Goal: Task Accomplishment & Management: Complete application form

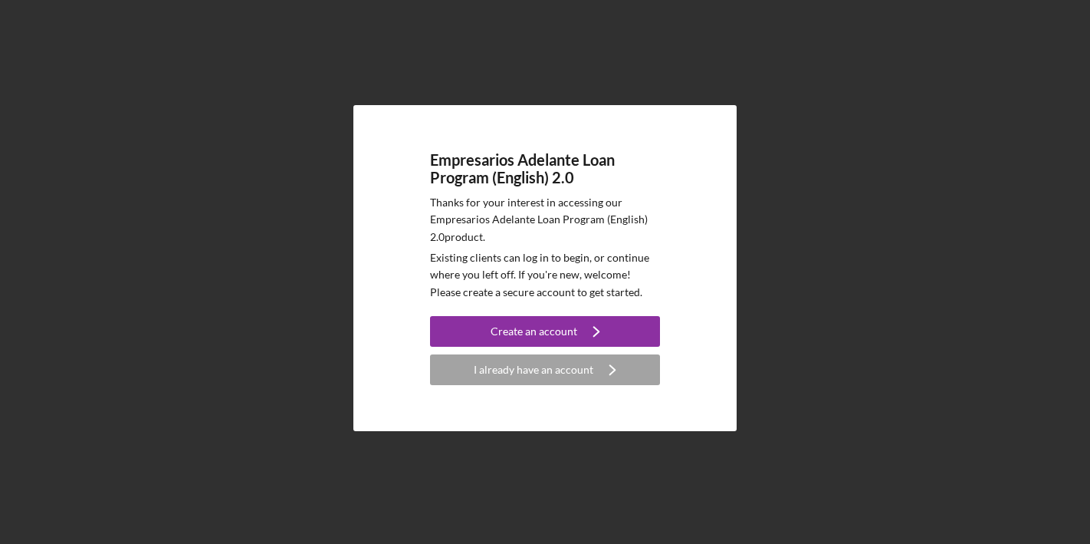
click at [587, 385] on div "Empresarios Adelante Loan Program (English) 2.0 Thanks for your interest in acc…" at bounding box center [544, 268] width 383 height 326
click at [578, 376] on div "I already have an account" at bounding box center [534, 369] width 120 height 31
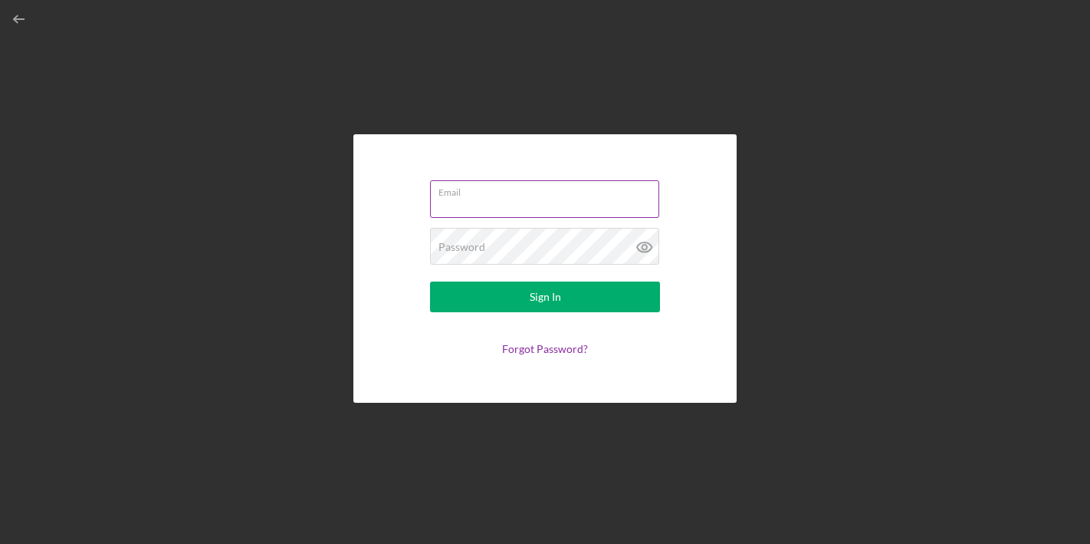
type input "[EMAIL_ADDRESS][DOMAIN_NAME]"
click at [504, 198] on input "[EMAIL_ADDRESS][DOMAIN_NAME]" at bounding box center [544, 198] width 229 height 37
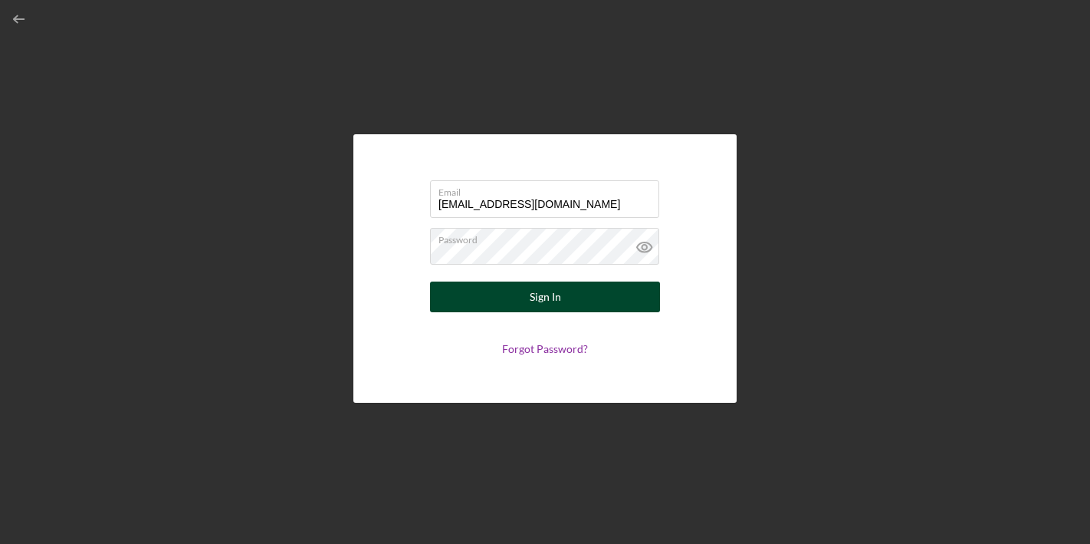
click at [485, 298] on button "Sign In" at bounding box center [545, 296] width 230 height 31
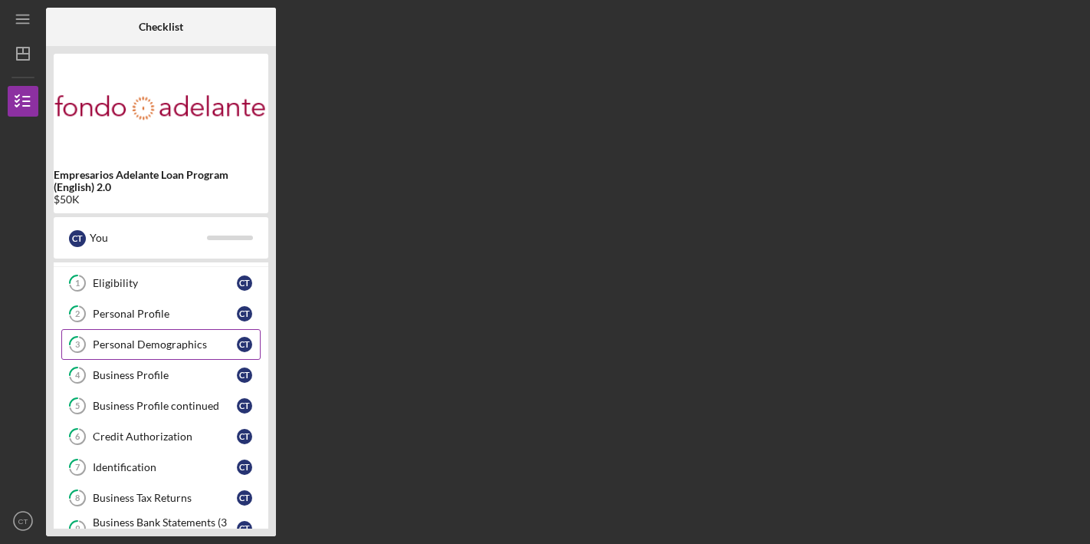
scroll to position [28, 0]
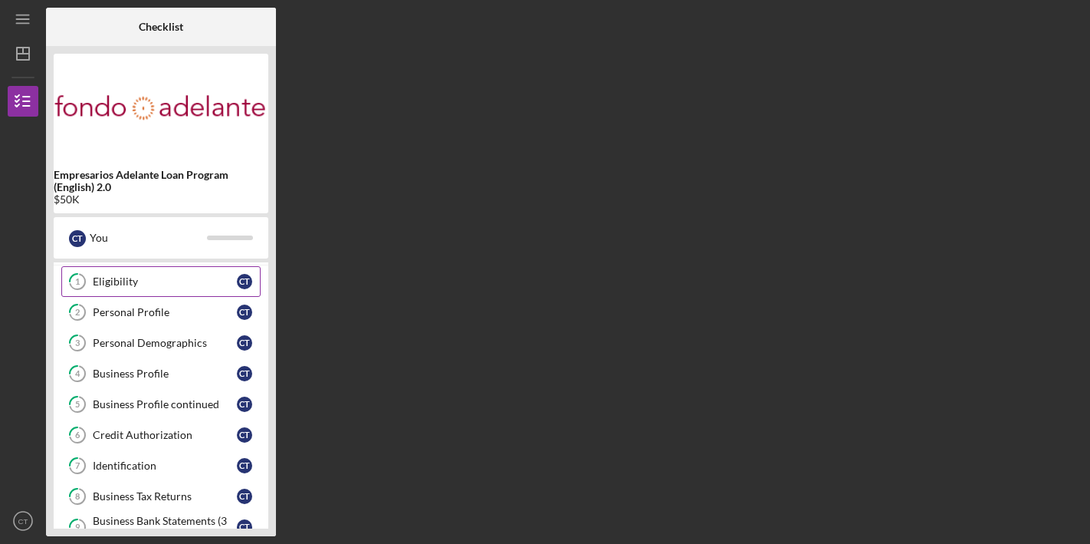
click at [202, 273] on link "1 Eligibility C T" at bounding box center [160, 281] width 199 height 31
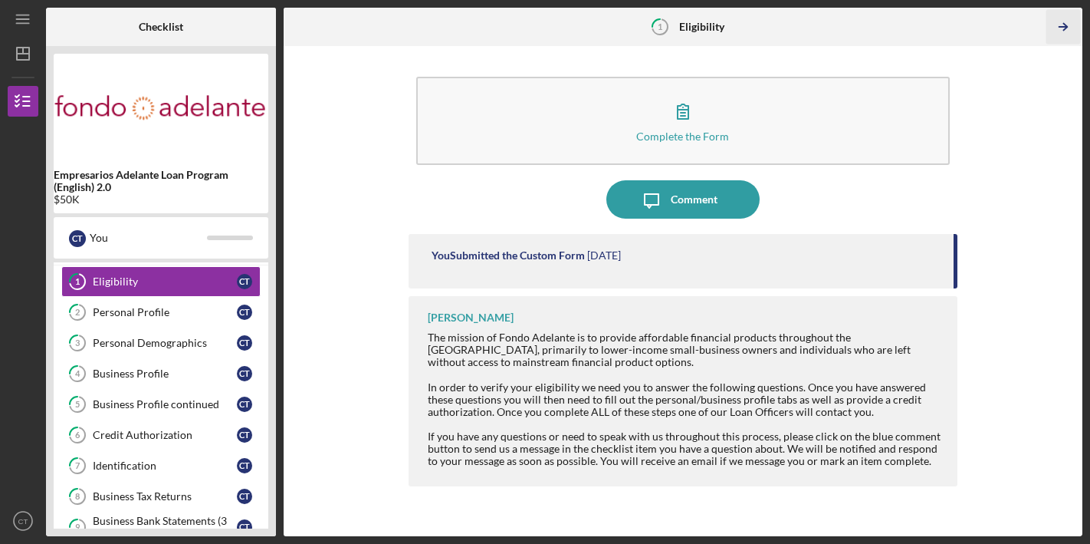
click at [1064, 24] on icon "Icon/Table Pagination Arrow" at bounding box center [1063, 27] width 35 height 35
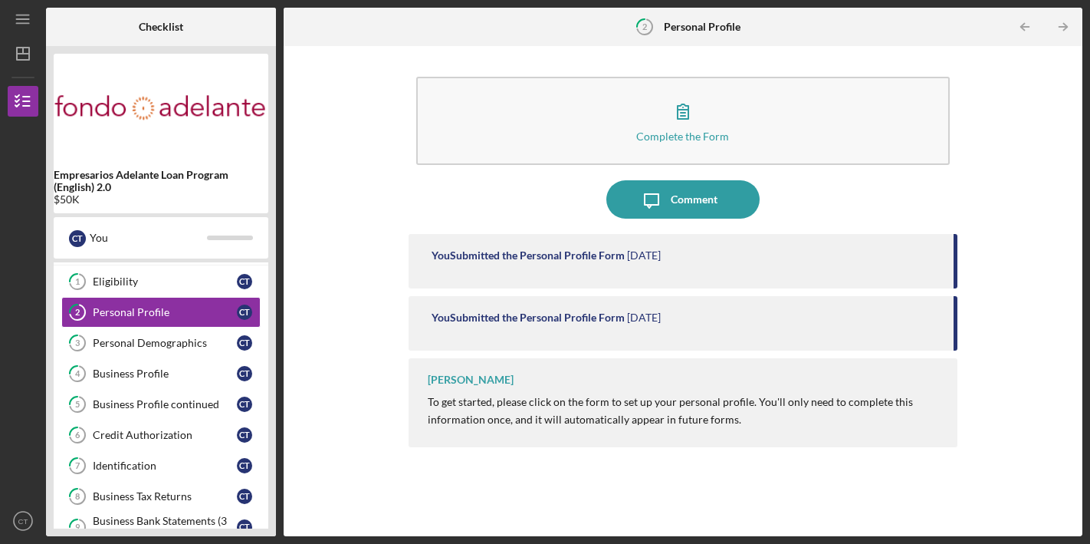
click at [751, 261] on div "You Submitted the Personal Profile Form 4 days ago" at bounding box center [685, 255] width 506 height 12
click at [552, 321] on div "You Submitted the Personal Profile Form" at bounding box center [528, 317] width 193 height 12
click at [201, 349] on link "3 Personal Demographics C T" at bounding box center [160, 342] width 199 height 31
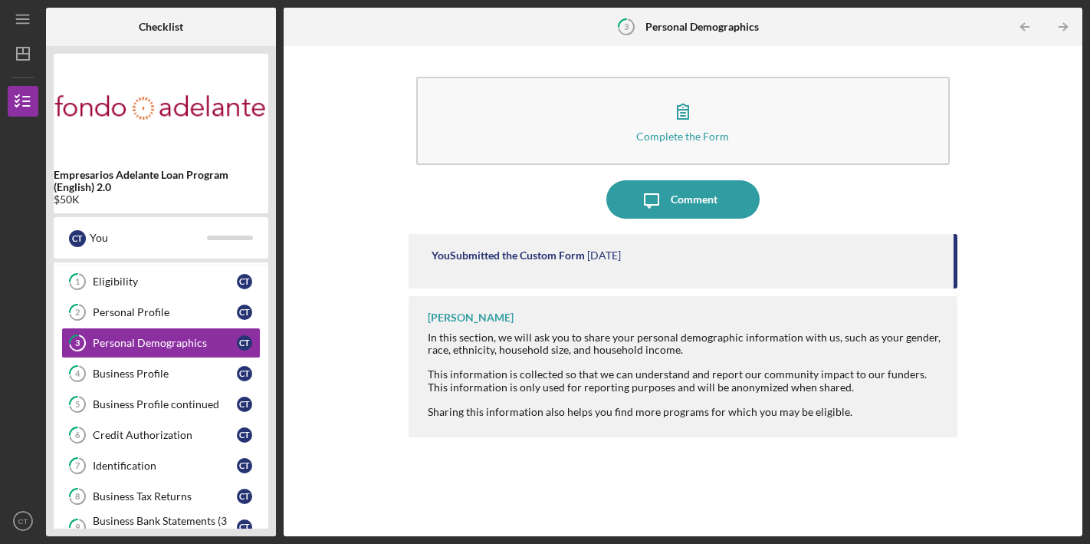
click at [476, 257] on div "You Submitted the Custom Form" at bounding box center [508, 255] width 153 height 12
click at [186, 376] on div "Business Profile" at bounding box center [165, 373] width 144 height 12
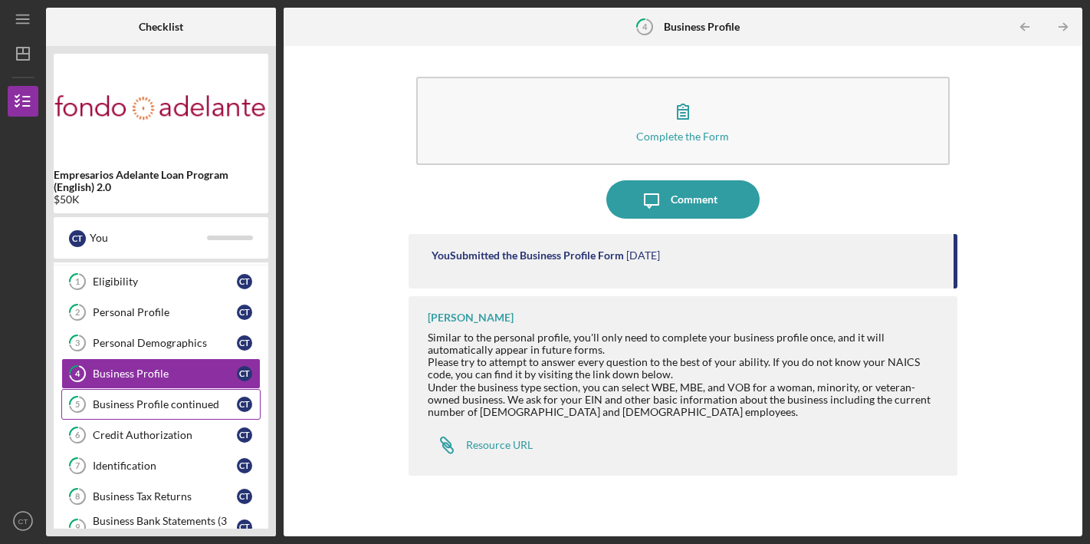
click at [182, 404] on div "Business Profile continued" at bounding box center [165, 404] width 144 height 12
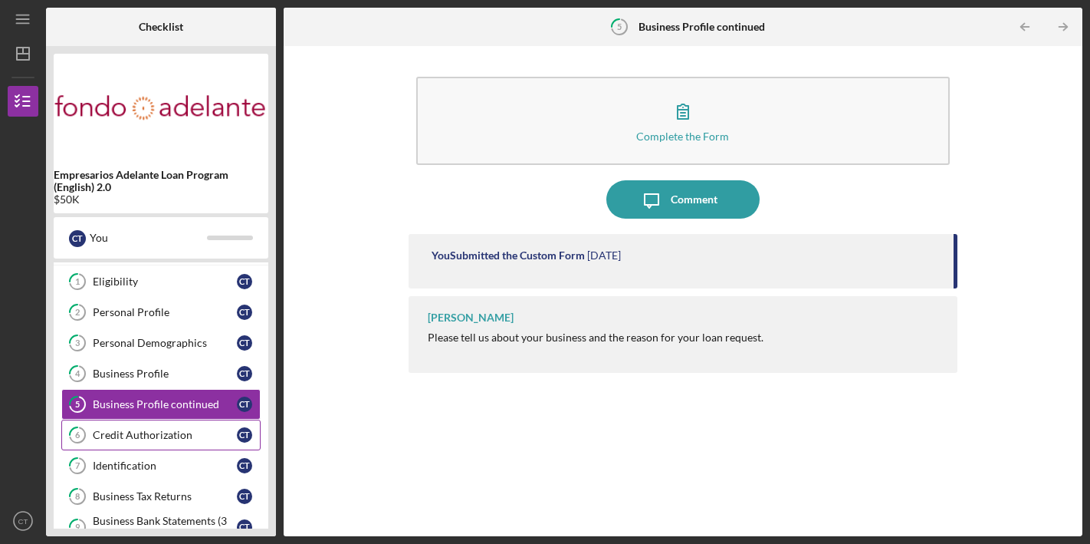
click at [176, 436] on div "Credit Authorization" at bounding box center [165, 435] width 144 height 12
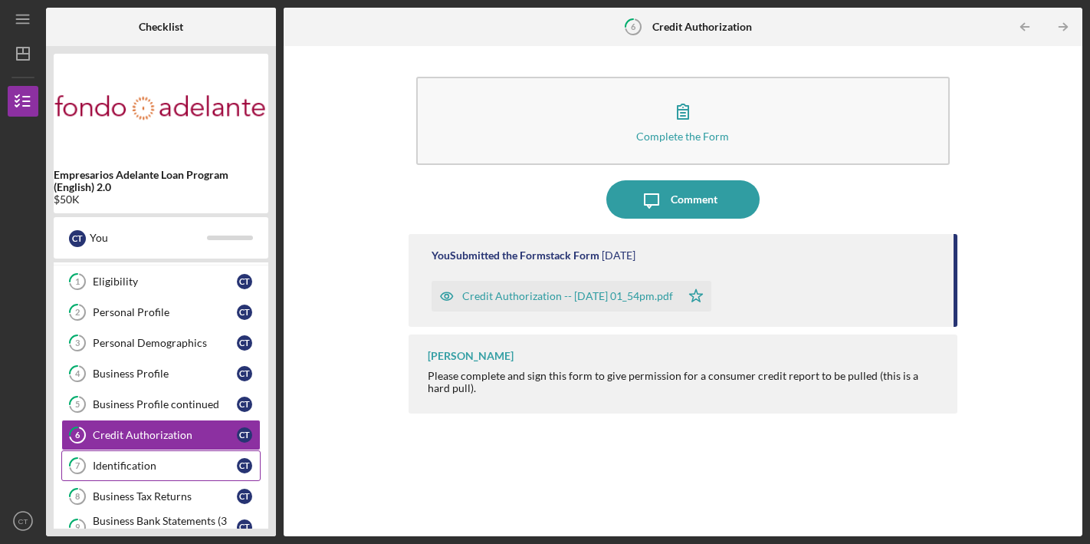
click at [168, 459] on div "Identification" at bounding box center [165, 465] width 144 height 12
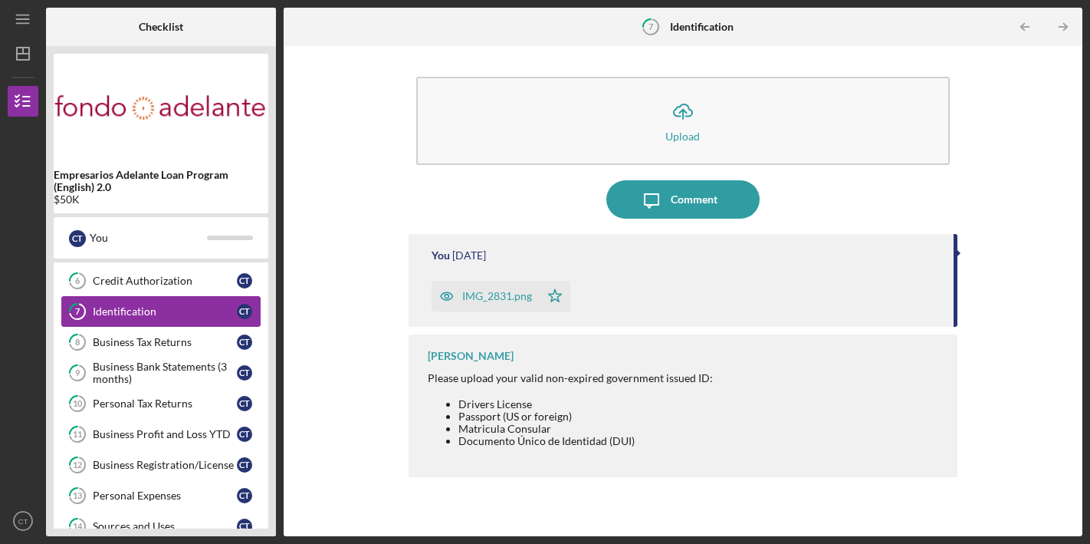
scroll to position [183, 0]
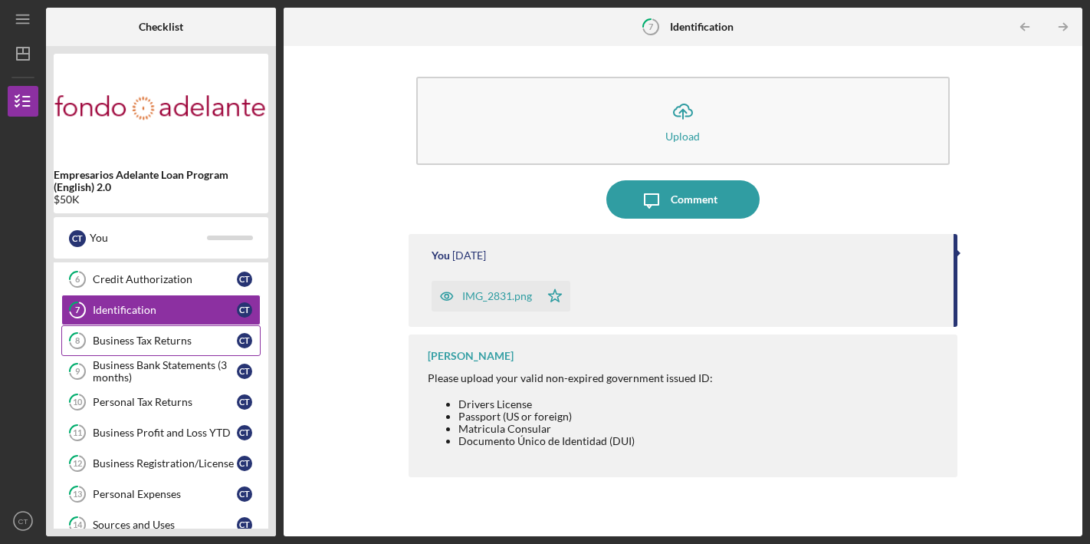
click at [187, 339] on div "Business Tax Returns" at bounding box center [165, 340] width 144 height 12
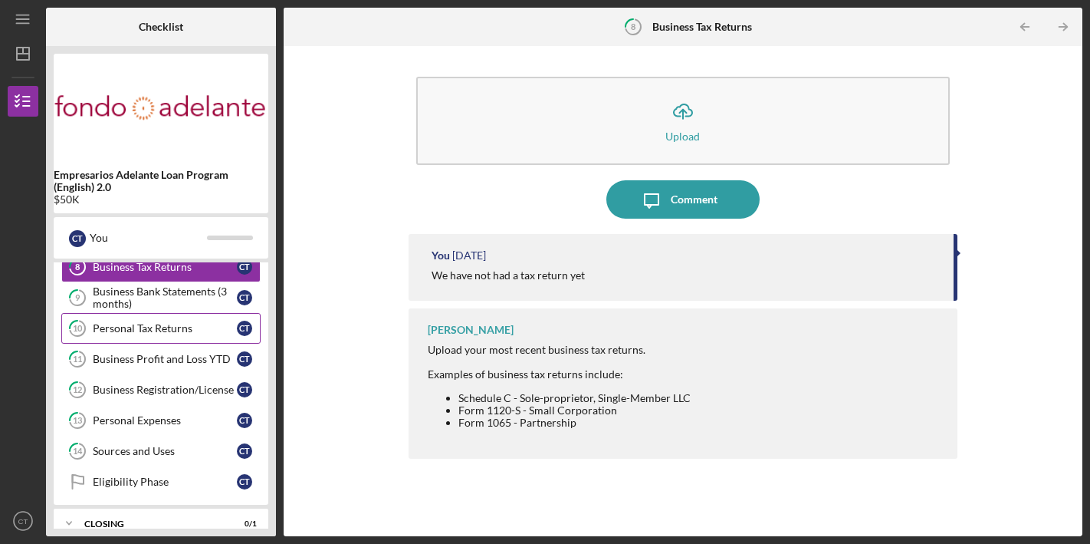
scroll to position [259, 0]
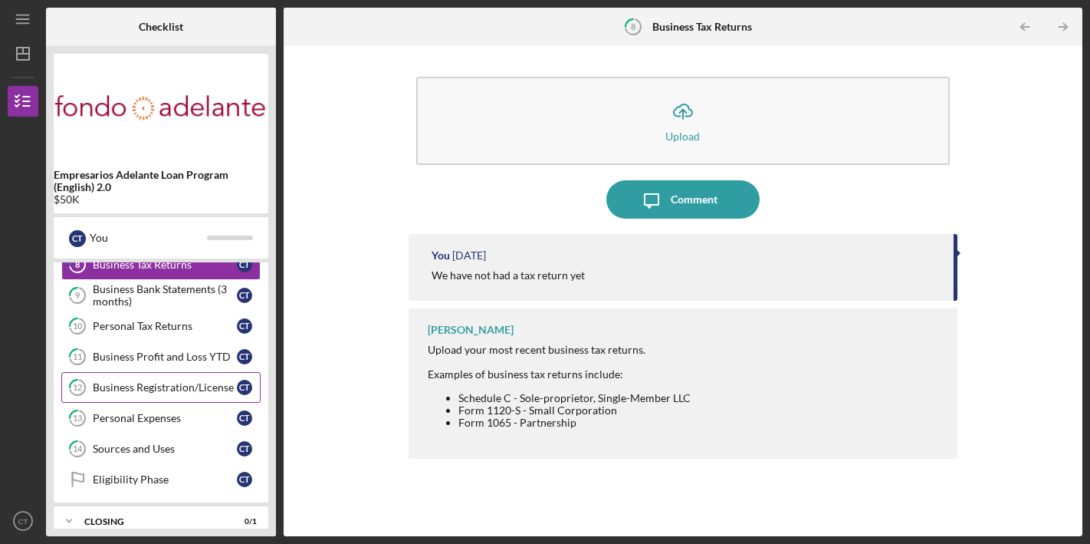
click at [161, 386] on div "Business Registration/License" at bounding box center [165, 387] width 144 height 12
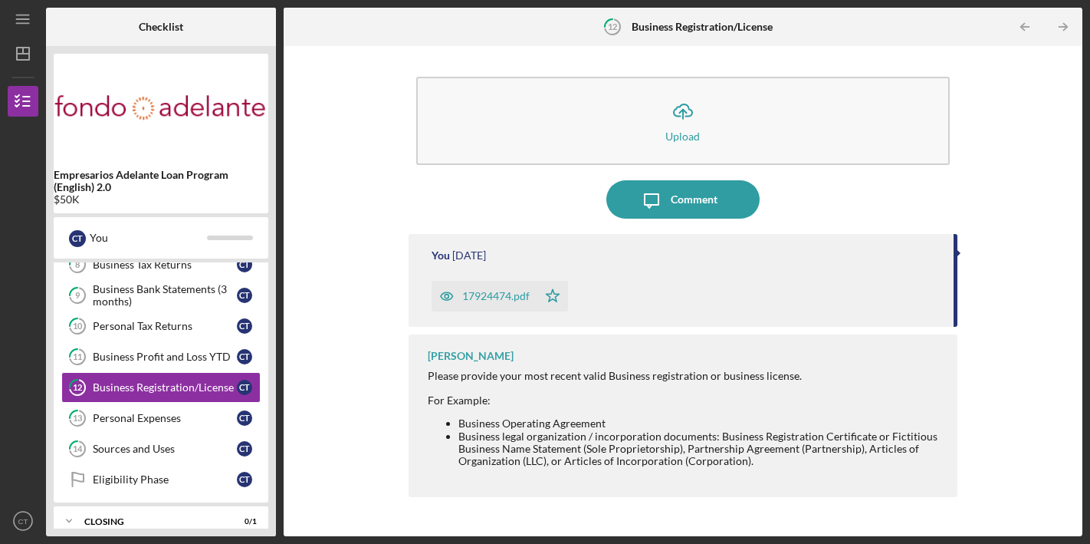
click at [485, 298] on div "17924474.pdf" at bounding box center [495, 296] width 67 height 12
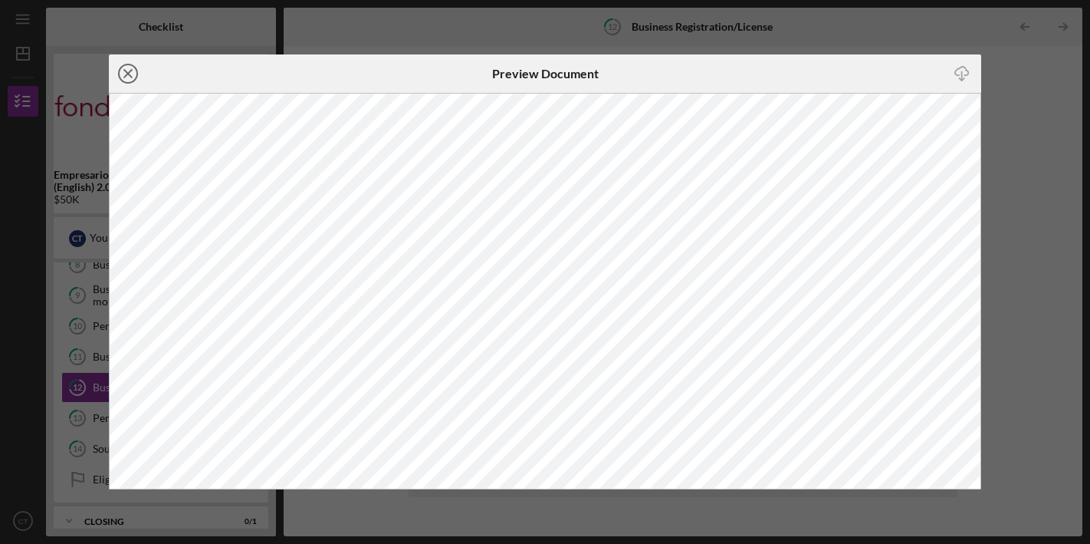
click at [132, 66] on icon "Icon/Close" at bounding box center [128, 73] width 38 height 38
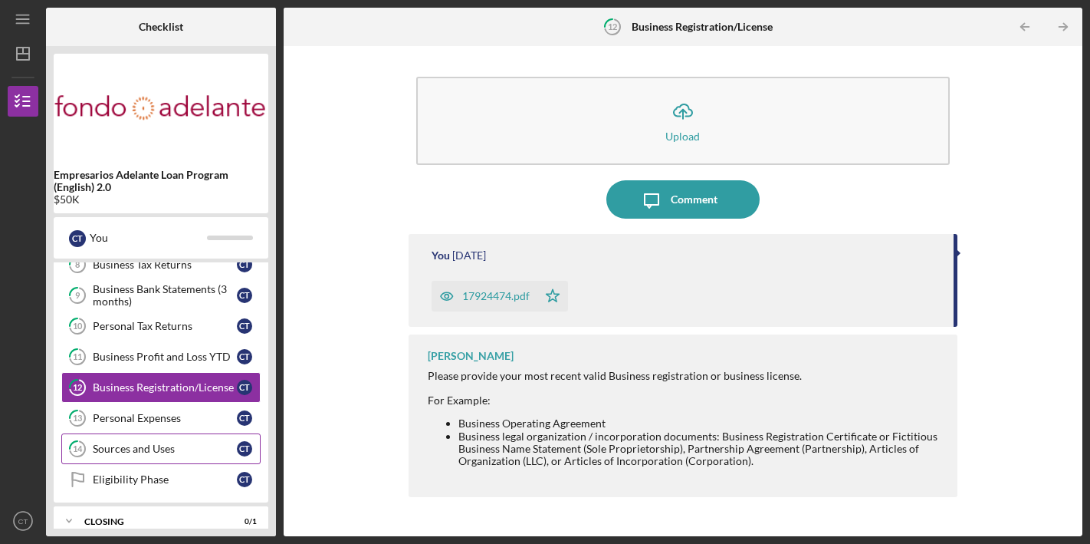
click at [165, 445] on div "Sources and Uses" at bounding box center [165, 448] width 144 height 12
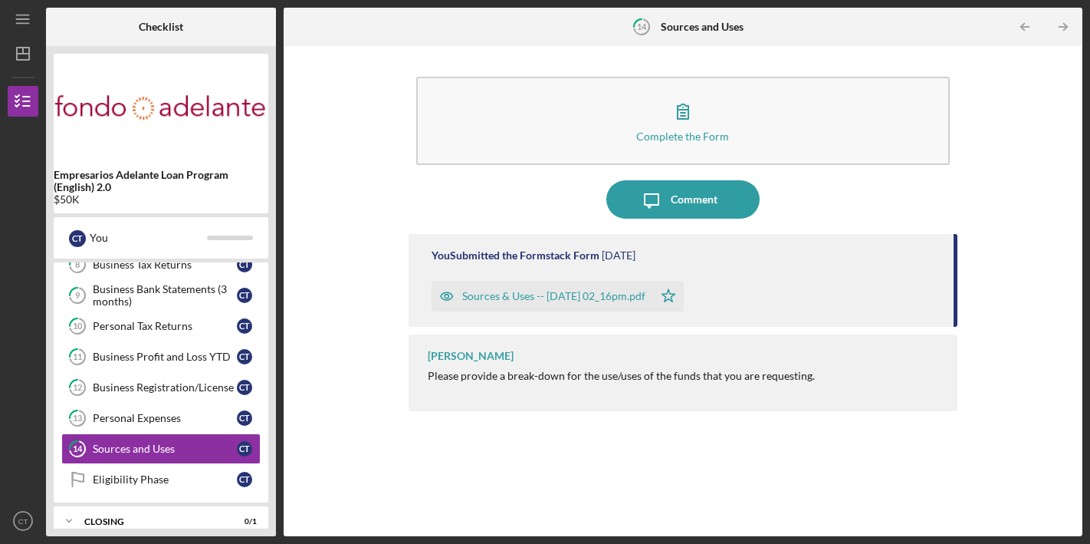
click at [503, 291] on div "Sources & Uses -- 2025-09-05 02_16pm.pdf" at bounding box center [553, 296] width 183 height 12
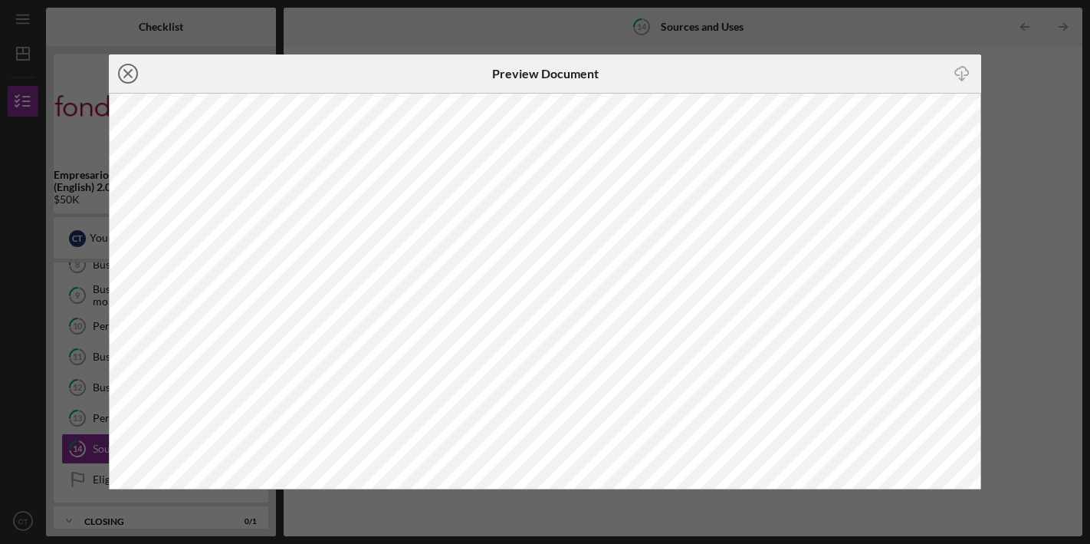
click at [133, 74] on icon "Icon/Close" at bounding box center [128, 73] width 38 height 38
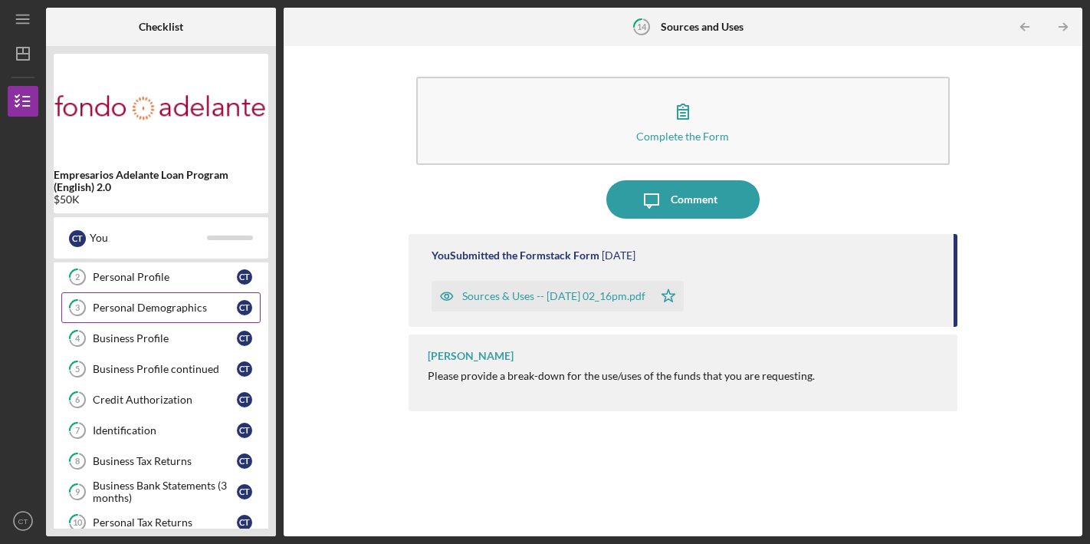
scroll to position [24, 0]
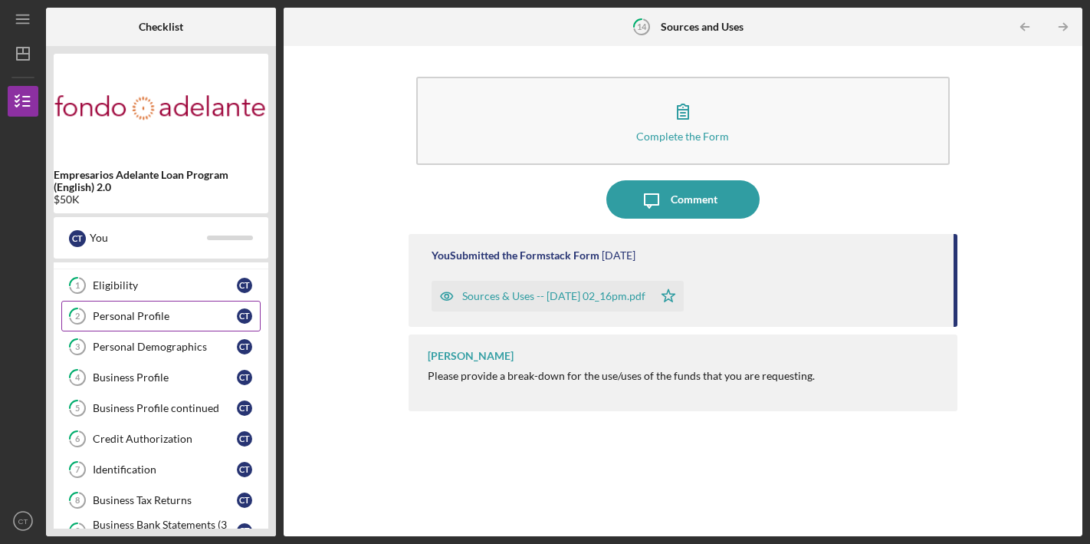
click at [161, 311] on div "Personal Profile" at bounding box center [165, 316] width 144 height 12
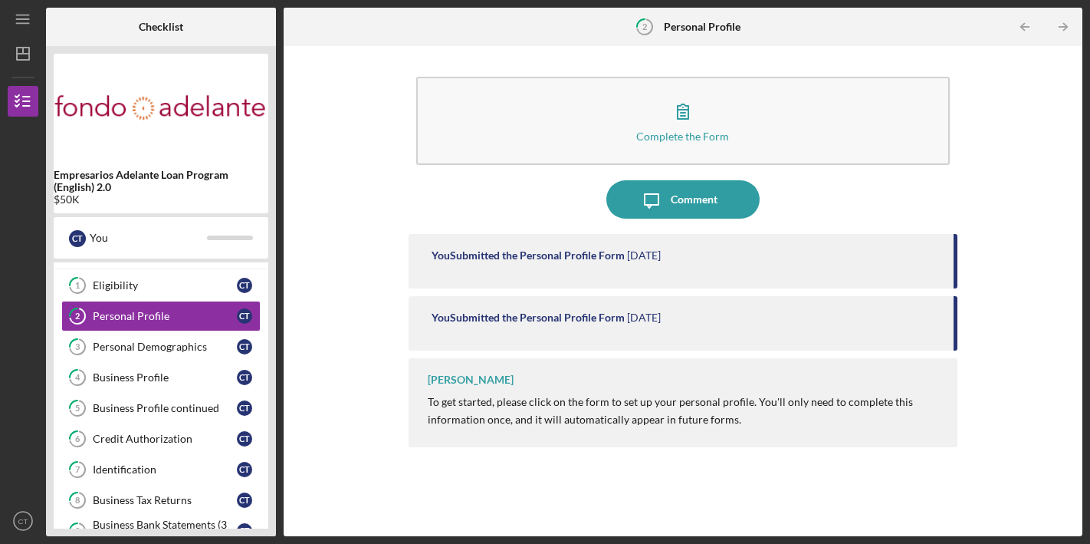
click at [570, 252] on div "You Submitted the Personal Profile Form" at bounding box center [528, 255] width 193 height 12
click at [502, 322] on div "You Submitted the Personal Profile Form" at bounding box center [528, 317] width 193 height 12
click at [161, 344] on div "Personal Demographics" at bounding box center [165, 346] width 144 height 12
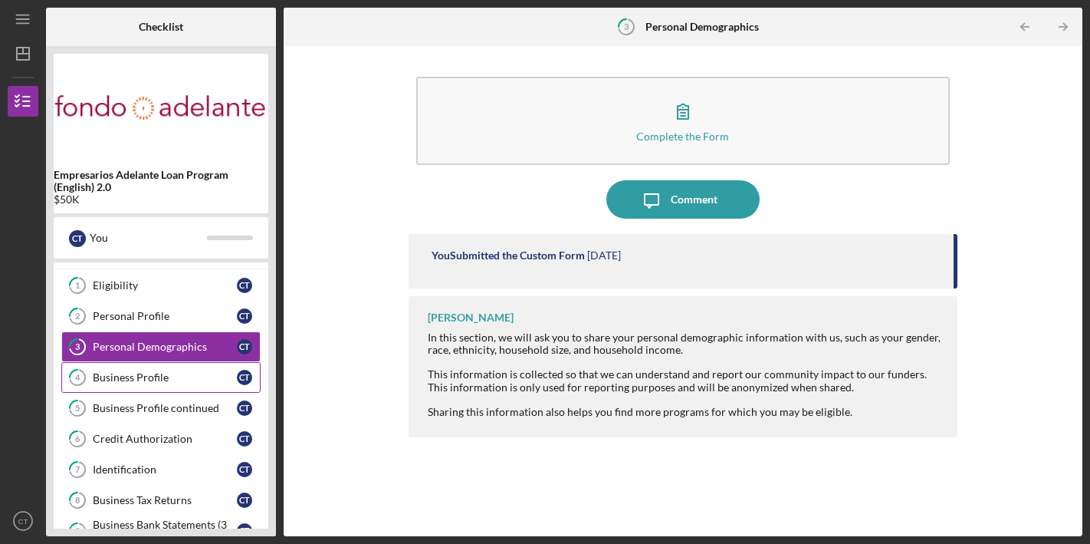
click at [175, 380] on div "Business Profile" at bounding box center [165, 377] width 144 height 12
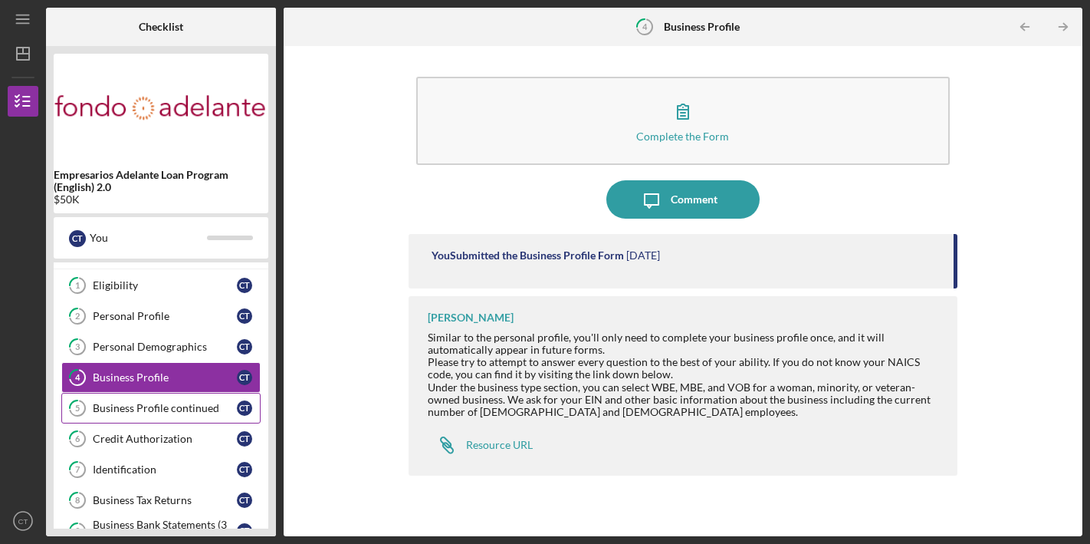
click at [196, 411] on div "Business Profile continued" at bounding box center [165, 408] width 144 height 12
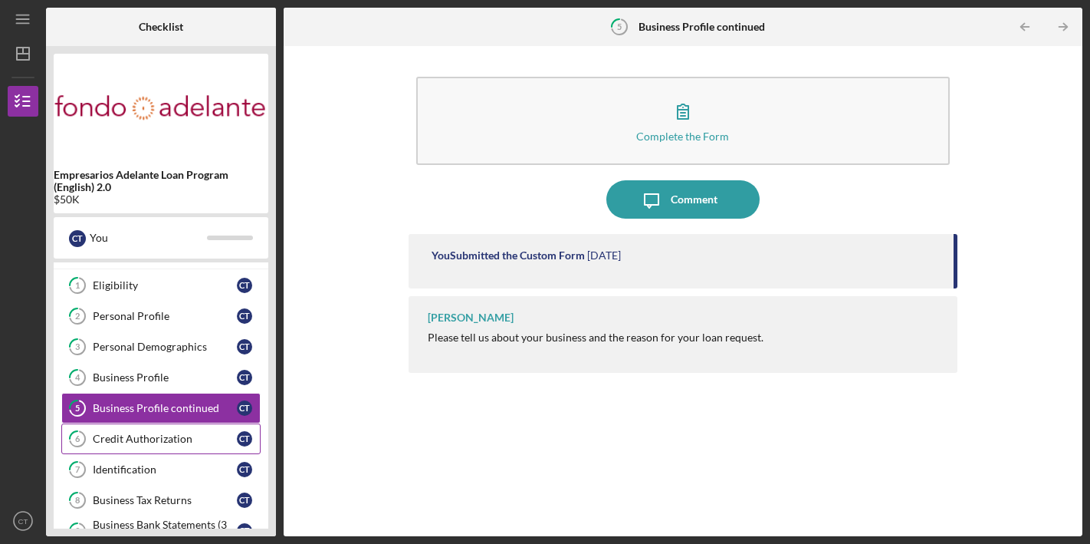
click at [181, 439] on div "Credit Authorization" at bounding box center [165, 438] width 144 height 12
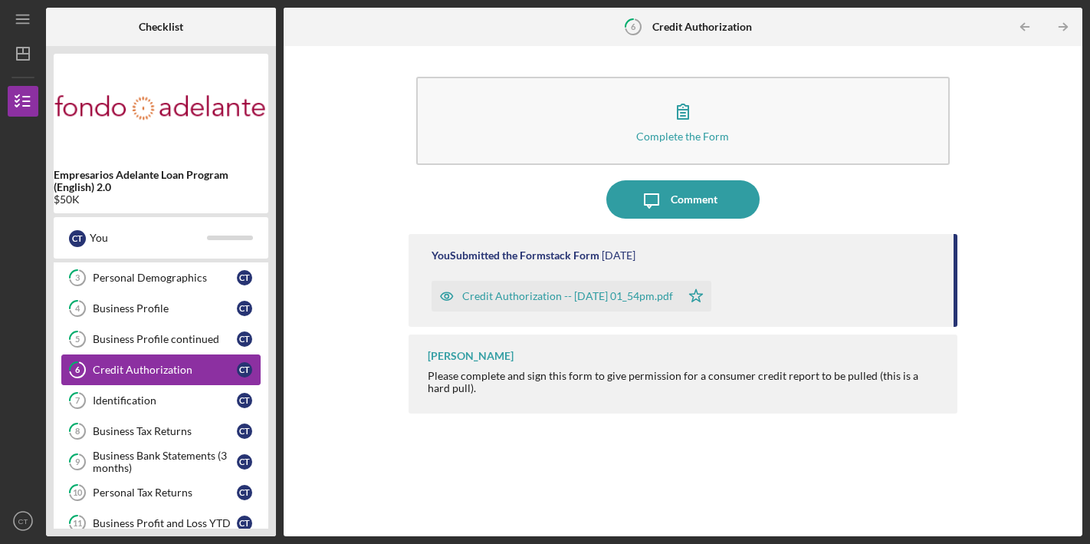
scroll to position [94, 0]
click at [184, 403] on div "Identification" at bounding box center [165, 399] width 144 height 12
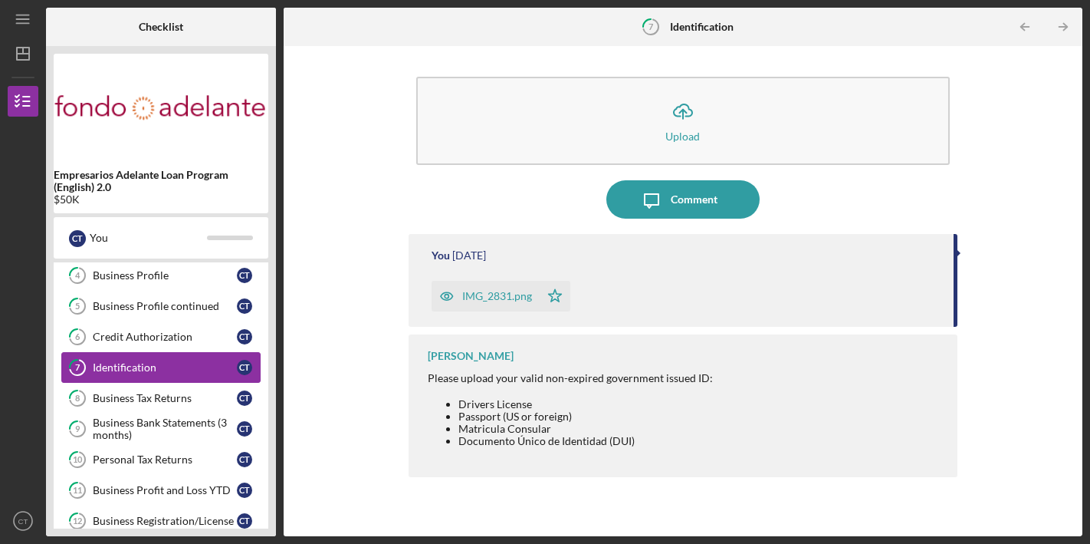
scroll to position [131, 0]
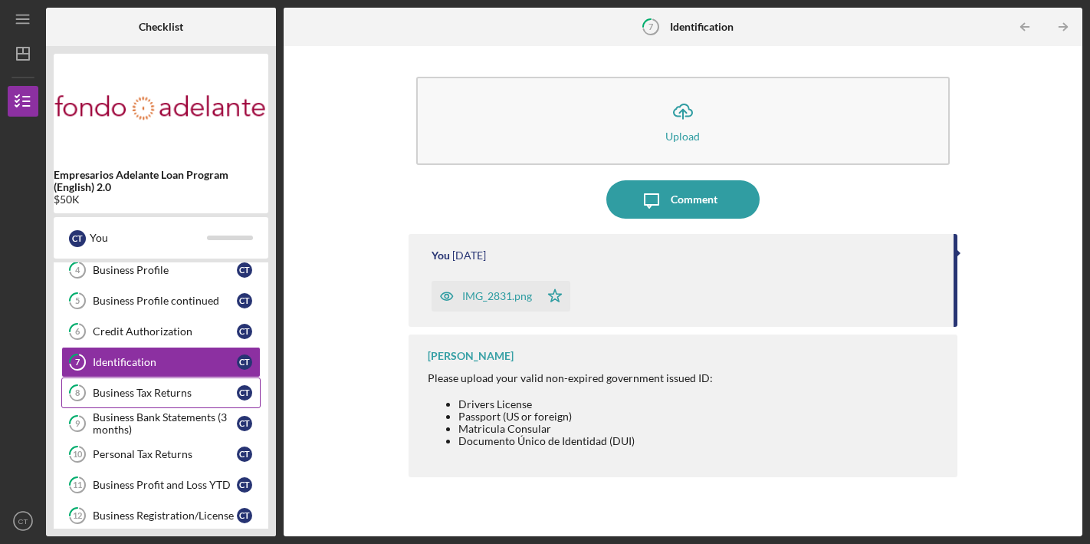
click at [183, 393] on div "Business Tax Returns" at bounding box center [165, 392] width 144 height 12
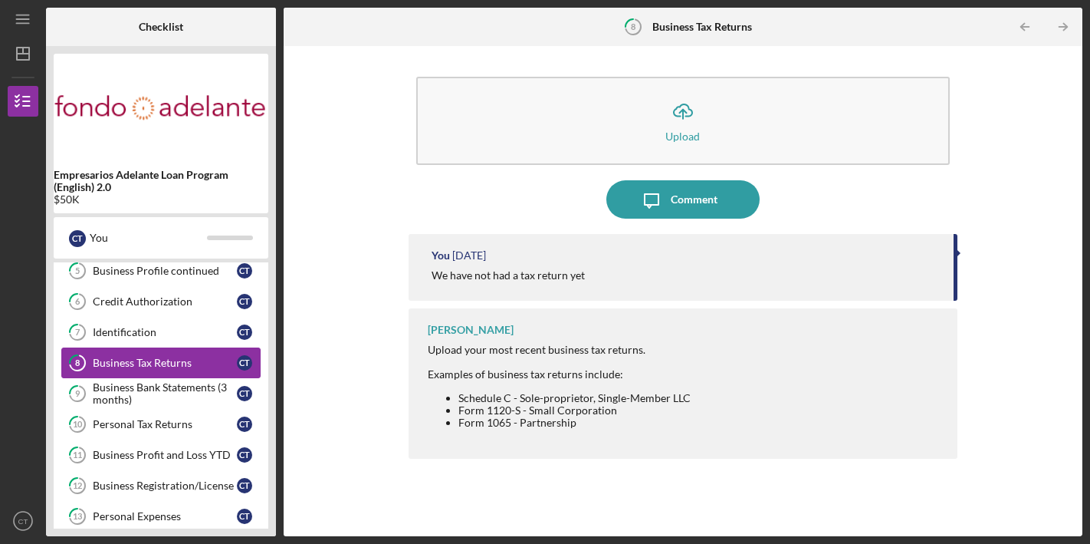
scroll to position [164, 0]
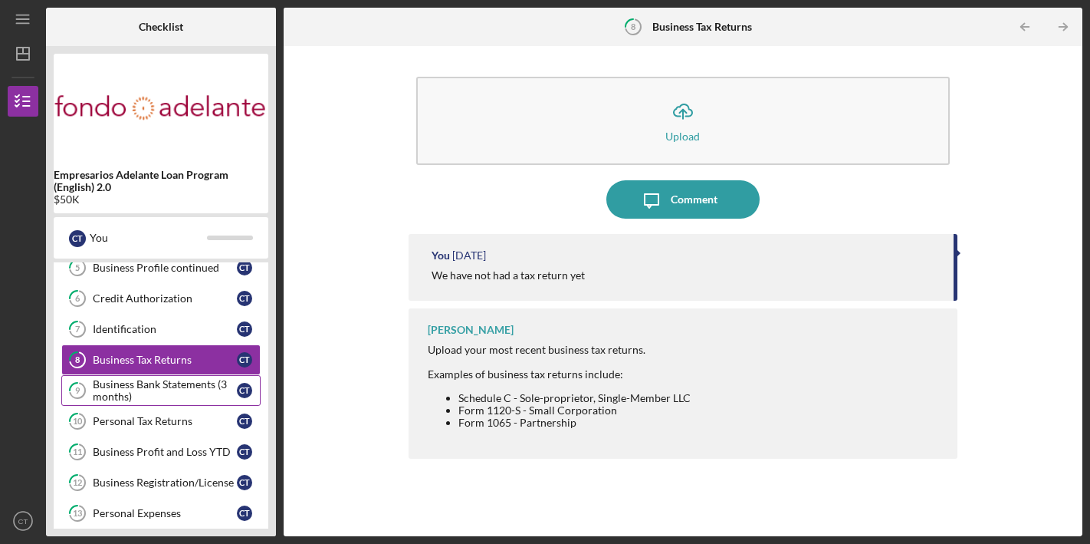
click at [171, 393] on div "Business Bank Statements (3 months)" at bounding box center [165, 390] width 144 height 25
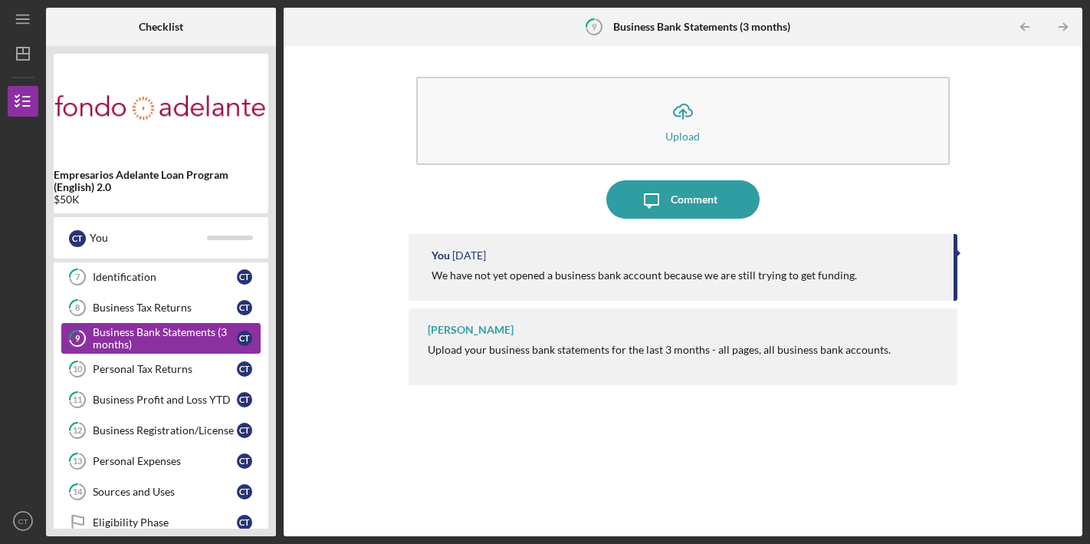
scroll to position [226, 0]
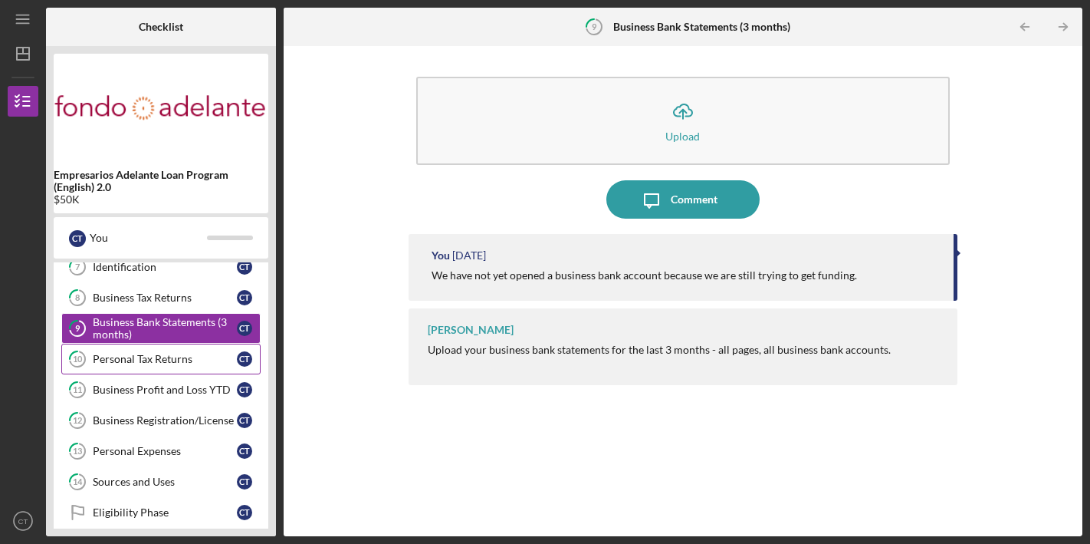
click at [168, 360] on div "Personal Tax Returns" at bounding box center [165, 359] width 144 height 12
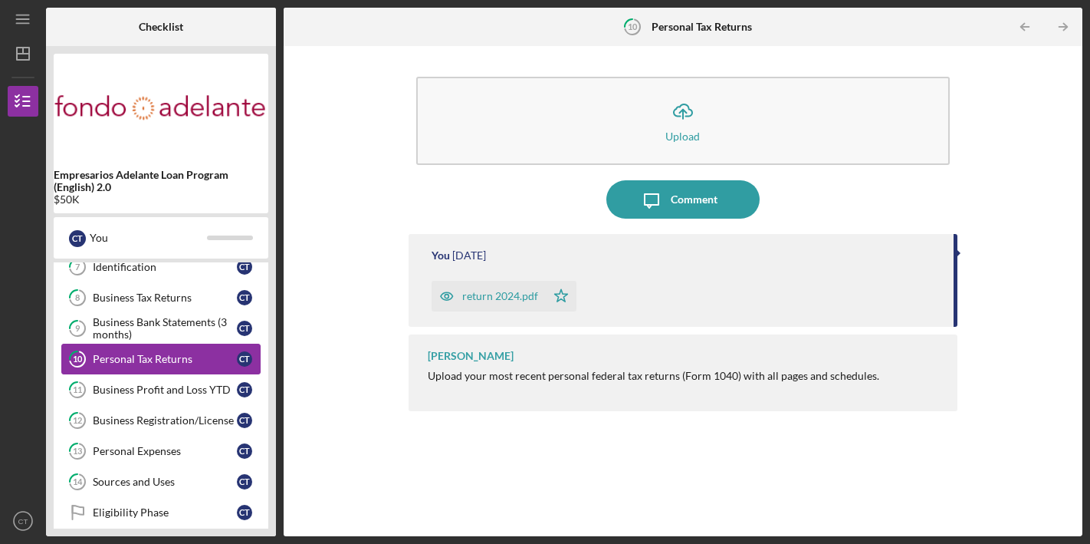
scroll to position [268, 0]
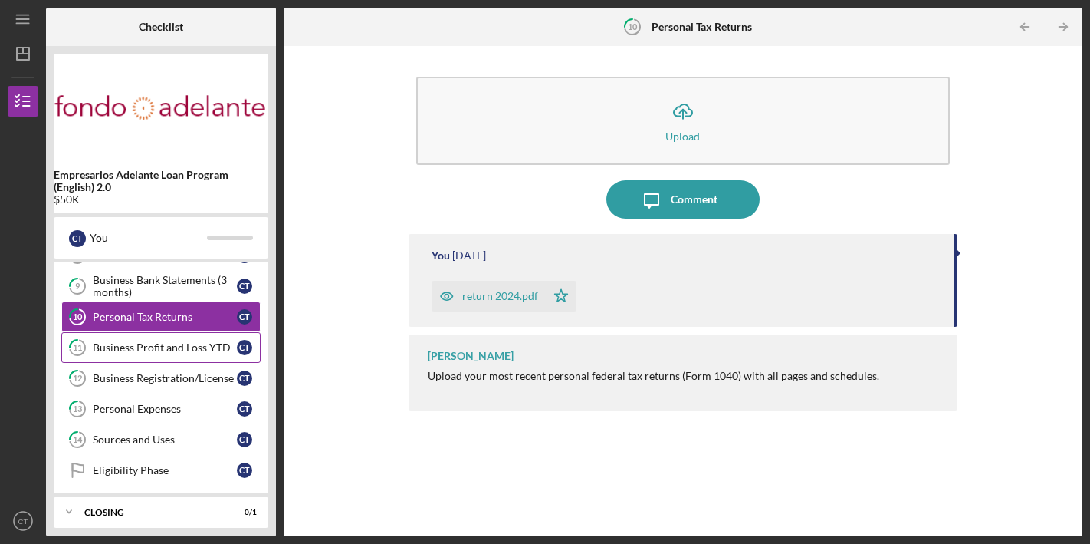
click at [164, 344] on div "Business Profit and Loss YTD" at bounding box center [165, 347] width 144 height 12
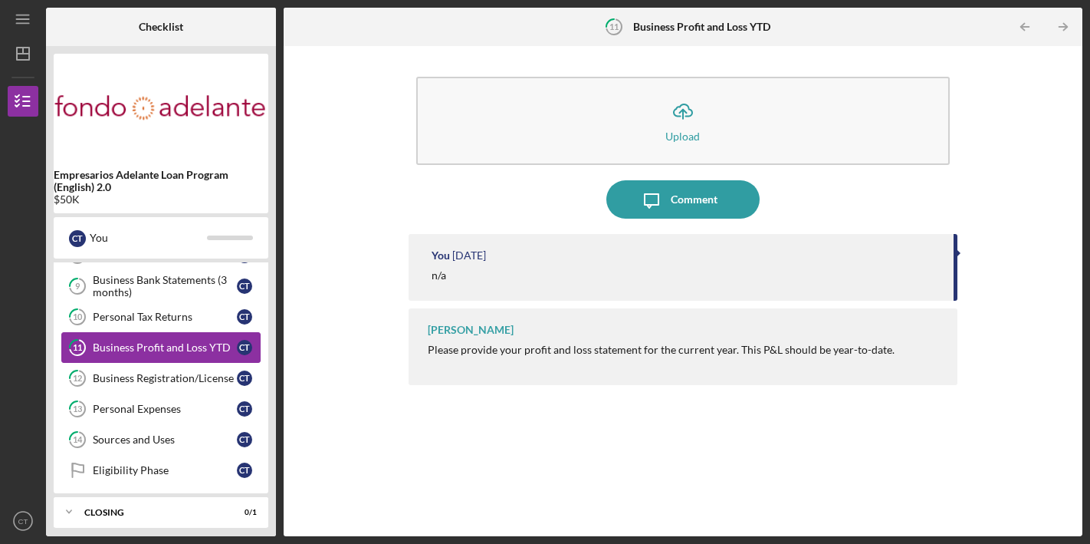
scroll to position [275, 0]
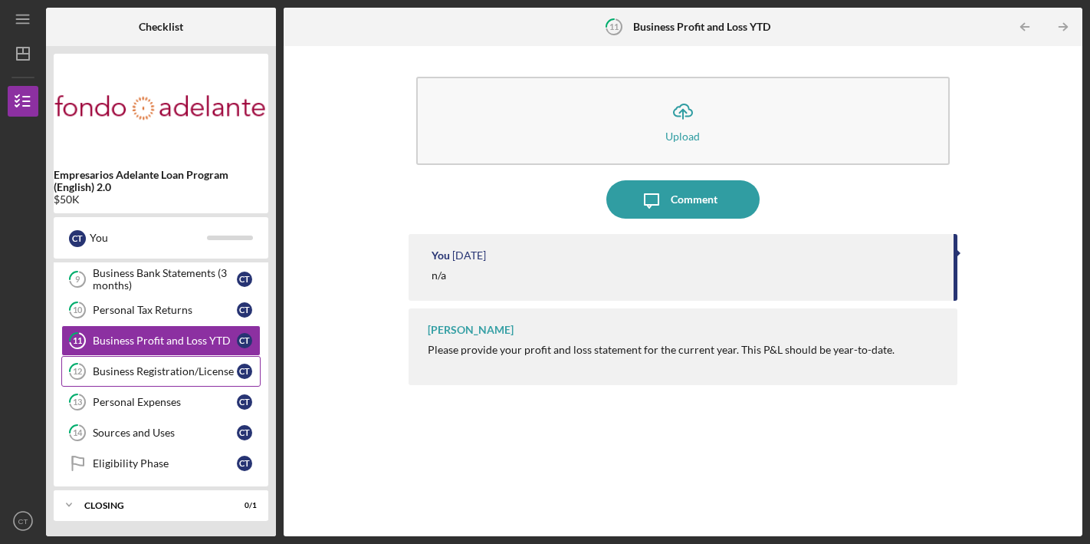
click at [153, 369] on div "Business Registration/License" at bounding box center [165, 371] width 144 height 12
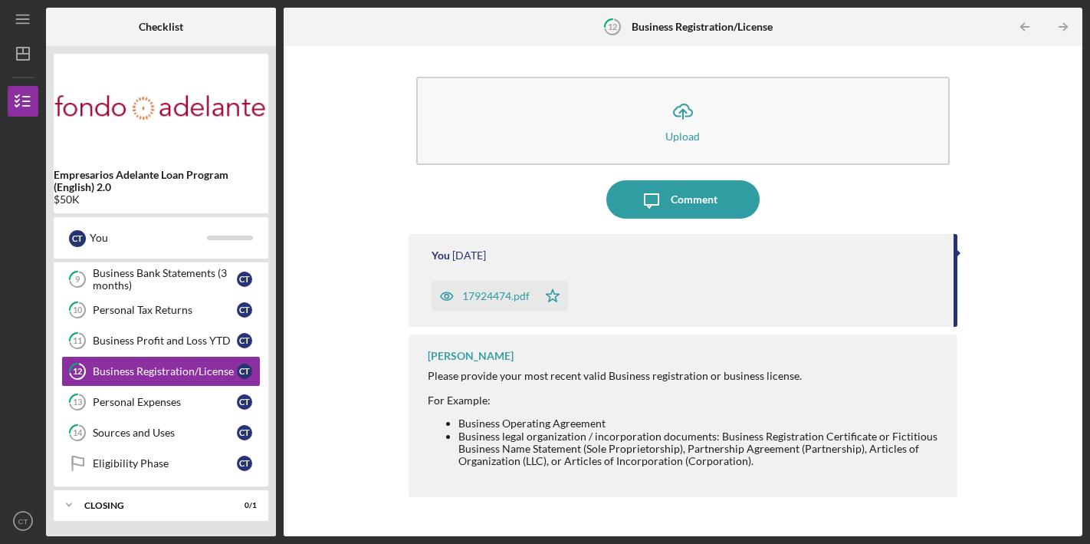
click at [501, 298] on div "17924474.pdf" at bounding box center [495, 296] width 67 height 12
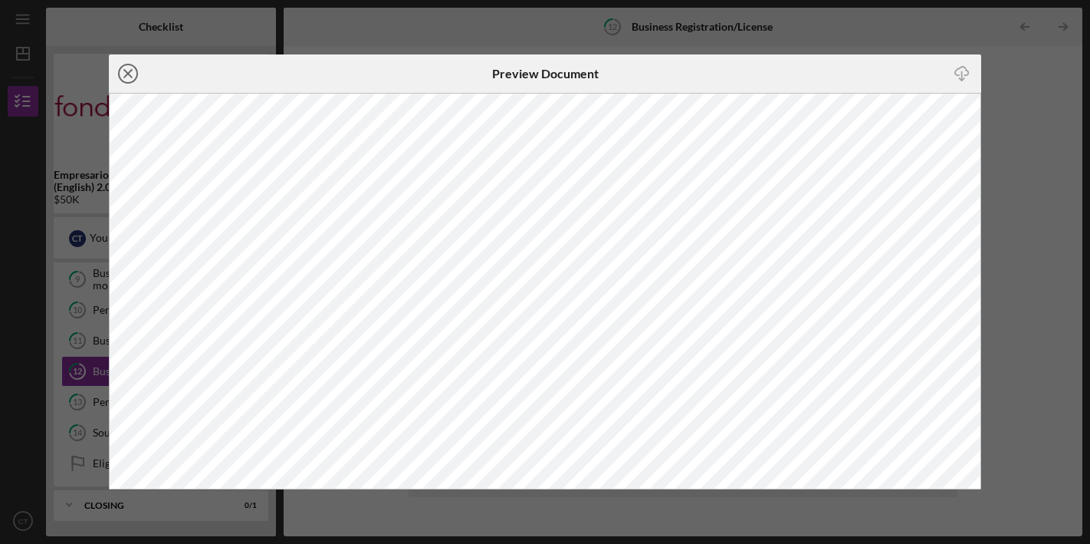
click at [134, 73] on icon "Icon/Close" at bounding box center [128, 73] width 38 height 38
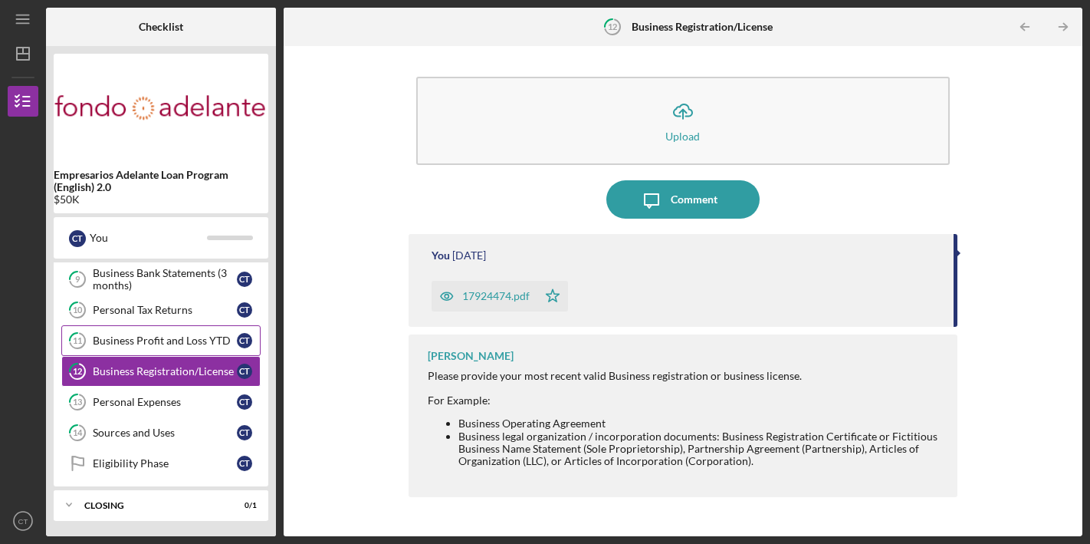
click at [185, 343] on div "Business Profit and Loss YTD" at bounding box center [165, 340] width 144 height 12
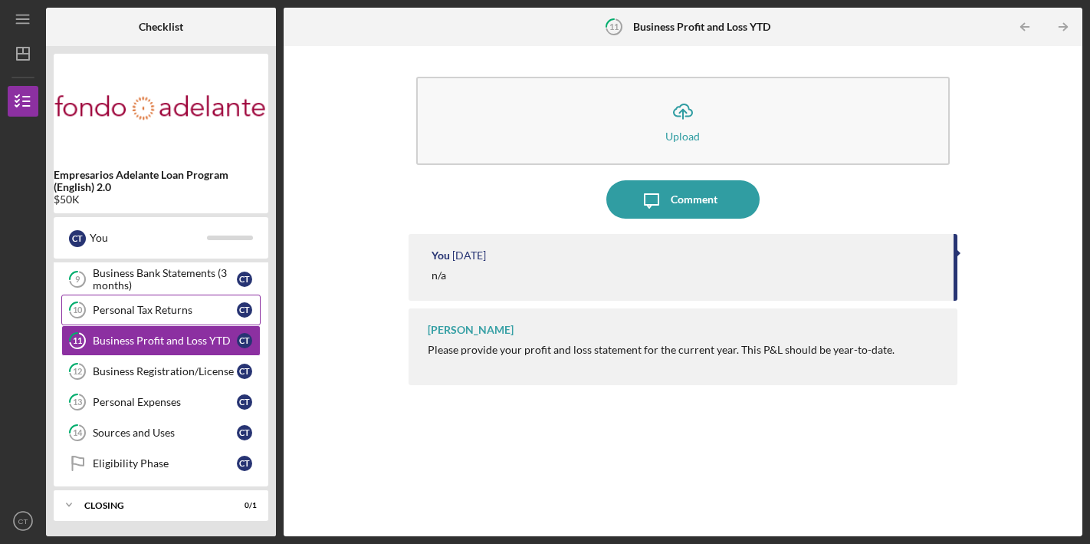
click at [192, 300] on link "10 Personal Tax Returns C T" at bounding box center [160, 309] width 199 height 31
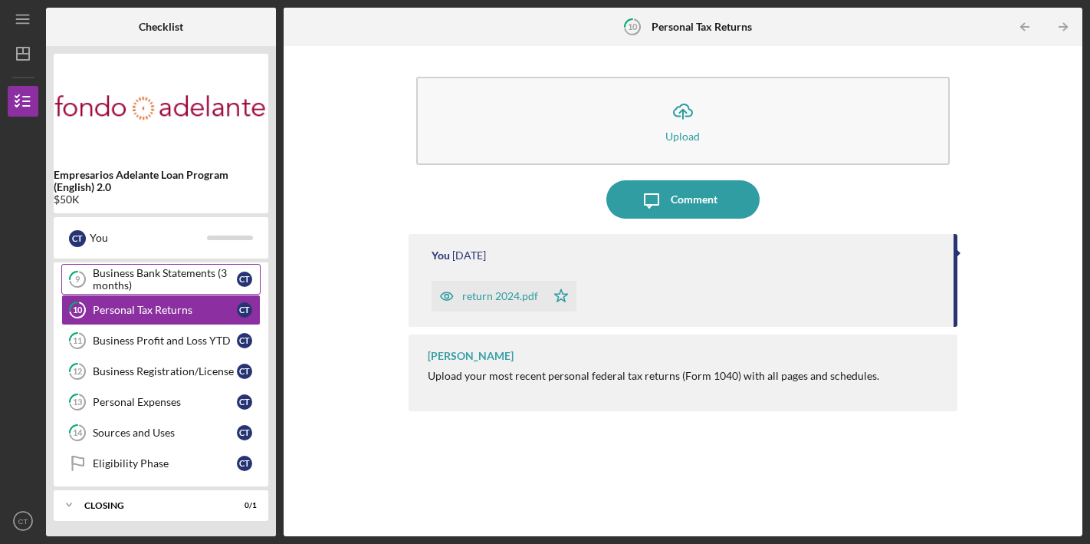
click at [163, 278] on div "Business Bank Statements (3 months)" at bounding box center [165, 279] width 144 height 25
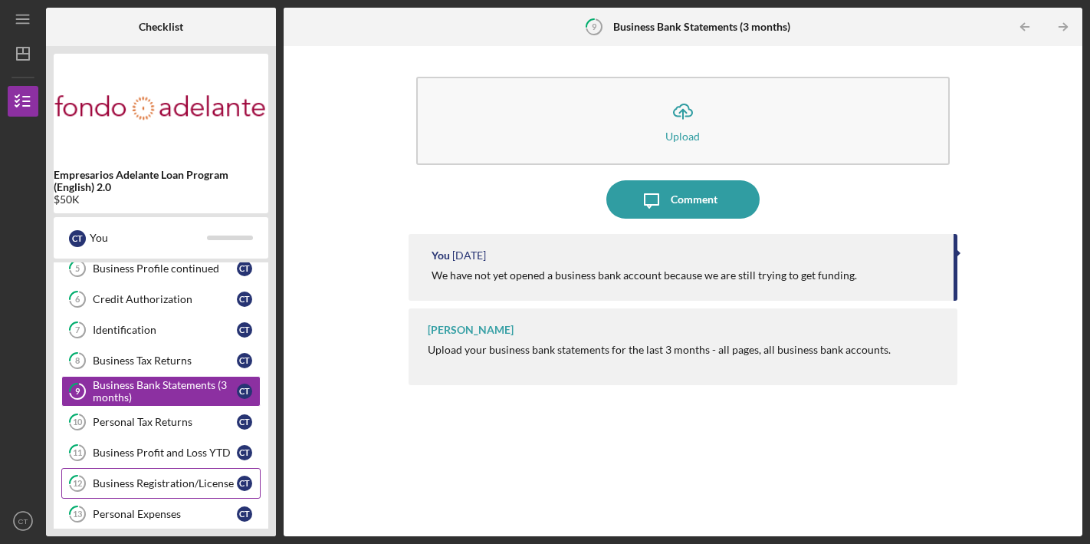
scroll to position [159, 0]
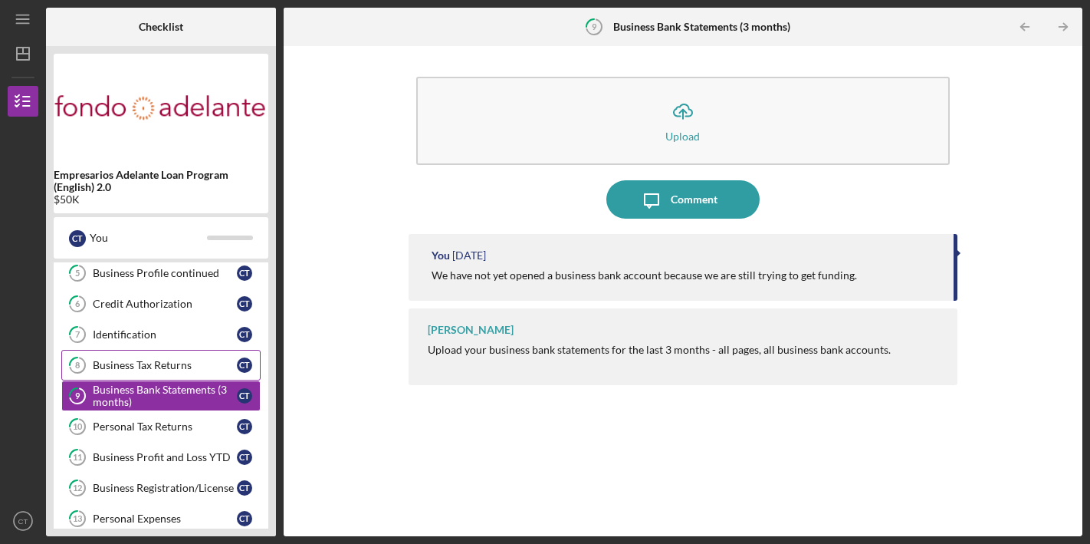
click at [176, 360] on div "Business Tax Returns" at bounding box center [165, 365] width 144 height 12
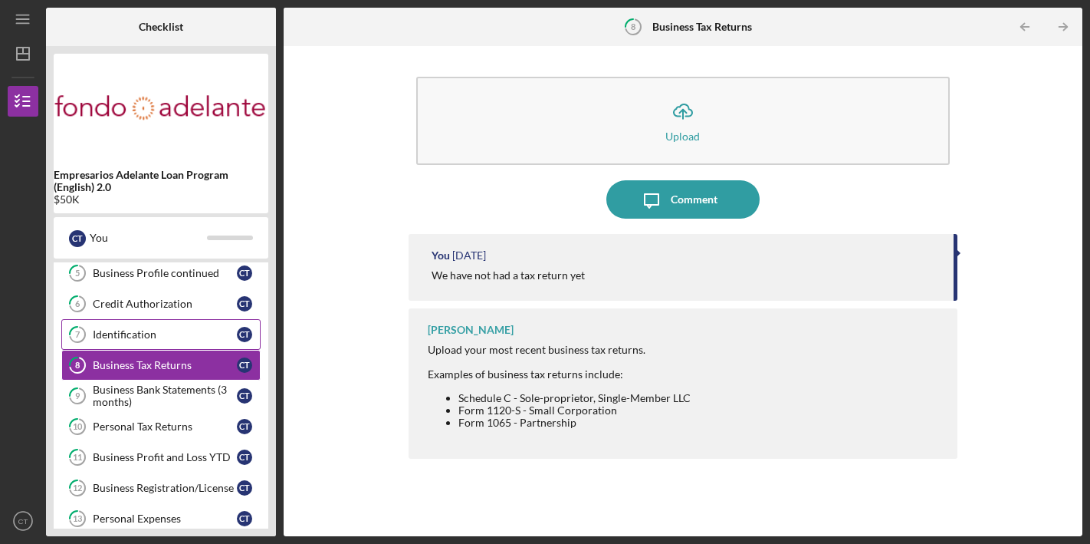
click at [176, 337] on div "Identification" at bounding box center [165, 334] width 144 height 12
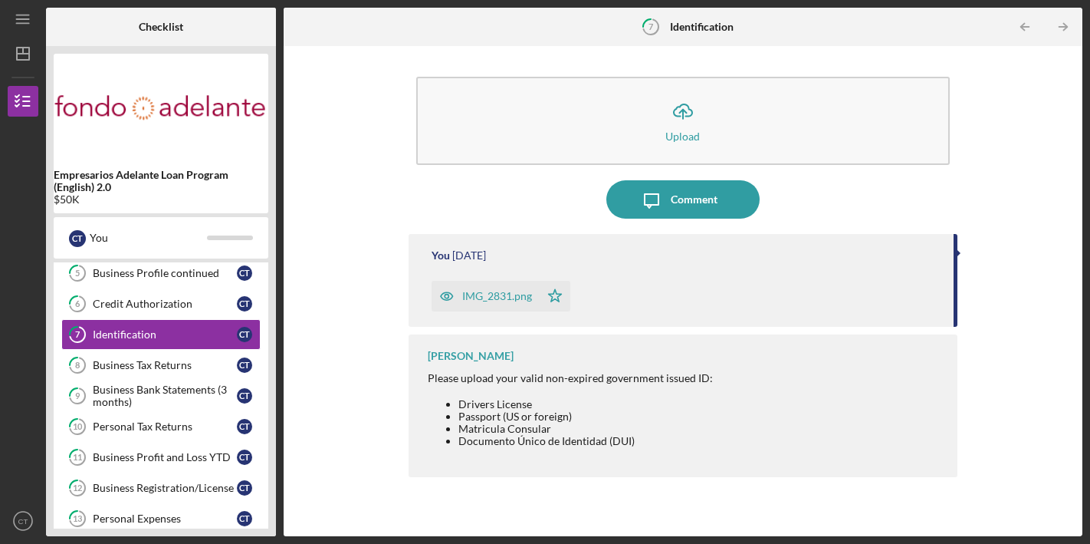
click at [495, 292] on div "IMG_2831.png" at bounding box center [497, 296] width 70 height 12
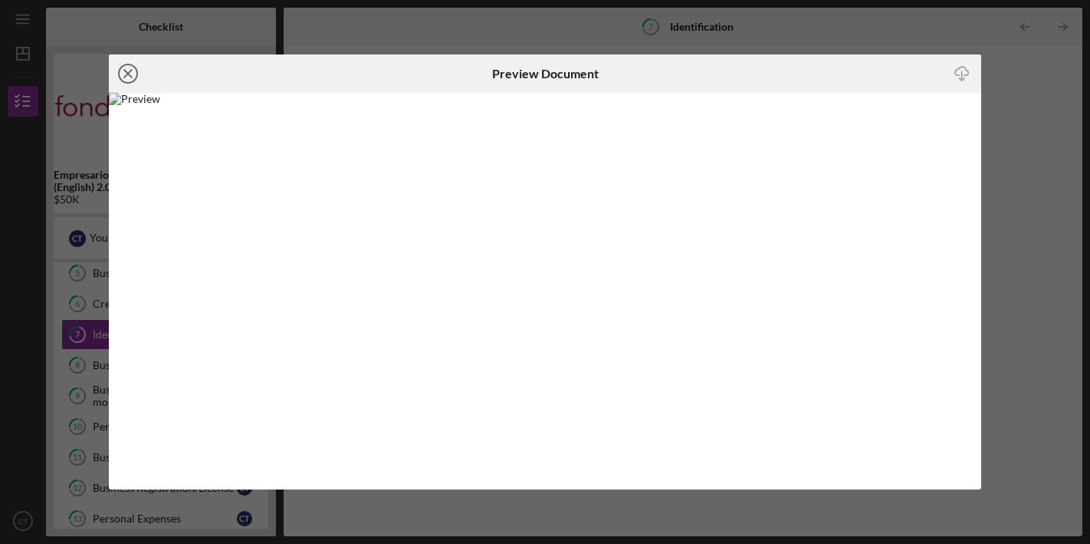
click at [127, 77] on icon "Icon/Close" at bounding box center [128, 73] width 38 height 38
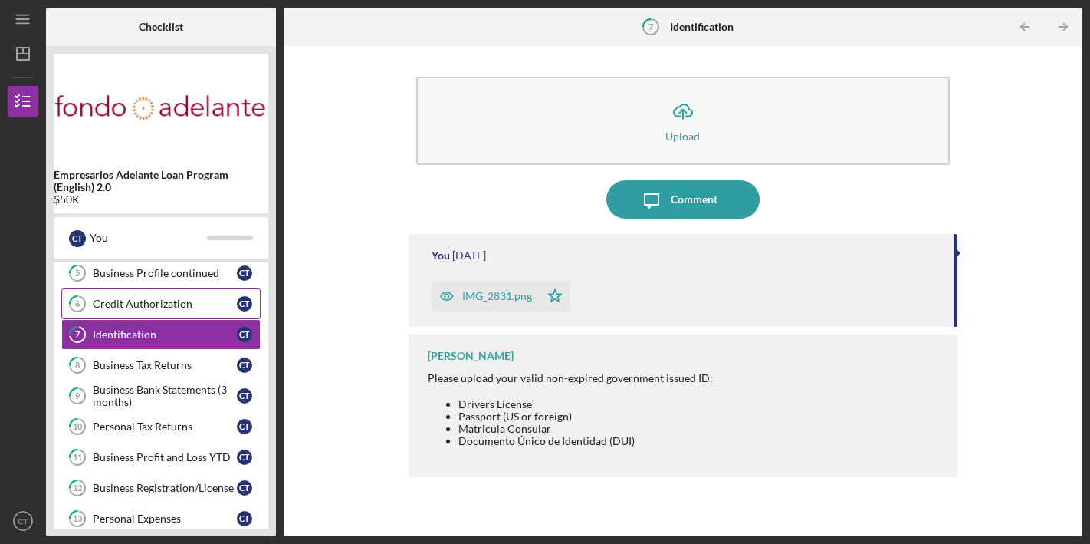
click at [169, 301] on div "Credit Authorization" at bounding box center [165, 304] width 144 height 12
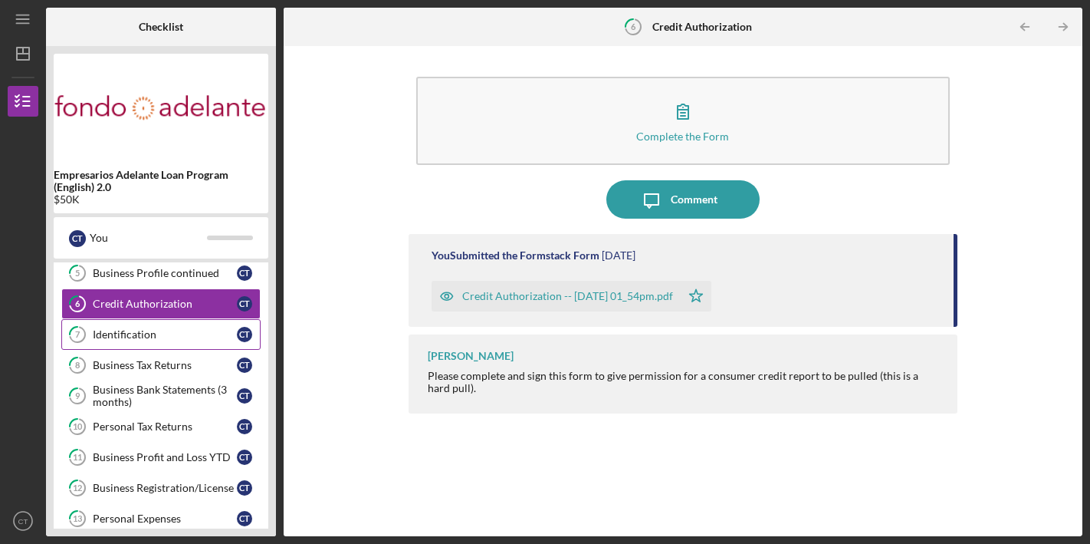
scroll to position [73, 0]
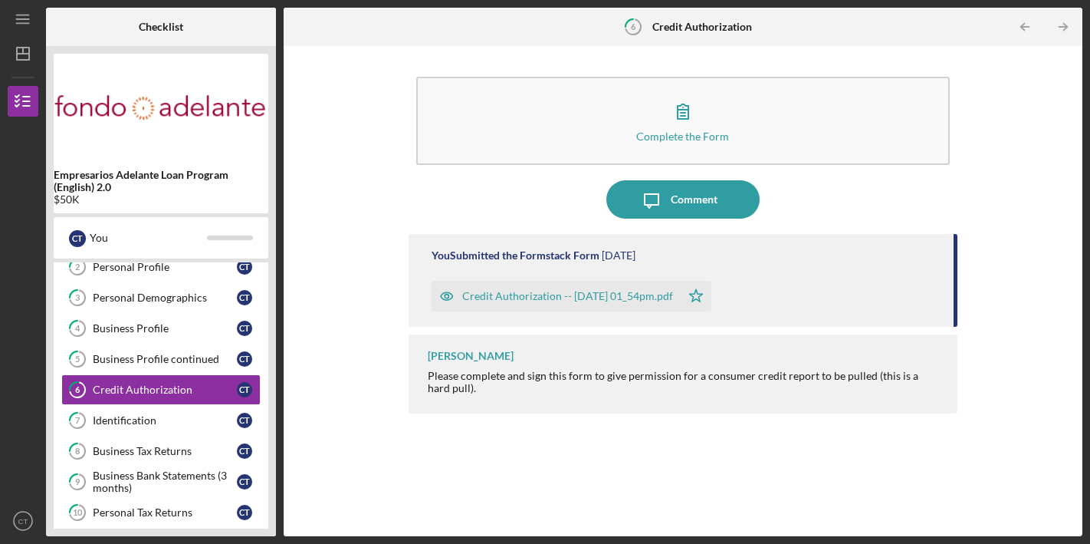
click at [539, 294] on div "Credit Authorization -- [DATE] 01_54pm.pdf" at bounding box center [567, 296] width 211 height 12
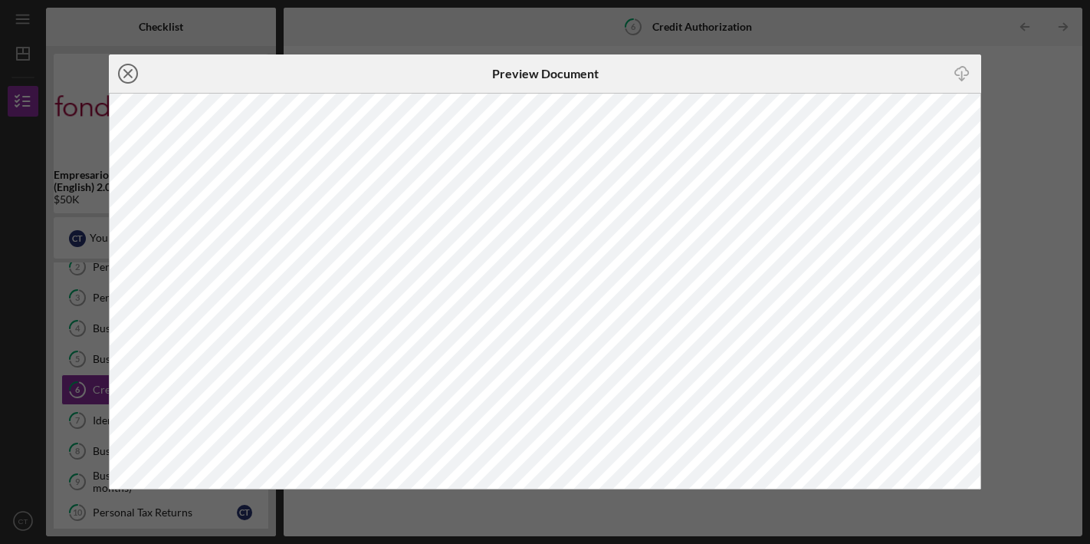
click at [130, 72] on icon "Icon/Close" at bounding box center [128, 73] width 38 height 38
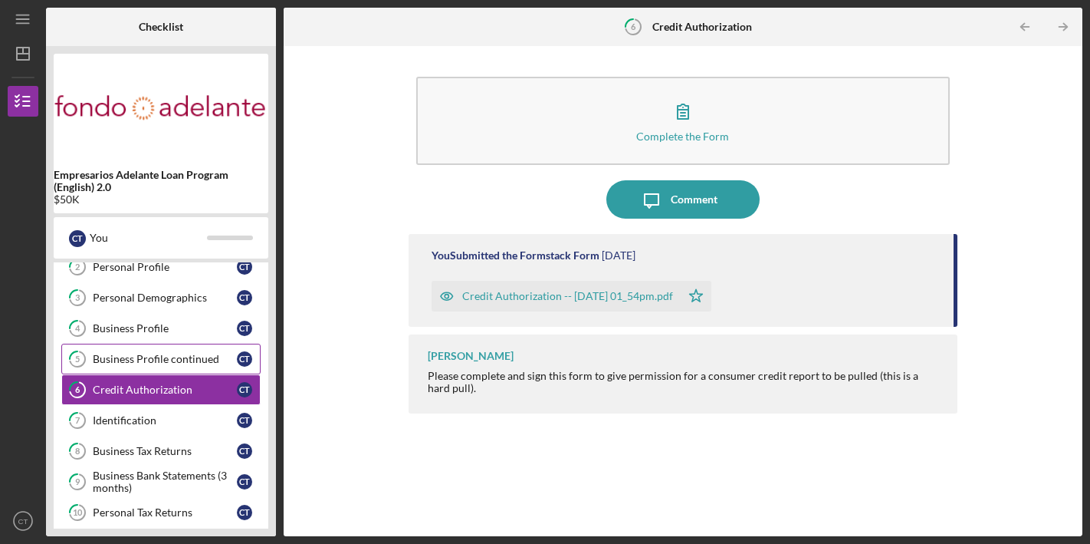
click at [161, 358] on div "Business Profile continued" at bounding box center [165, 359] width 144 height 12
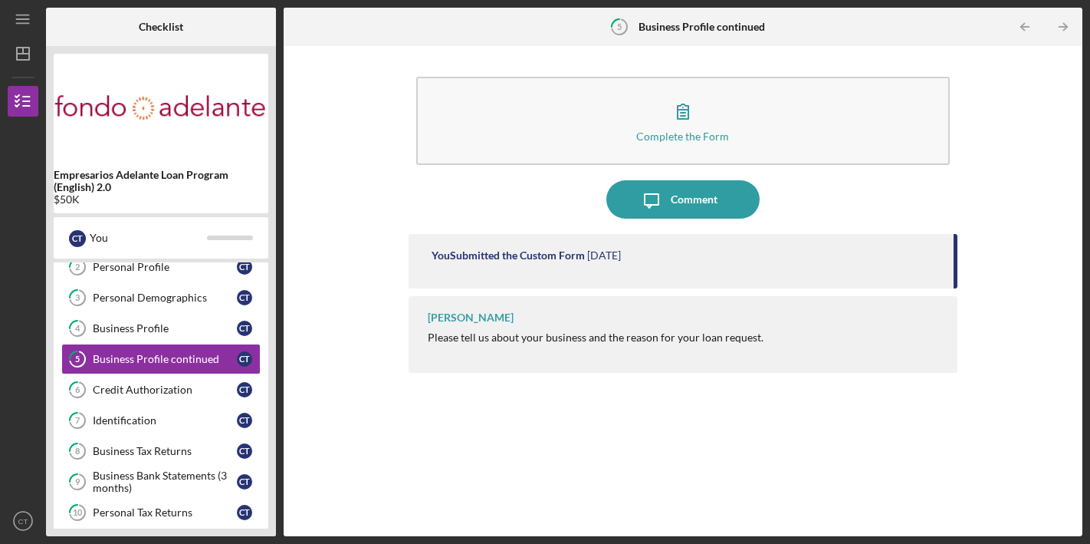
click at [507, 252] on div "You Submitted the Custom Form" at bounding box center [508, 255] width 153 height 12
click at [496, 291] on div "You Submitted the Custom Form 4 days ago Willan Rivera Please tell us about you…" at bounding box center [683, 373] width 548 height 279
click at [820, 242] on div "You Submitted the Custom Form 4 days ago" at bounding box center [683, 261] width 548 height 54
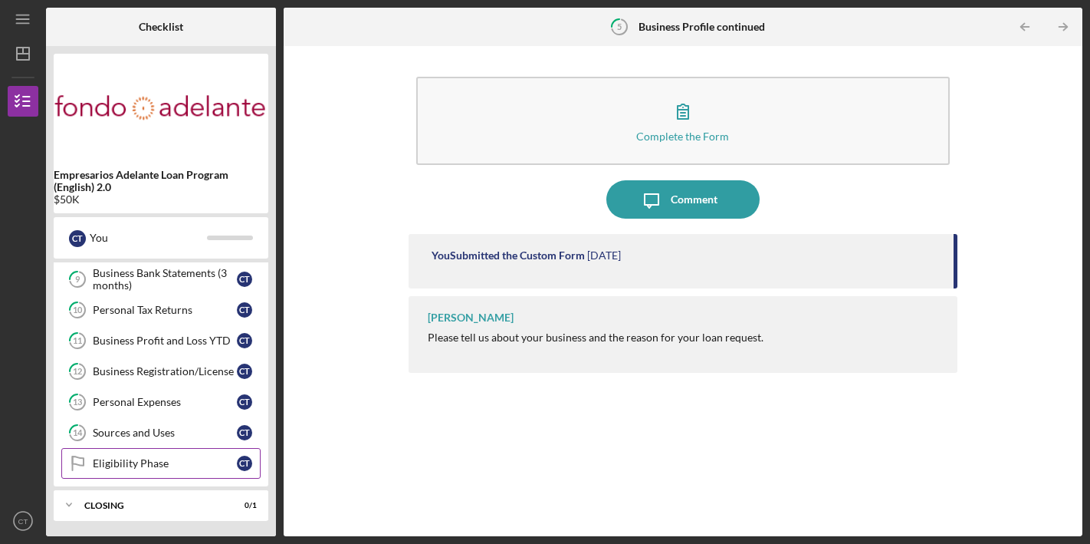
click at [123, 462] on div "Eligibility Phase" at bounding box center [165, 463] width 144 height 12
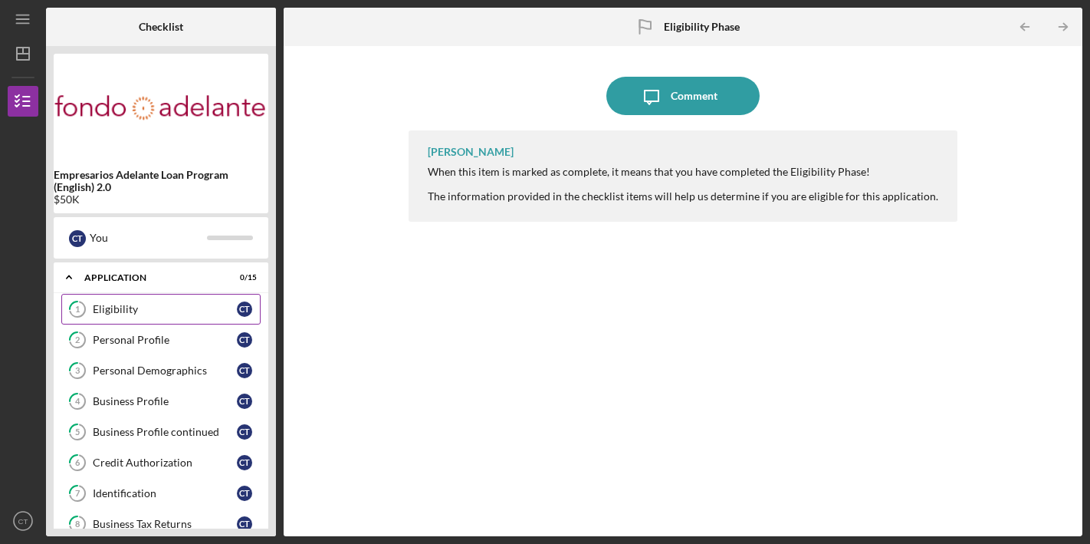
click at [128, 297] on link "1 Eligibility C T" at bounding box center [160, 309] width 199 height 31
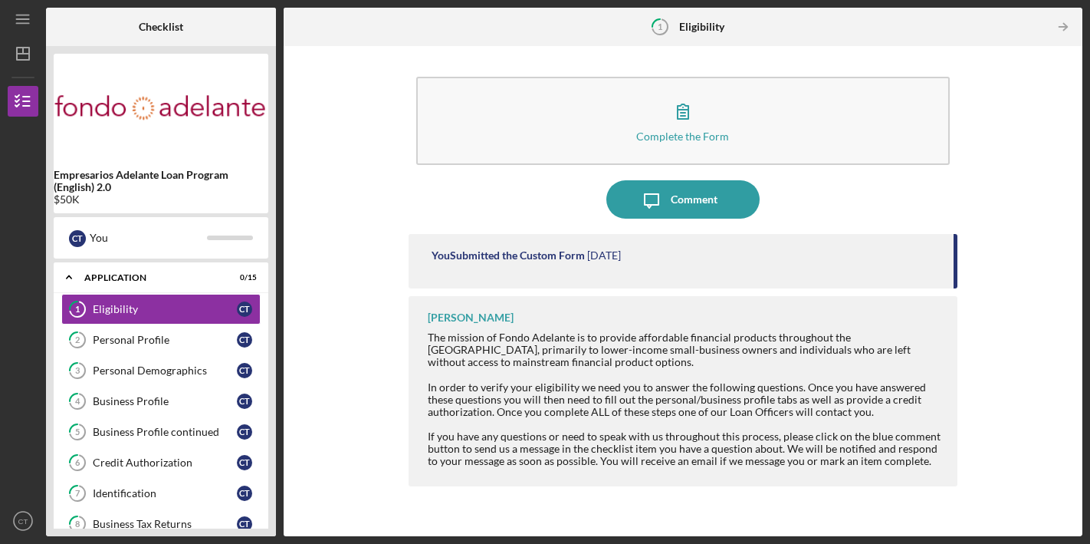
click at [139, 186] on b "Empresarios Adelante Loan Program (English) 2.0" at bounding box center [161, 181] width 215 height 25
click at [18, 24] on icon "Icon/Menu" at bounding box center [23, 19] width 35 height 35
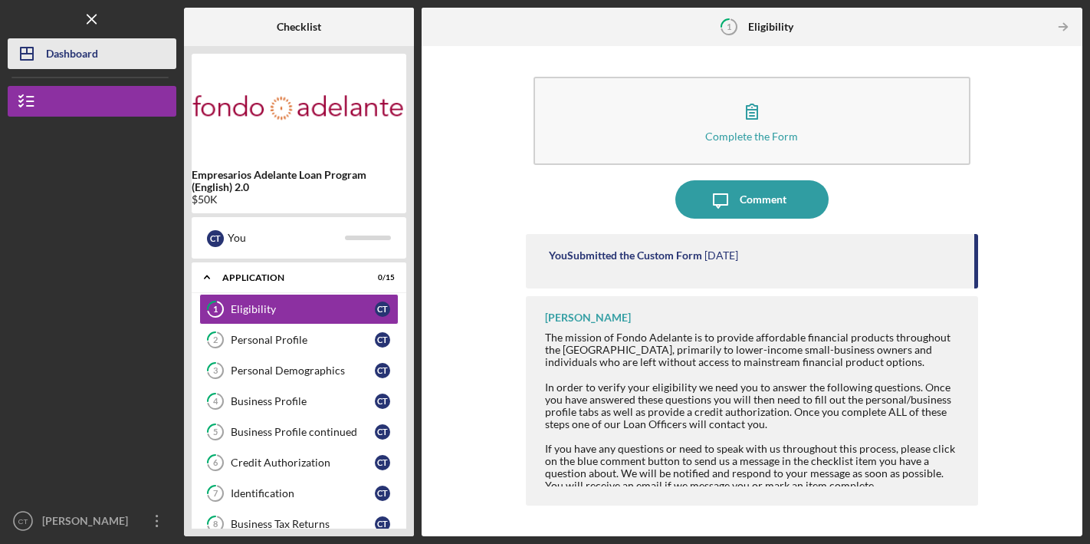
click at [46, 58] on div "Dashboard" at bounding box center [72, 55] width 52 height 35
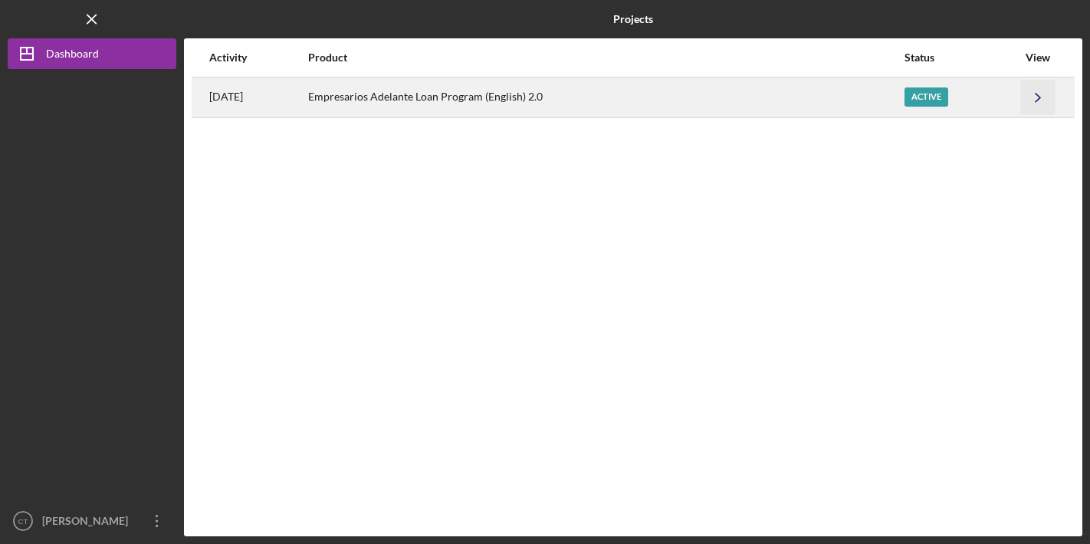
click at [1027, 100] on icon "Icon/Navigate" at bounding box center [1038, 97] width 35 height 35
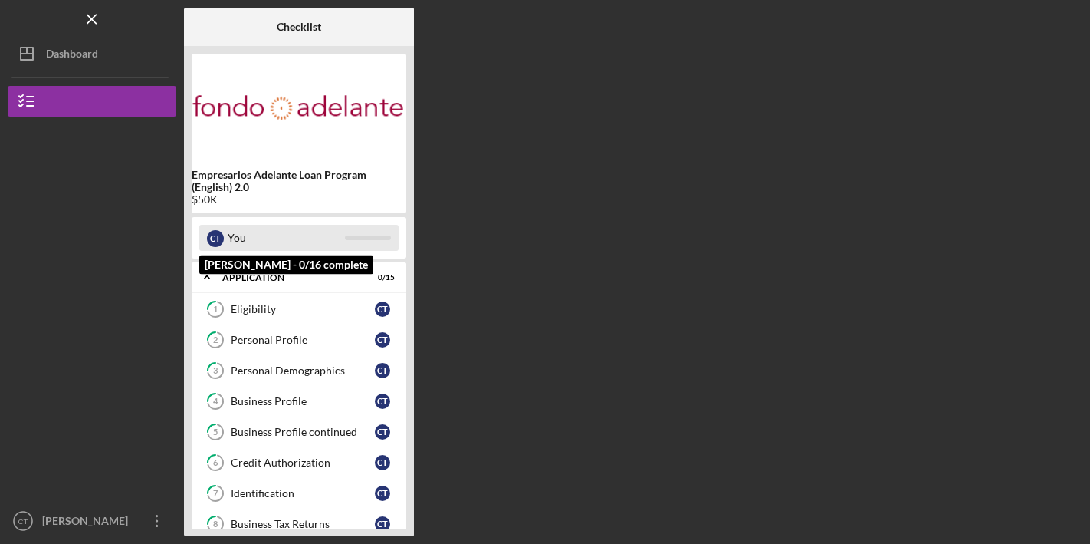
click at [355, 245] on div "C T You" at bounding box center [298, 238] width 199 height 26
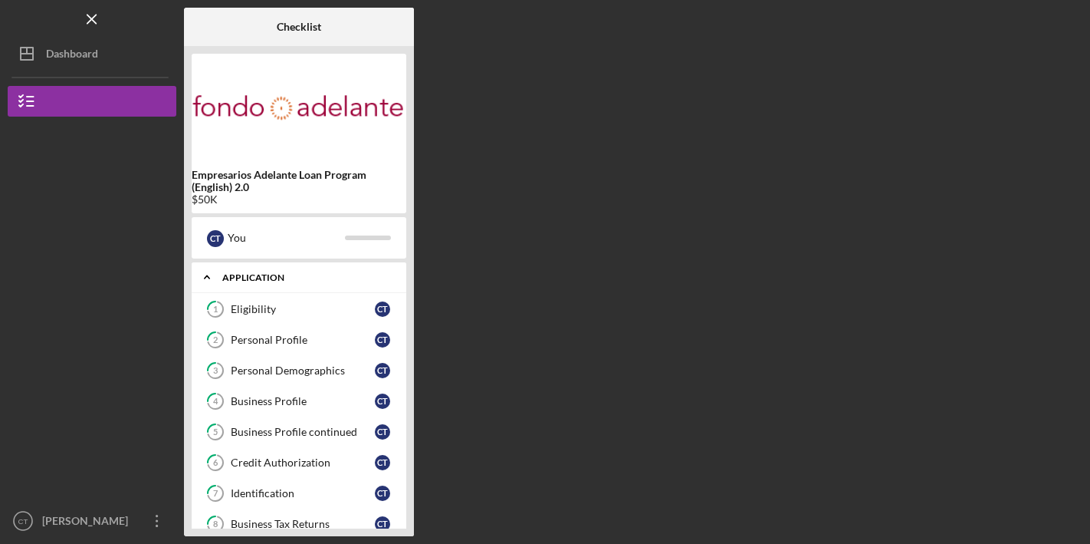
click at [293, 278] on div "Application" at bounding box center [304, 277] width 165 height 9
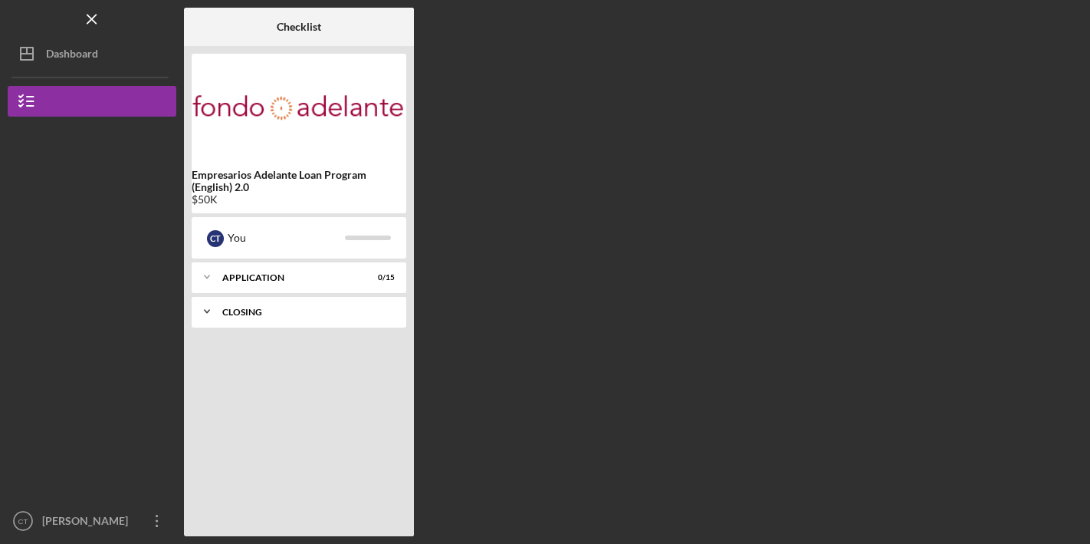
click at [222, 323] on icon "Icon/Expander" at bounding box center [207, 311] width 31 height 31
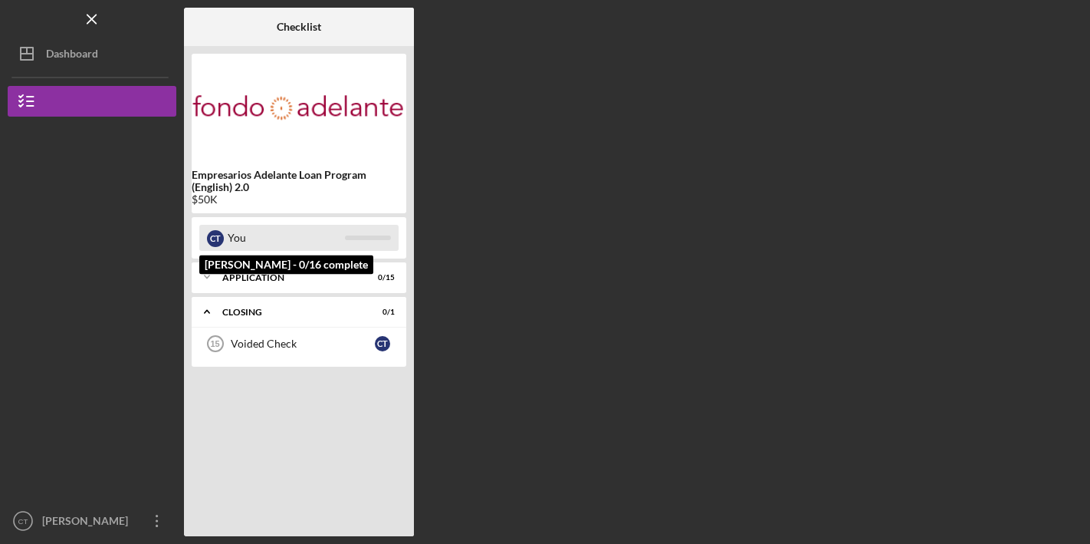
click at [225, 237] on div "C T You" at bounding box center [298, 238] width 199 height 26
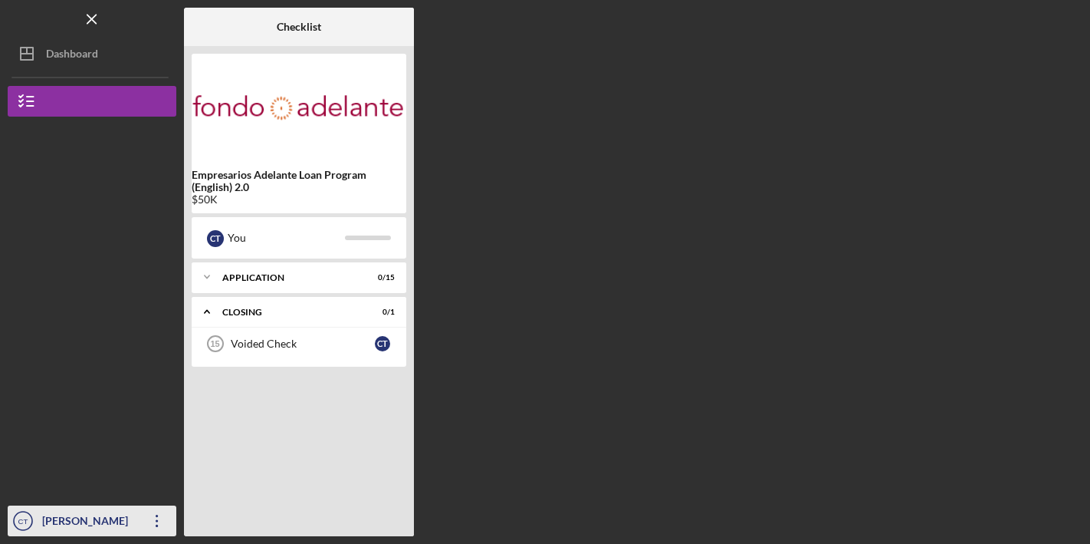
click at [157, 520] on icon "Icon/Overflow" at bounding box center [157, 520] width 38 height 38
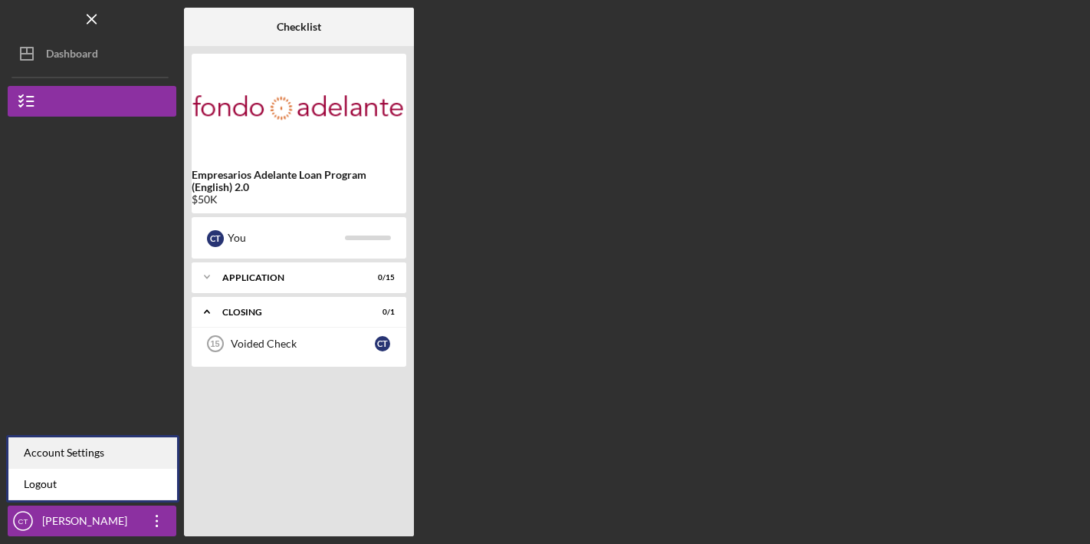
click at [98, 452] on div "Account Settings" at bounding box center [92, 452] width 169 height 31
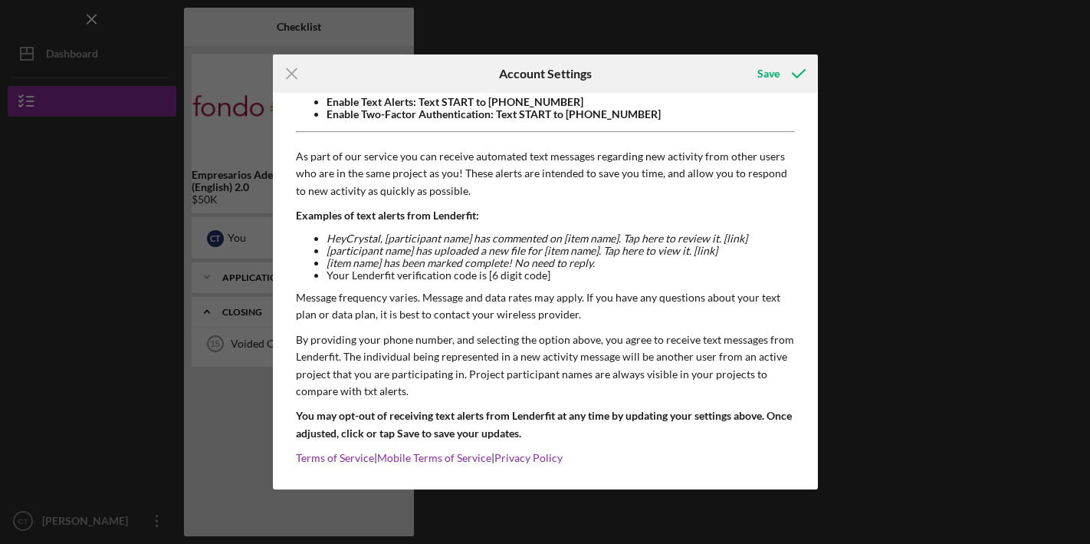
scroll to position [143, 0]
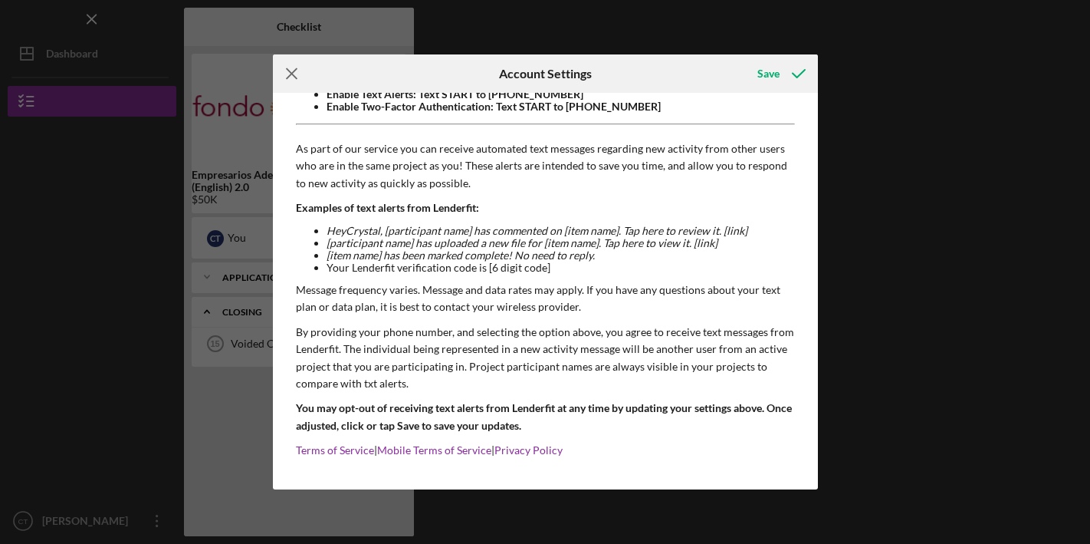
click at [293, 77] on icon "Icon/Menu Close" at bounding box center [292, 73] width 38 height 38
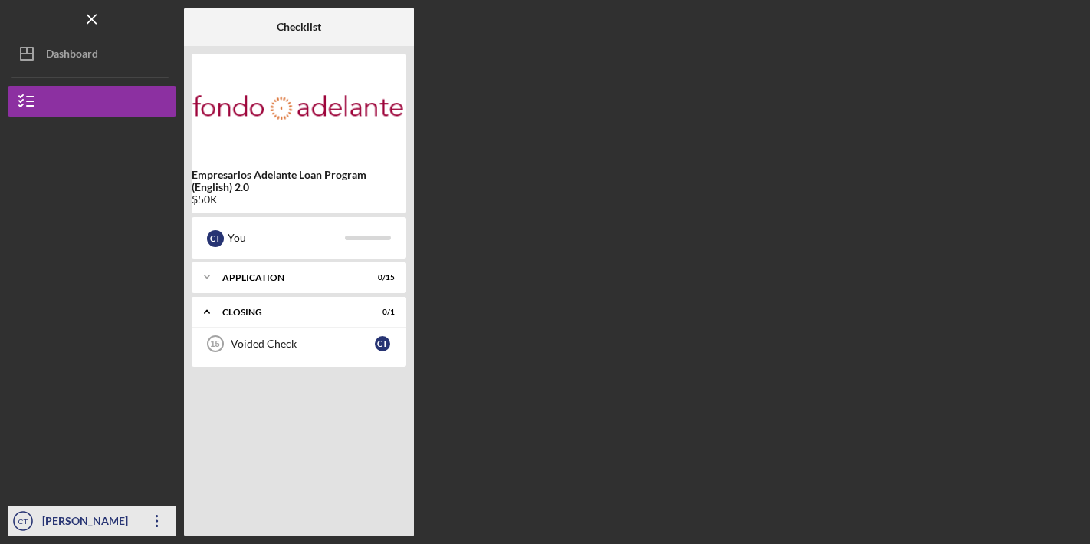
click at [159, 517] on icon "Icon/Overflow" at bounding box center [157, 520] width 38 height 38
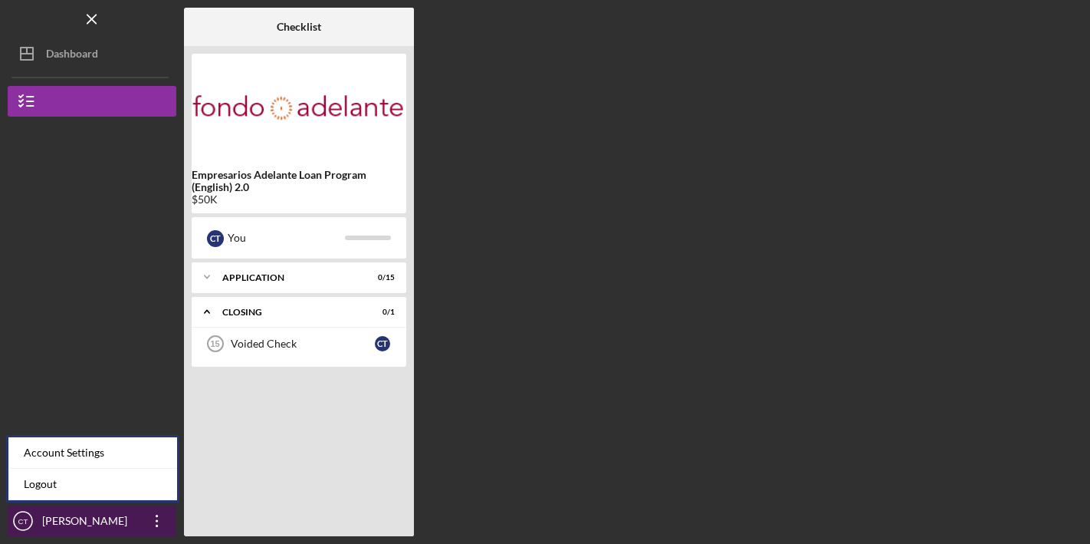
click at [76, 519] on div "[PERSON_NAME]" at bounding box center [88, 522] width 100 height 35
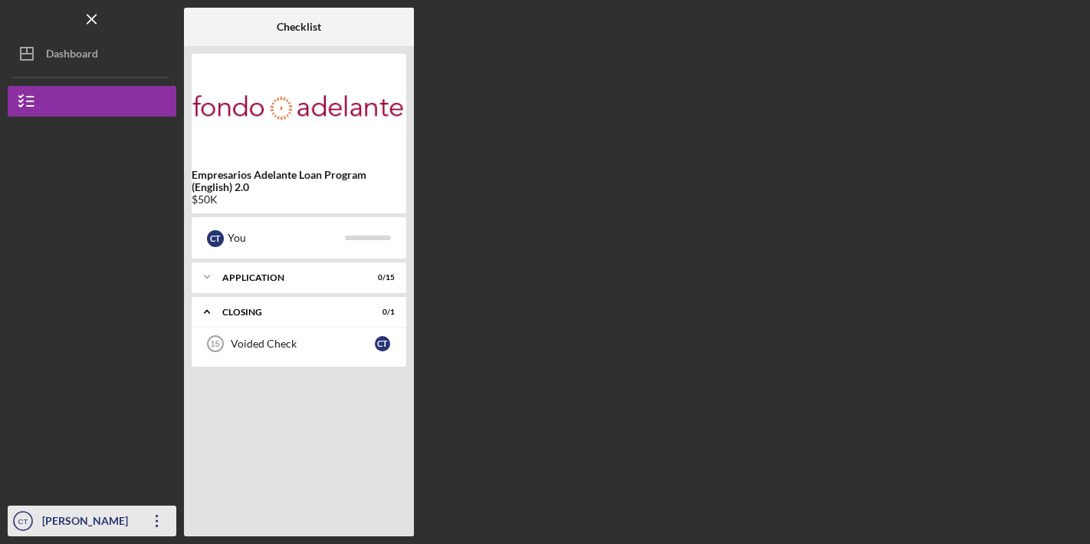
click at [76, 519] on div "[PERSON_NAME]" at bounding box center [88, 522] width 100 height 35
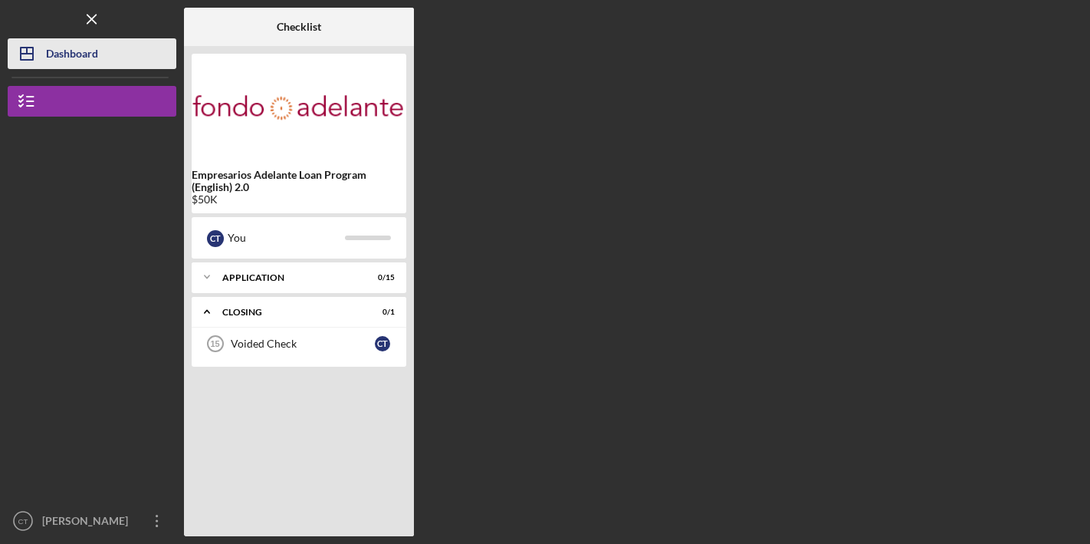
click at [62, 64] on div "Dashboard" at bounding box center [72, 55] width 52 height 35
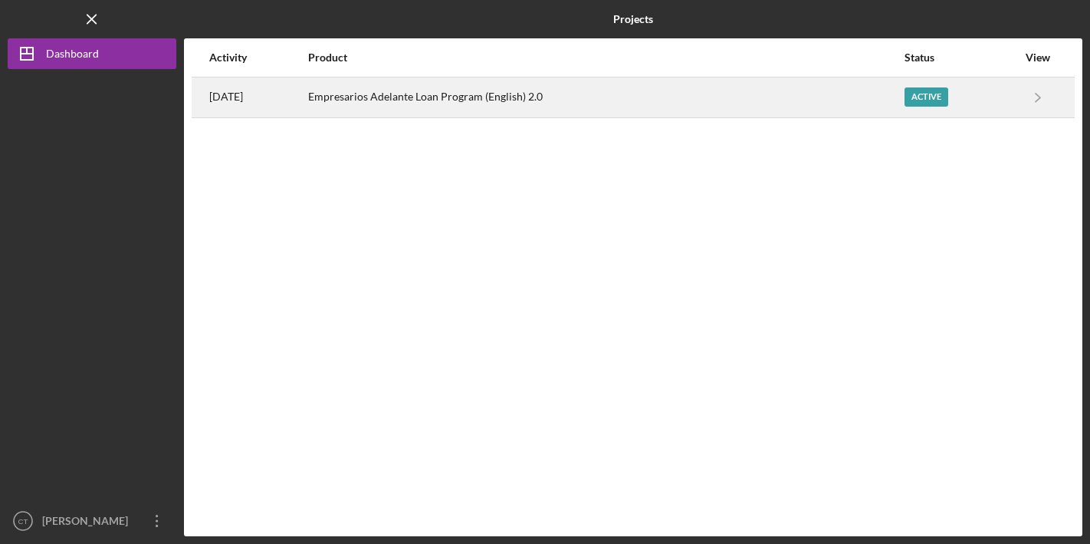
click at [941, 98] on div "Active" at bounding box center [927, 96] width 44 height 19
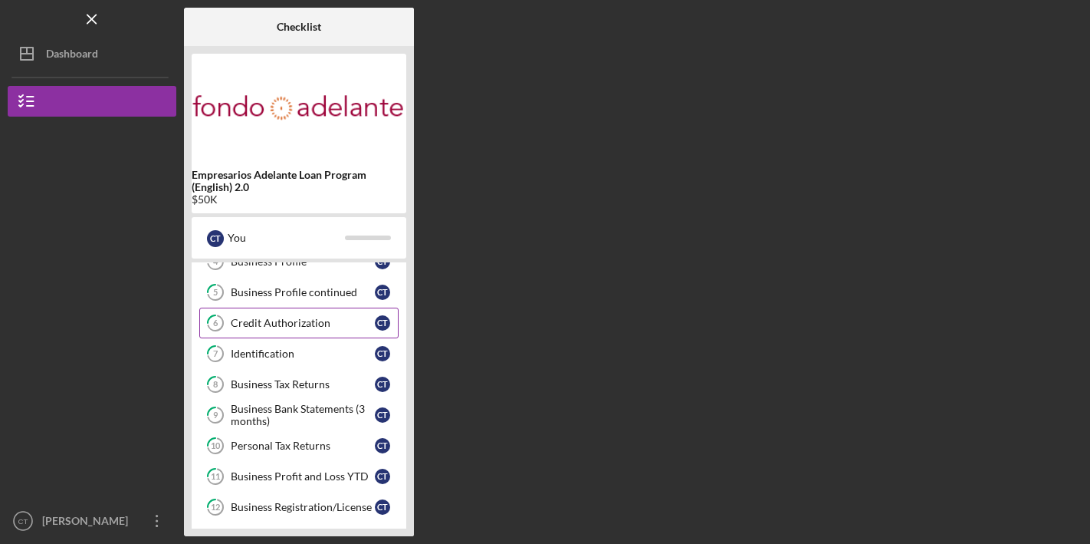
scroll to position [275, 0]
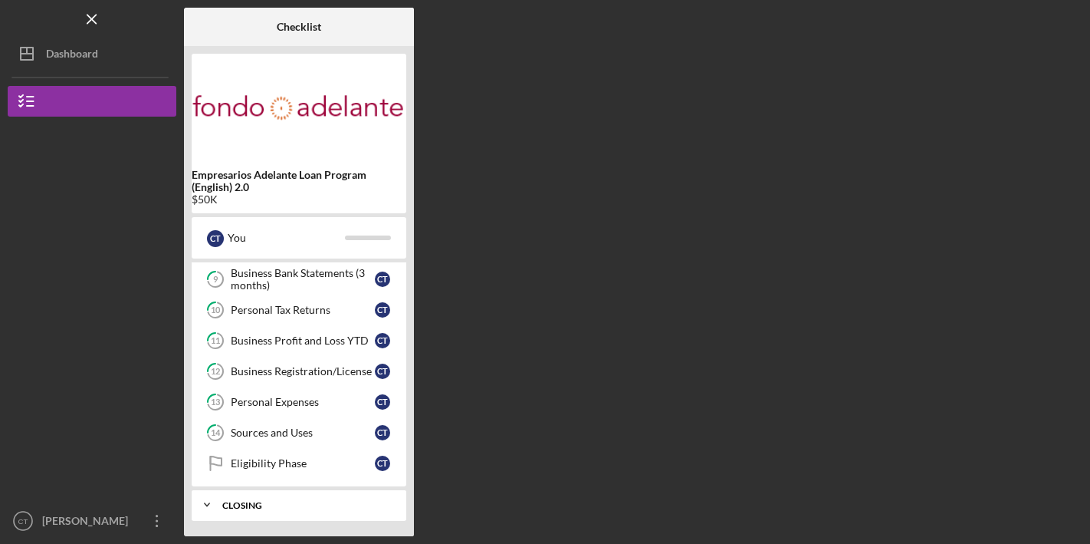
click at [261, 495] on div "Icon/Expander Closing 0 / 1" at bounding box center [299, 504] width 215 height 31
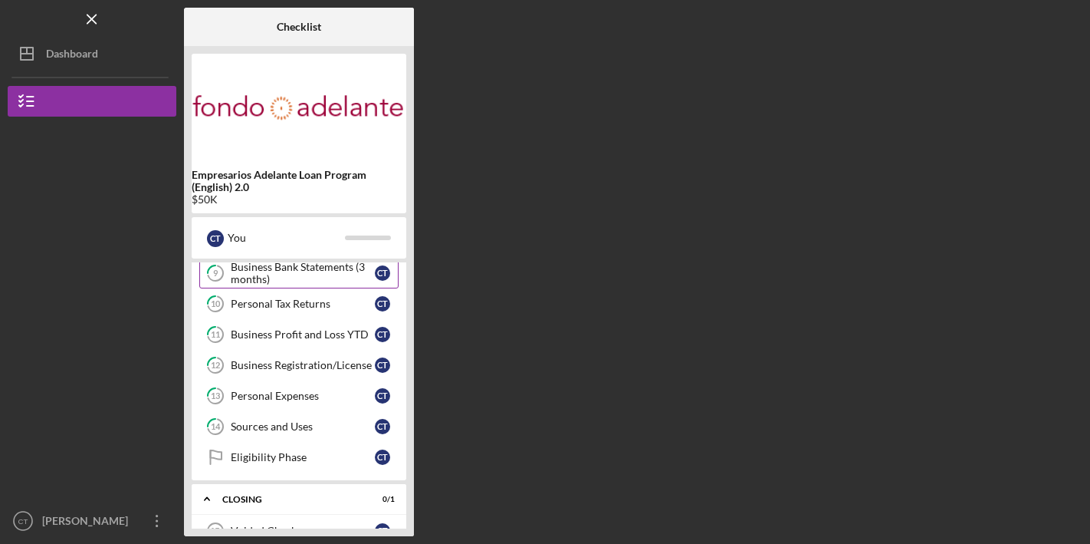
scroll to position [284, 0]
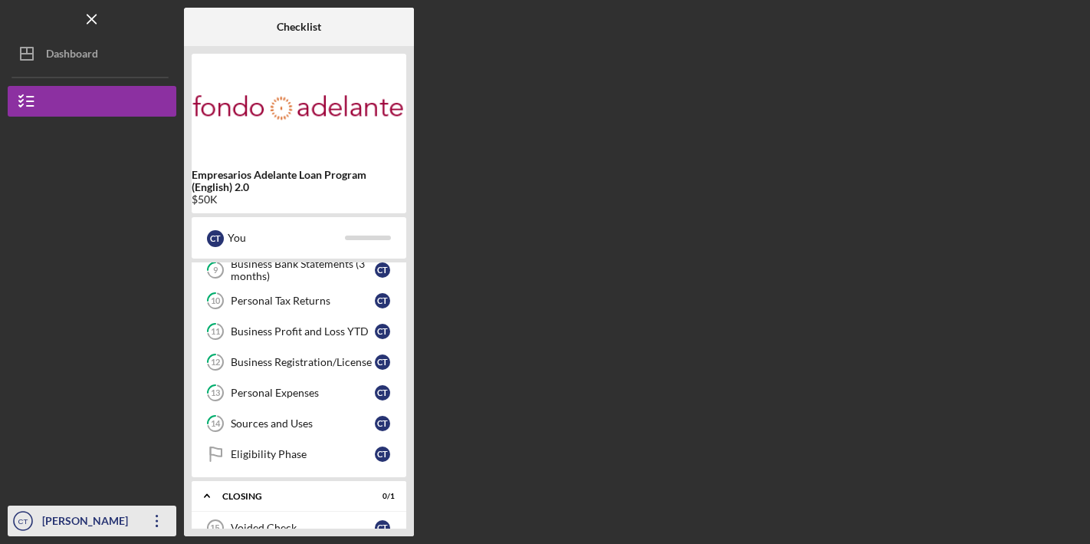
click at [156, 520] on icon "button" at bounding box center [157, 521] width 2 height 12
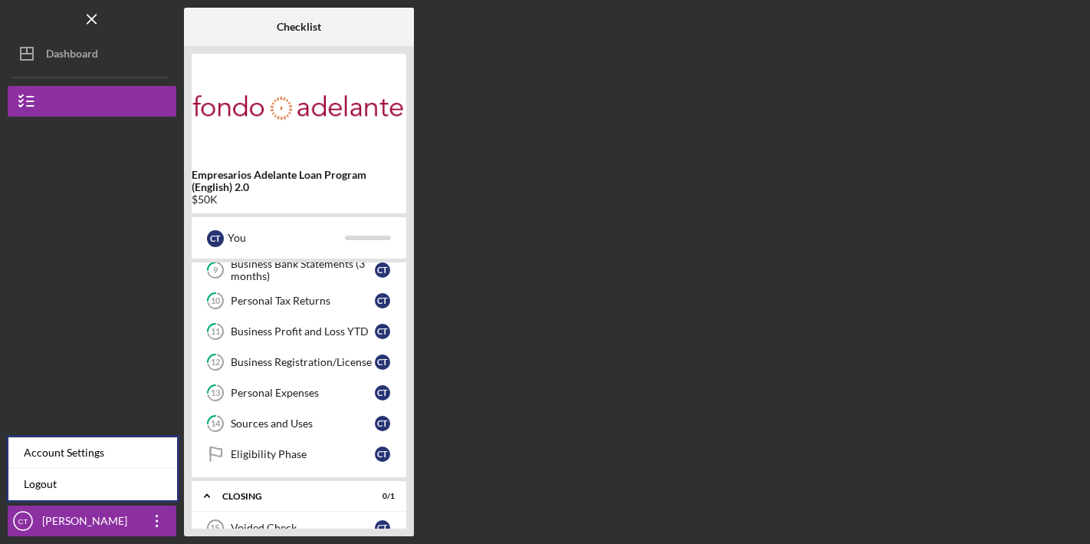
click at [159, 395] on div at bounding box center [92, 408] width 169 height 195
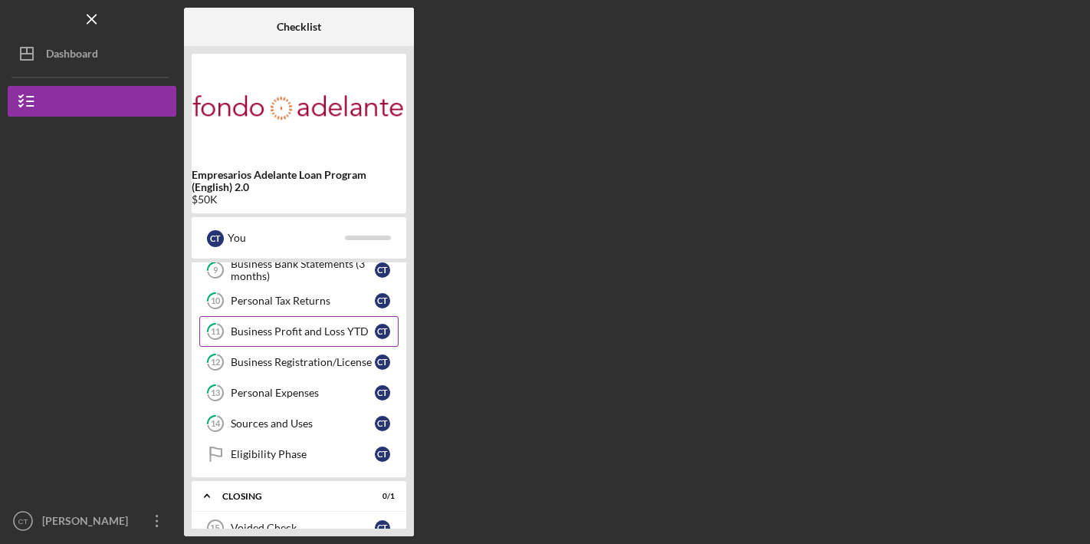
scroll to position [0, 0]
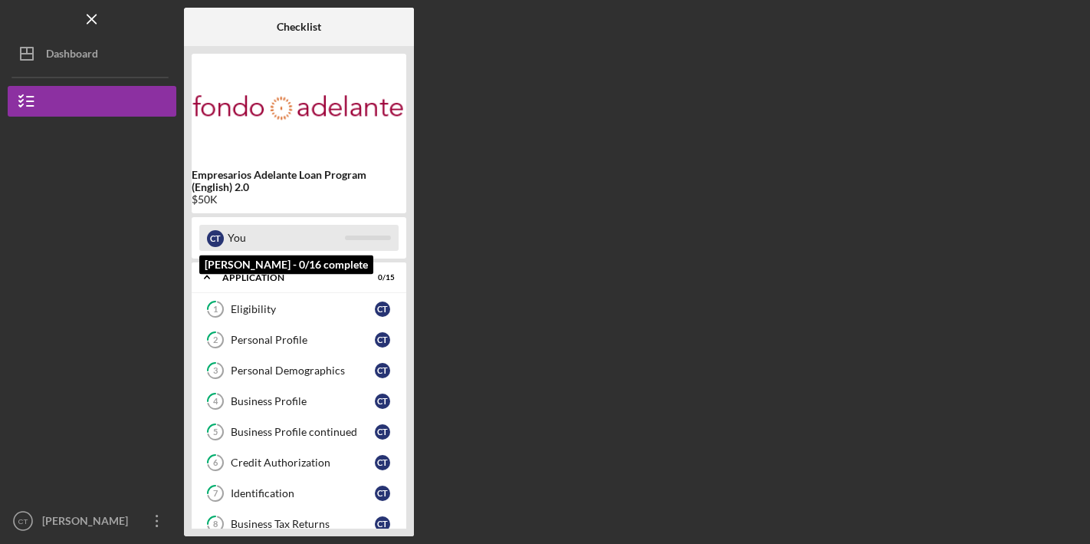
click at [295, 233] on div "You" at bounding box center [286, 238] width 117 height 26
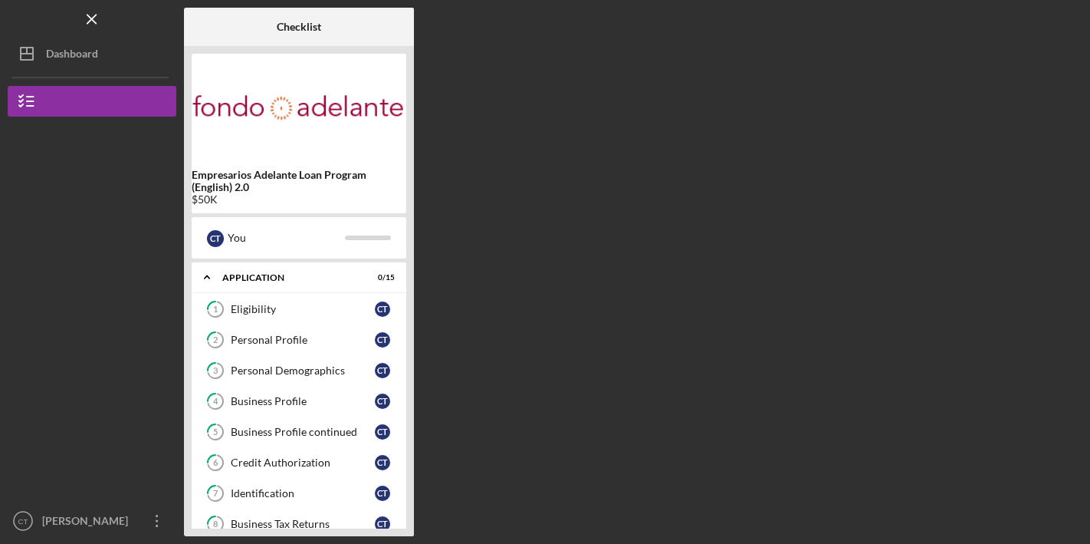
click at [249, 176] on b "Empresarios Adelante Loan Program (English) 2.0" at bounding box center [299, 181] width 215 height 25
click at [246, 176] on b "Empresarios Adelante Loan Program (English) 2.0" at bounding box center [299, 181] width 215 height 25
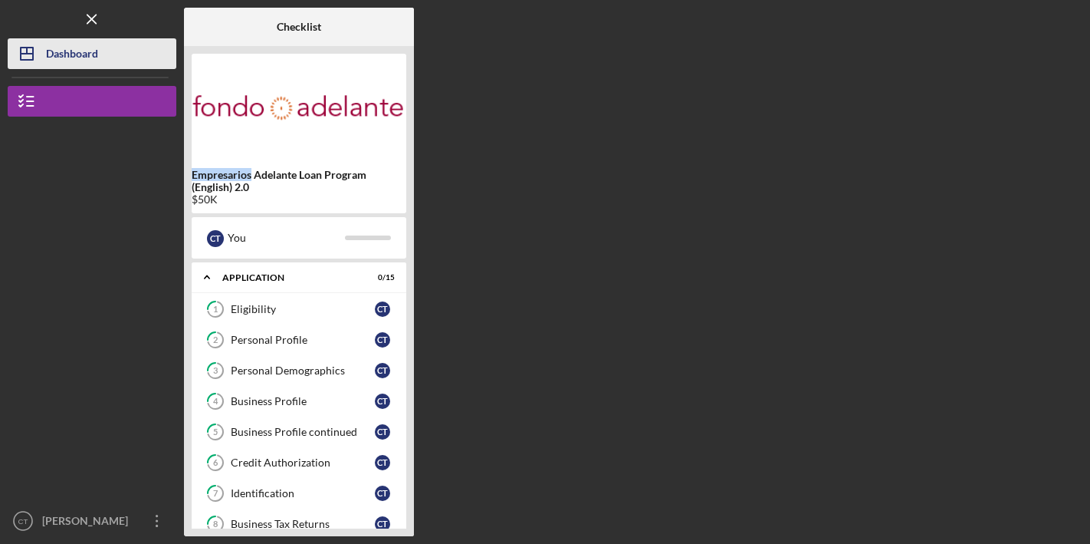
click at [101, 54] on button "Icon/Dashboard Dashboard" at bounding box center [92, 53] width 169 height 31
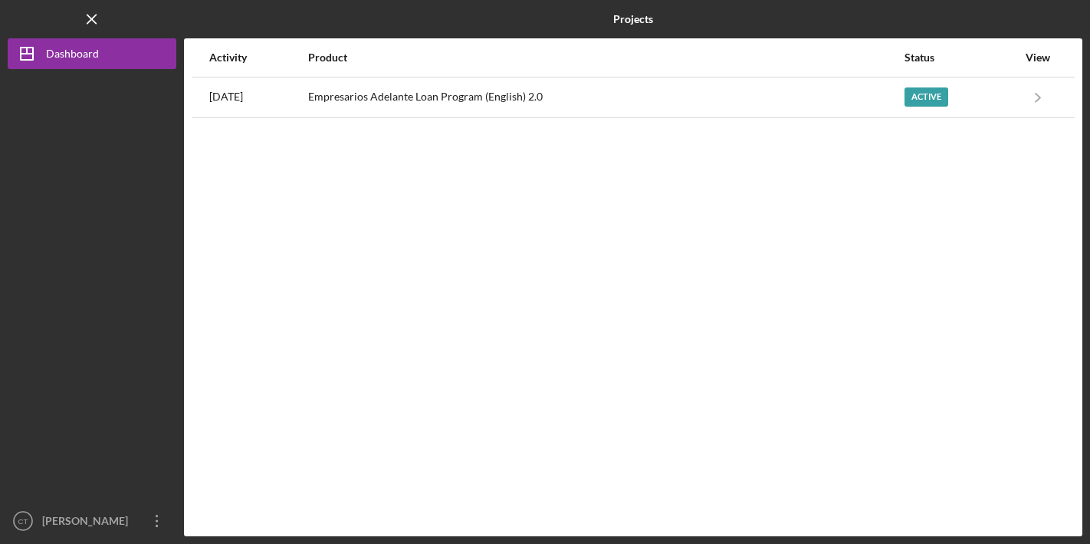
click at [415, 70] on div "Product" at bounding box center [605, 57] width 595 height 37
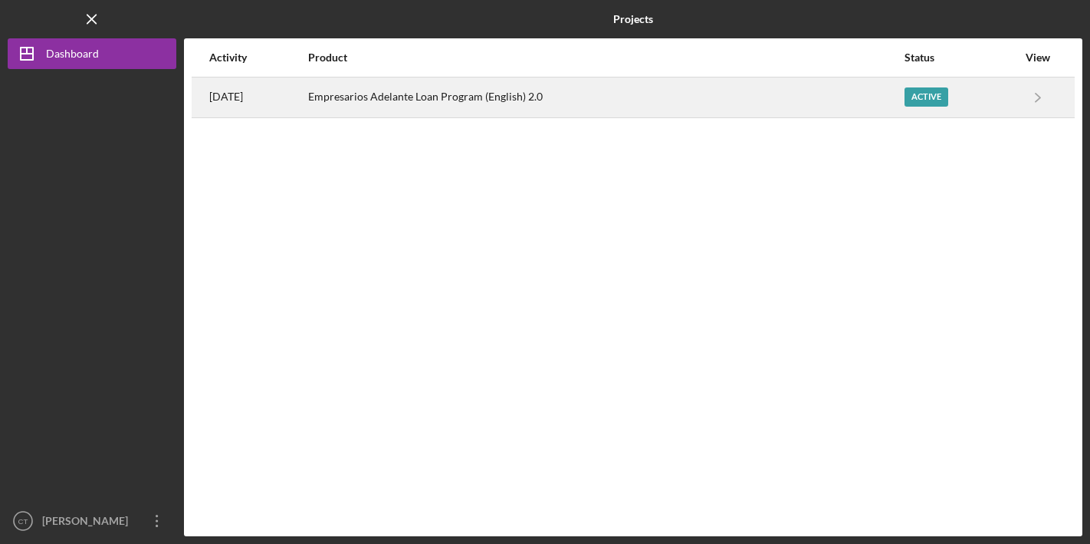
click at [476, 91] on div "Empresarios Adelante Loan Program (English) 2.0" at bounding box center [605, 97] width 595 height 38
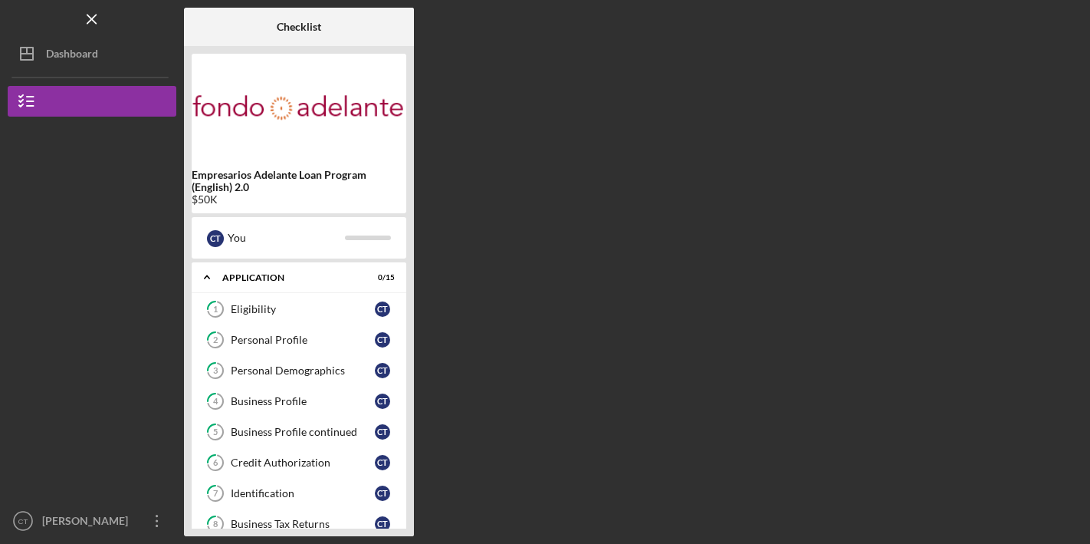
click at [353, 208] on div "Empresarios Adelante Loan Program (English) 2.0 $50K" at bounding box center [299, 133] width 215 height 159
click at [286, 306] on div "Eligibility" at bounding box center [303, 309] width 144 height 12
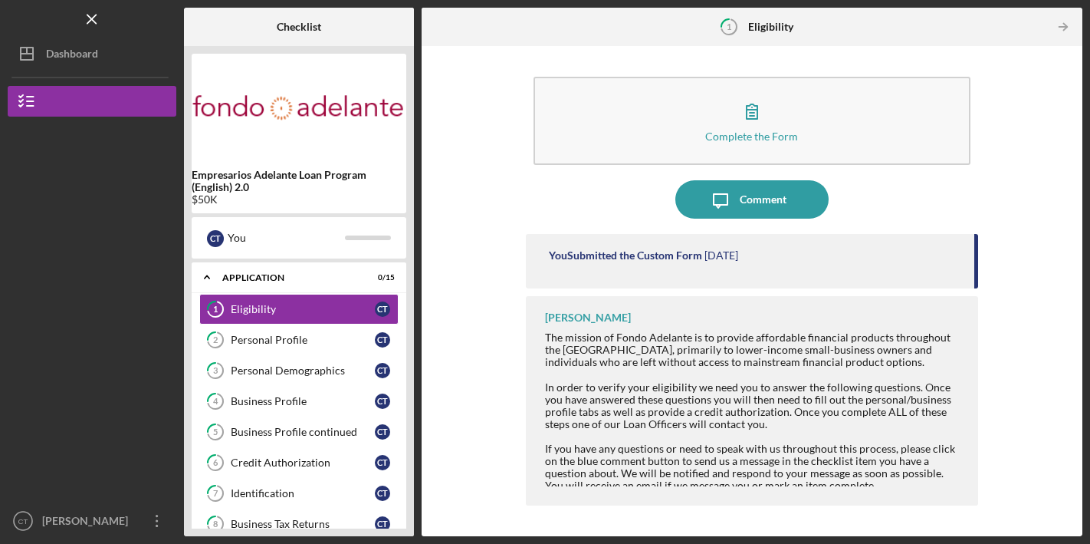
click at [681, 396] on div "In order to verify your eligibility we need you to answer the following questio…" at bounding box center [753, 405] width 417 height 49
click at [755, 199] on div "Comment" at bounding box center [763, 199] width 47 height 38
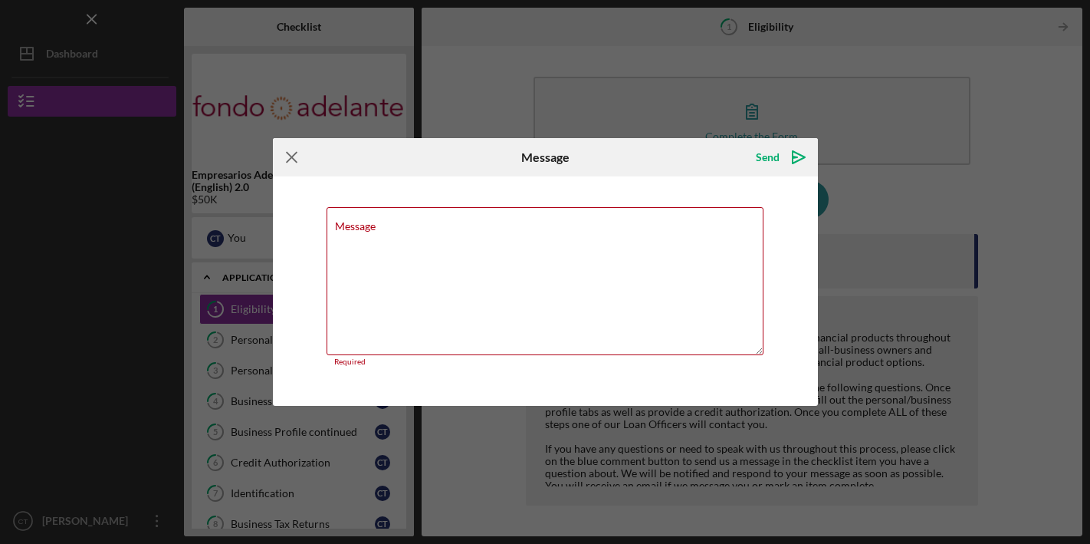
click at [300, 164] on icon "Icon/Menu Close" at bounding box center [292, 157] width 38 height 38
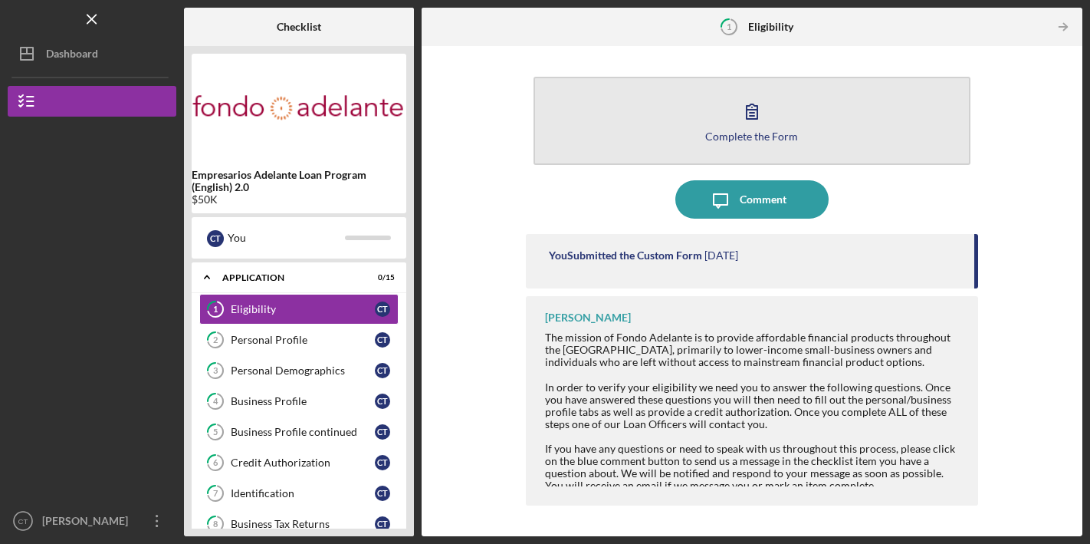
click at [755, 123] on icon "button" at bounding box center [752, 111] width 38 height 38
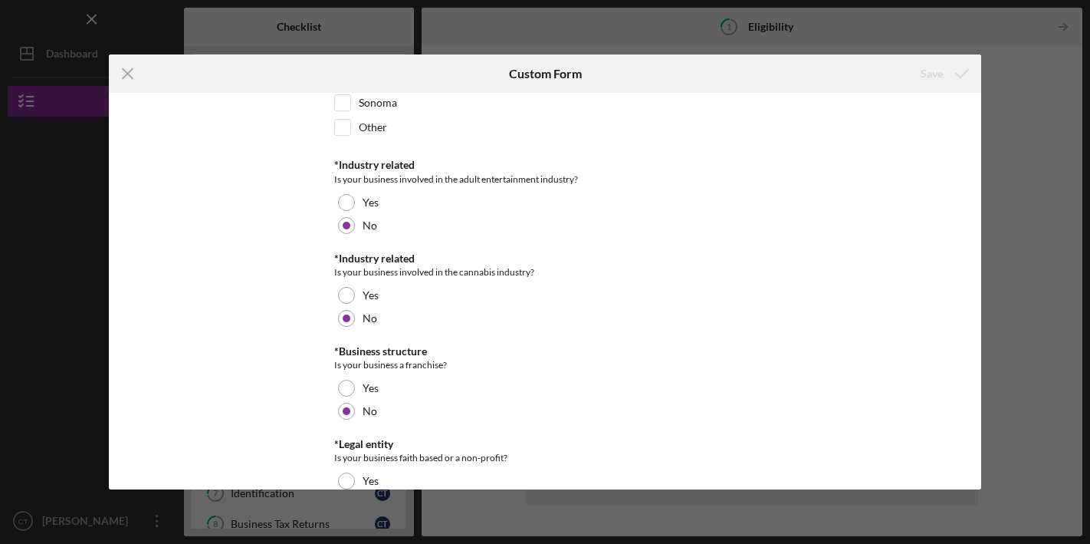
scroll to position [726, 0]
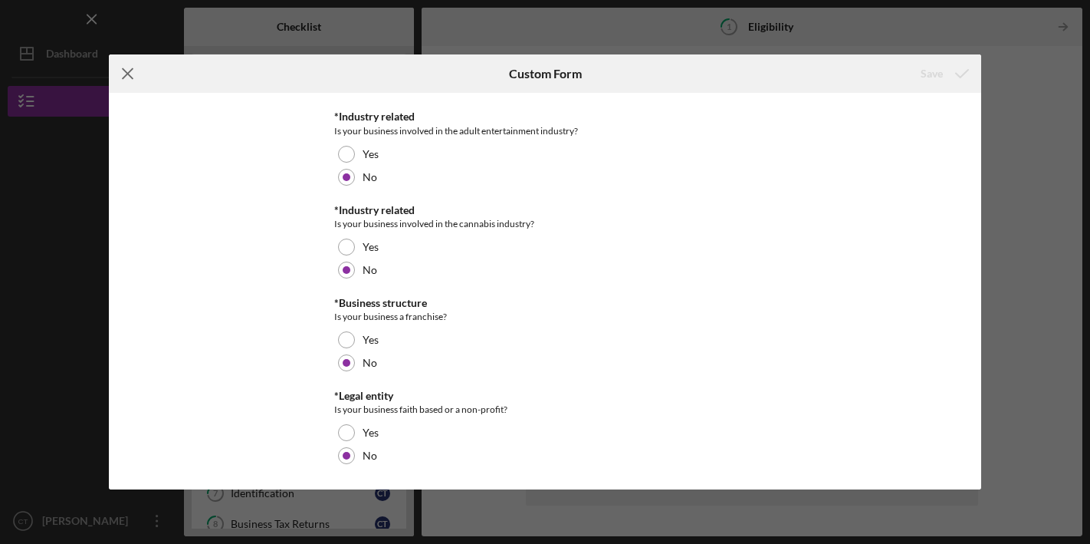
click at [128, 68] on icon "Icon/Menu Close" at bounding box center [128, 73] width 38 height 38
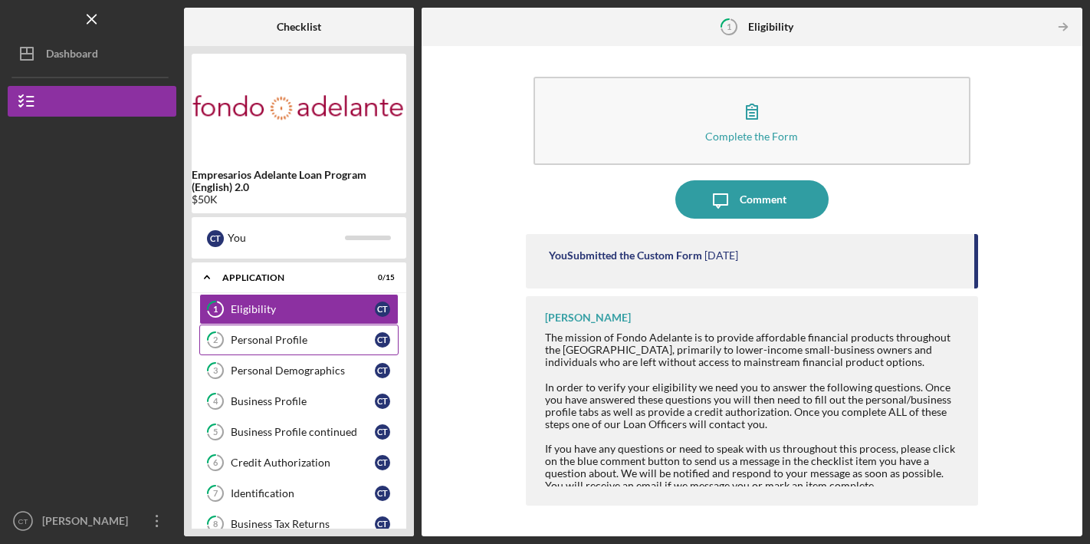
click at [267, 340] on div "Personal Profile" at bounding box center [303, 340] width 144 height 12
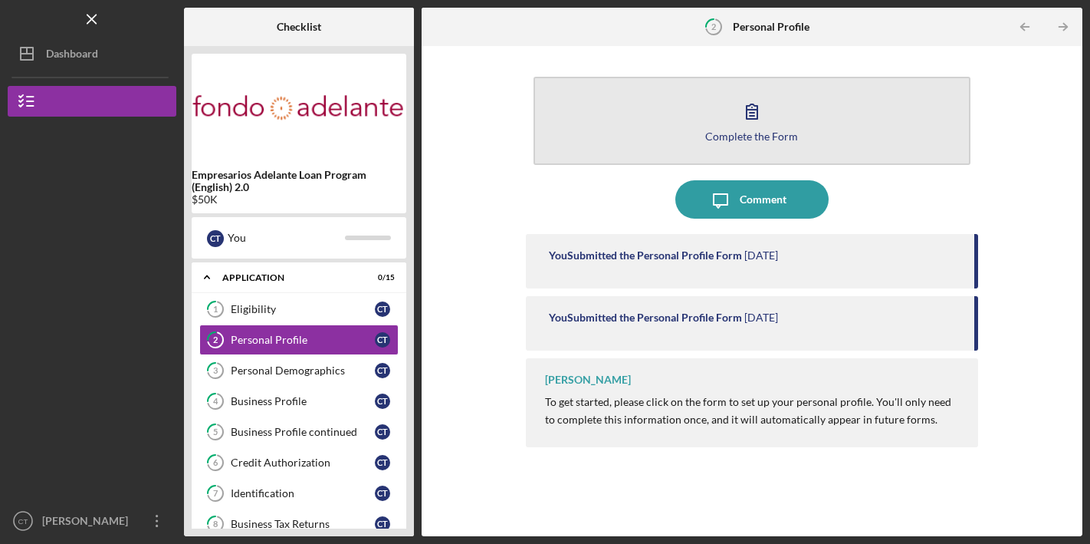
click at [752, 113] on icon "button" at bounding box center [752, 111] width 38 height 38
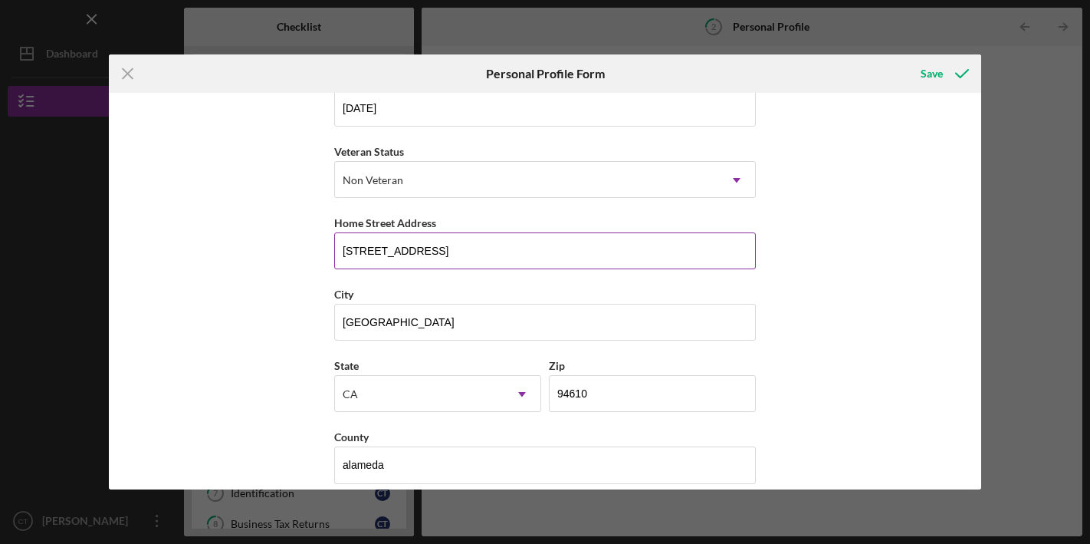
scroll to position [189, 0]
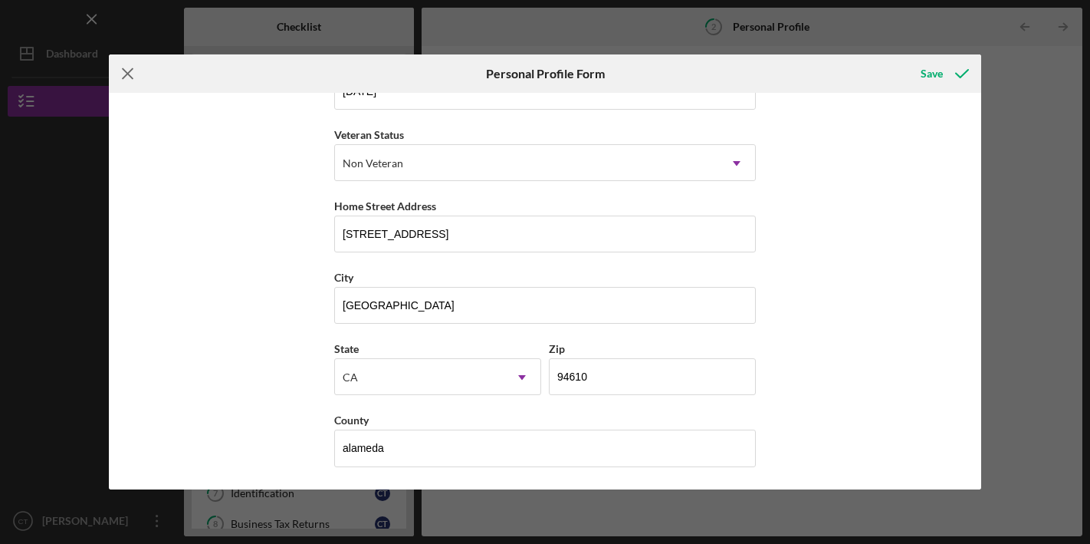
click at [128, 67] on icon "Icon/Menu Close" at bounding box center [128, 73] width 38 height 38
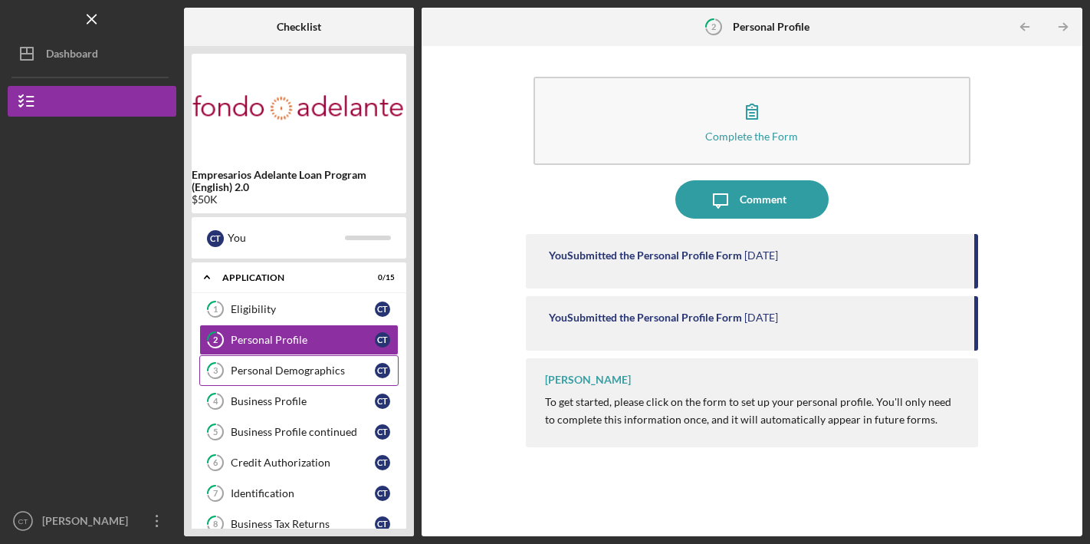
click at [316, 369] on div "Personal Demographics" at bounding box center [303, 370] width 144 height 12
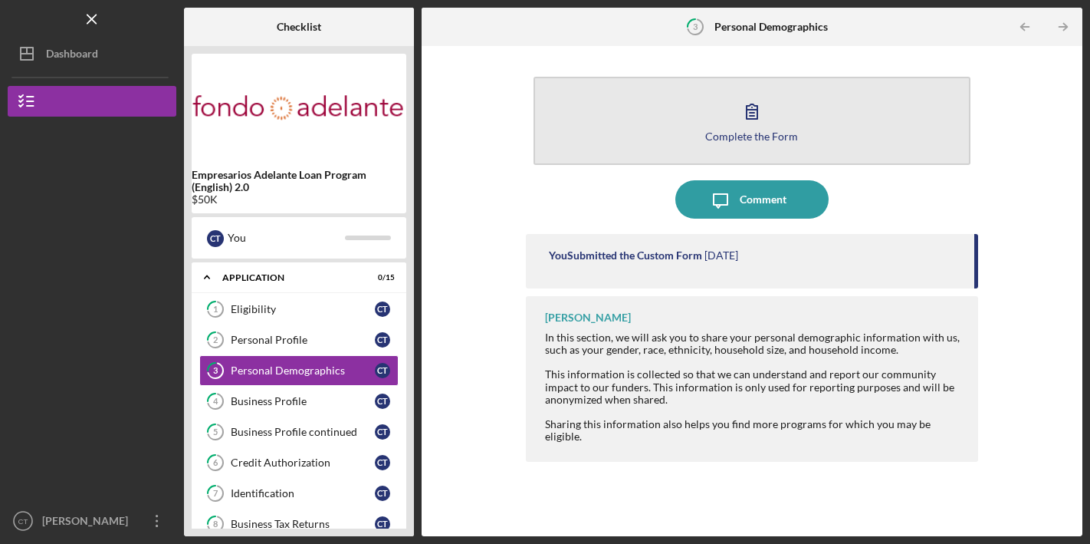
click at [749, 116] on icon "button" at bounding box center [752, 111] width 38 height 38
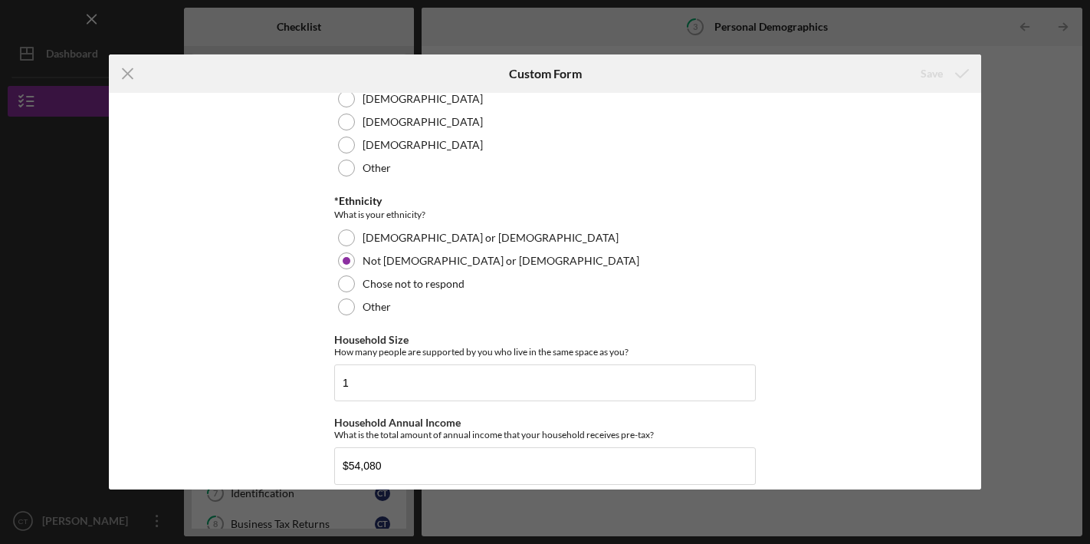
scroll to position [393, 0]
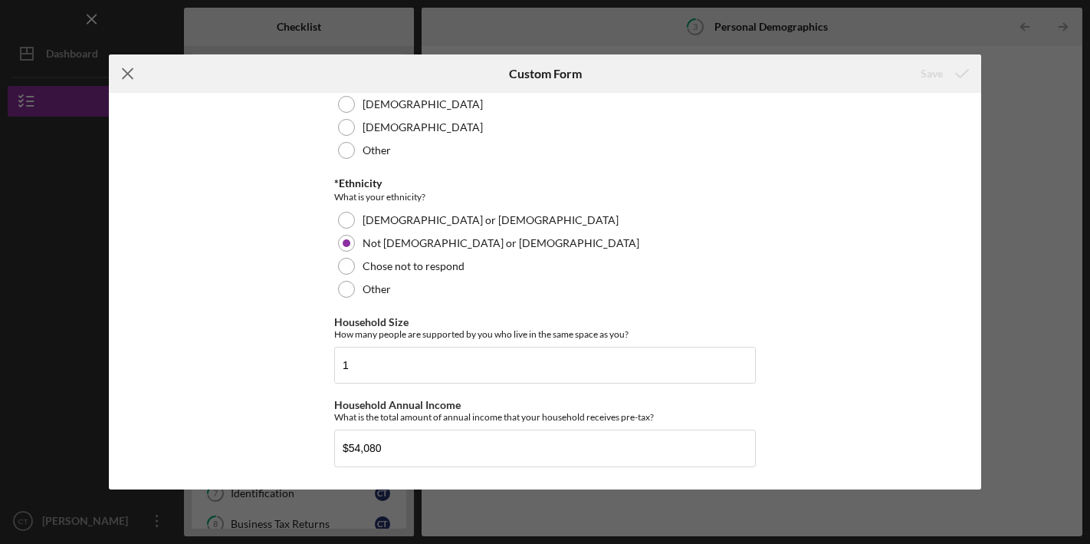
click at [130, 73] on icon "Icon/Menu Close" at bounding box center [128, 73] width 38 height 38
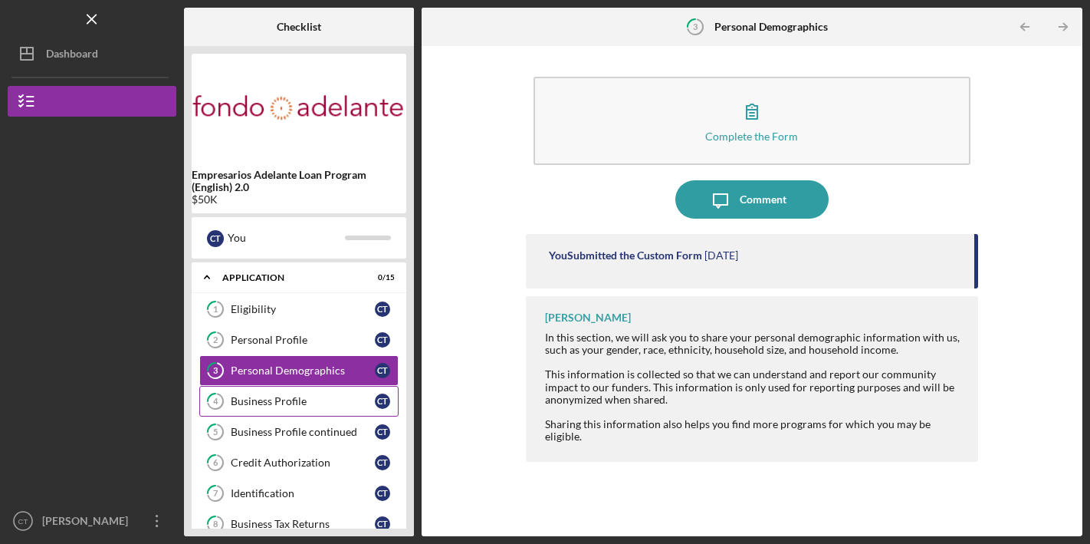
click at [275, 394] on link "4 Business Profile C T" at bounding box center [298, 401] width 199 height 31
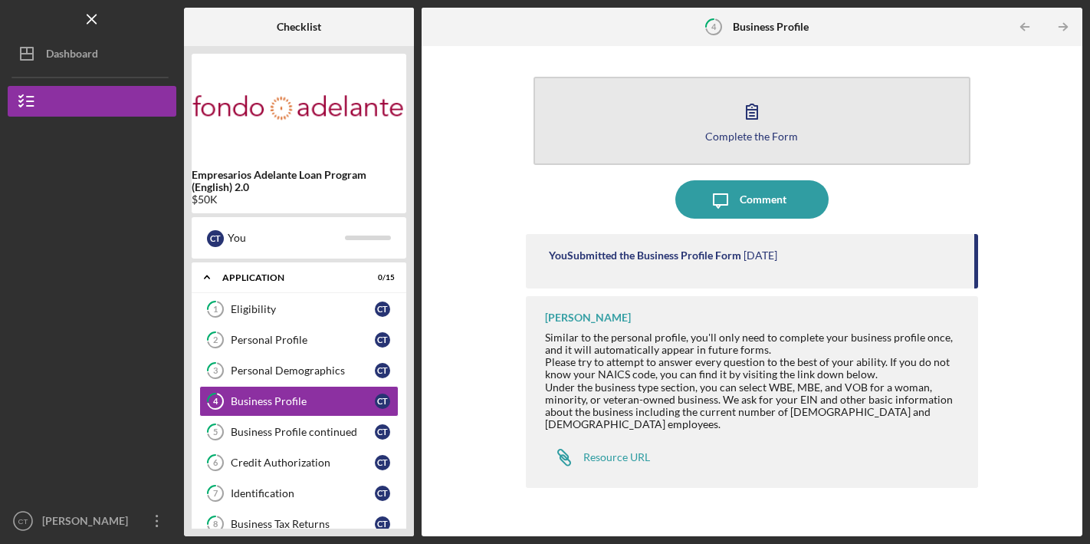
click at [748, 123] on icon "button" at bounding box center [752, 111] width 38 height 38
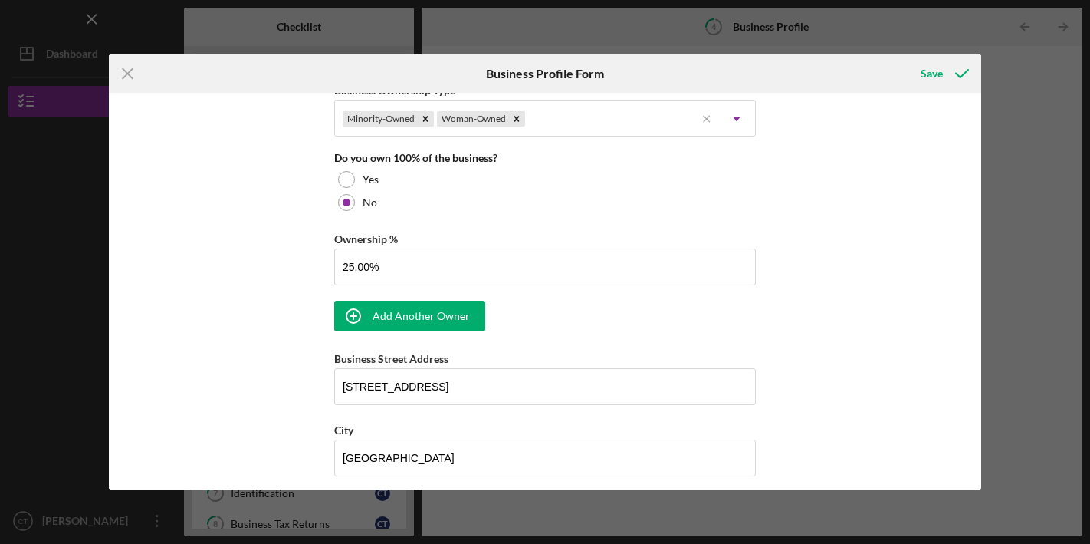
scroll to position [787, 0]
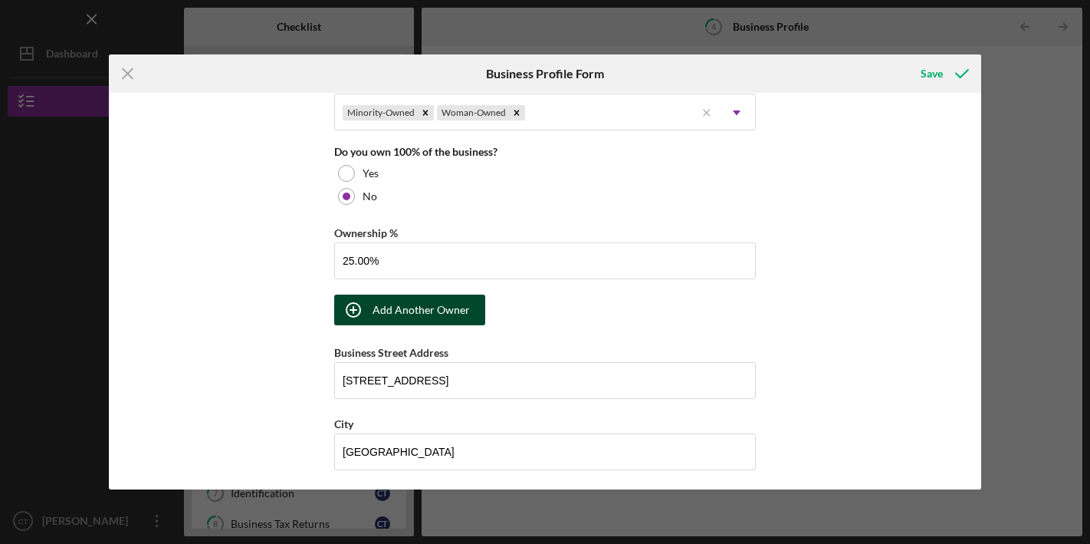
click at [429, 311] on div "Add Another Owner" at bounding box center [421, 309] width 97 height 31
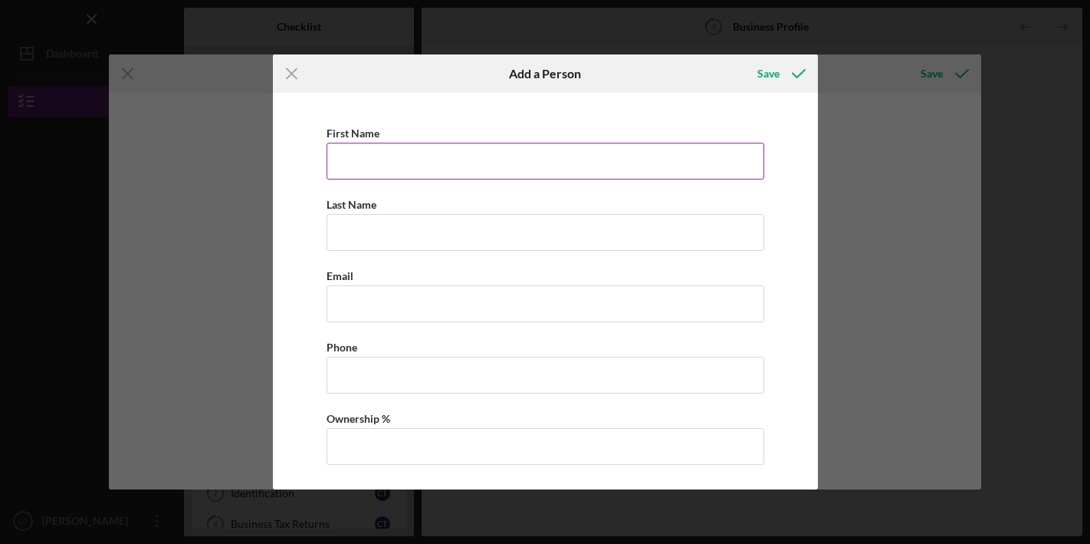
click at [409, 164] on input "First Name" at bounding box center [546, 161] width 438 height 37
type input "[PERSON_NAME]"
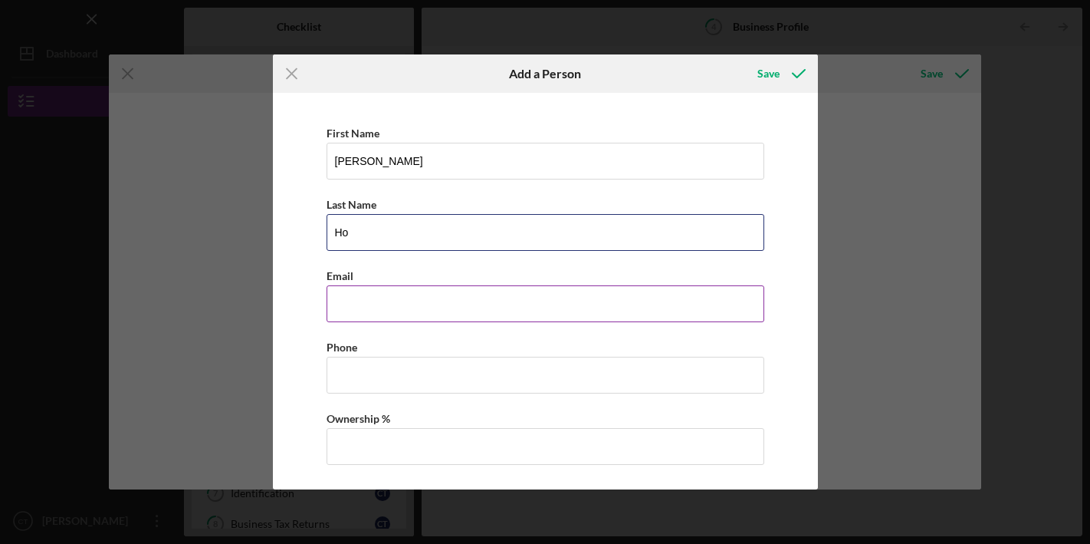
type input "Ho"
click at [400, 309] on input "Business Email" at bounding box center [546, 303] width 438 height 37
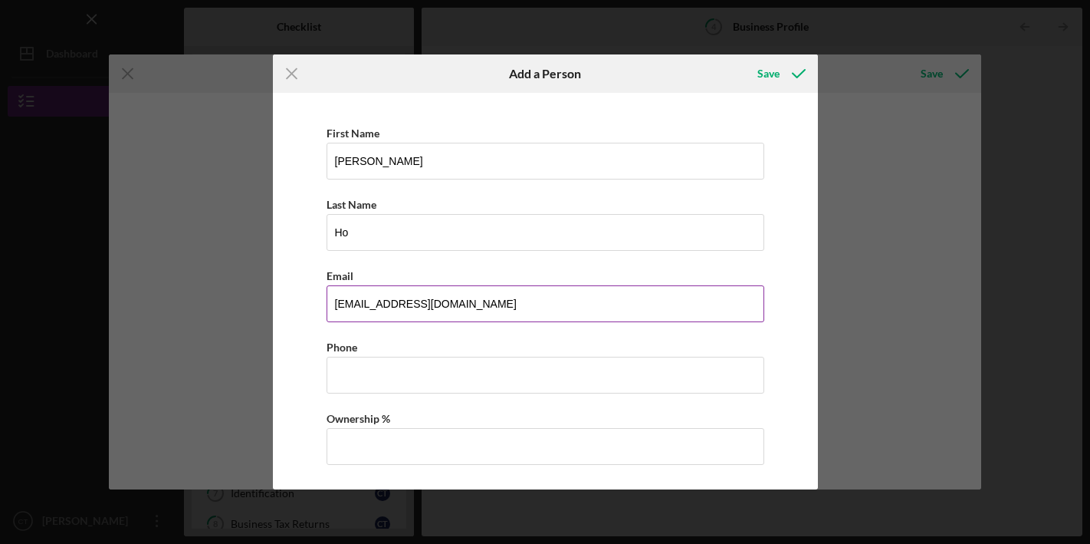
type input "[EMAIL_ADDRESS][DOMAIN_NAME]"
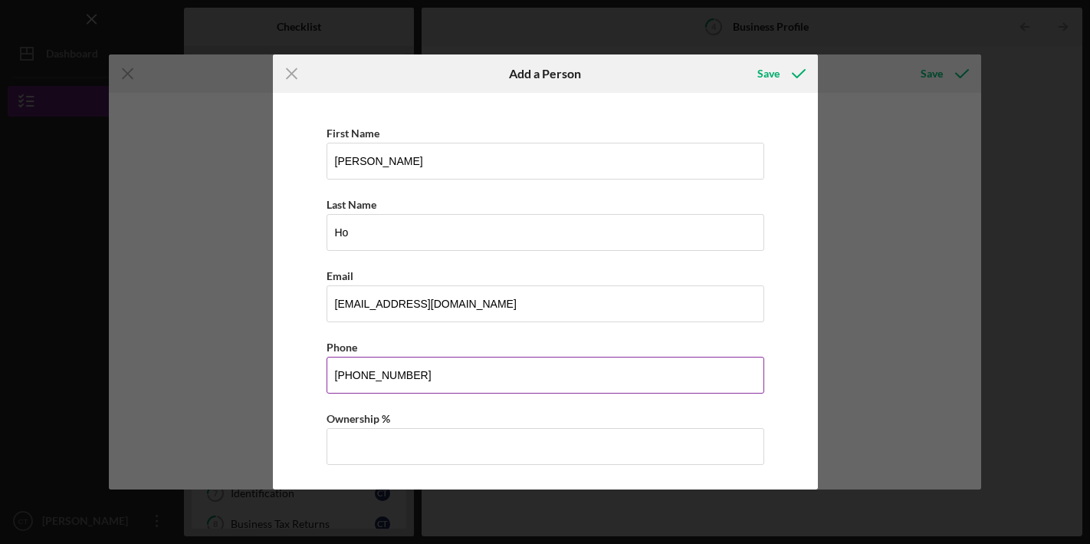
scroll to position [21, 0]
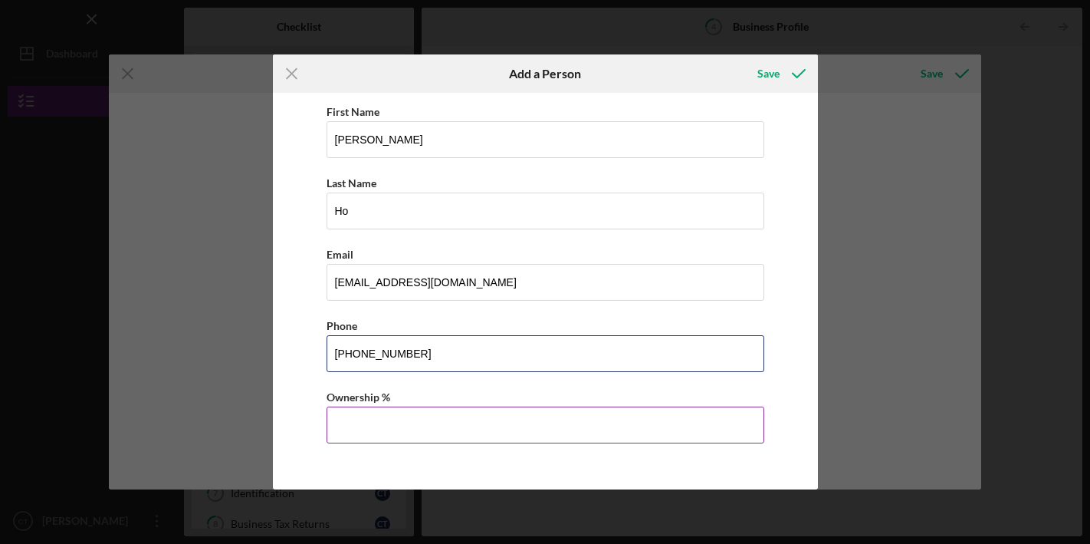
type input "[PHONE_NUMBER]"
click at [422, 413] on input "Ownership %" at bounding box center [546, 424] width 438 height 37
type input "50.00%"
click at [778, 77] on div "Save" at bounding box center [769, 73] width 22 height 31
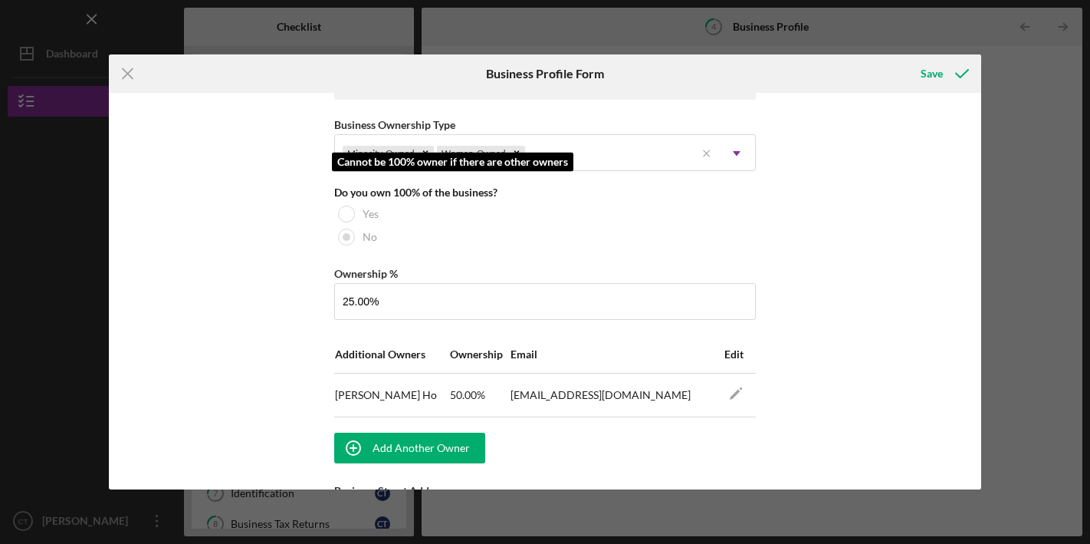
scroll to position [758, 0]
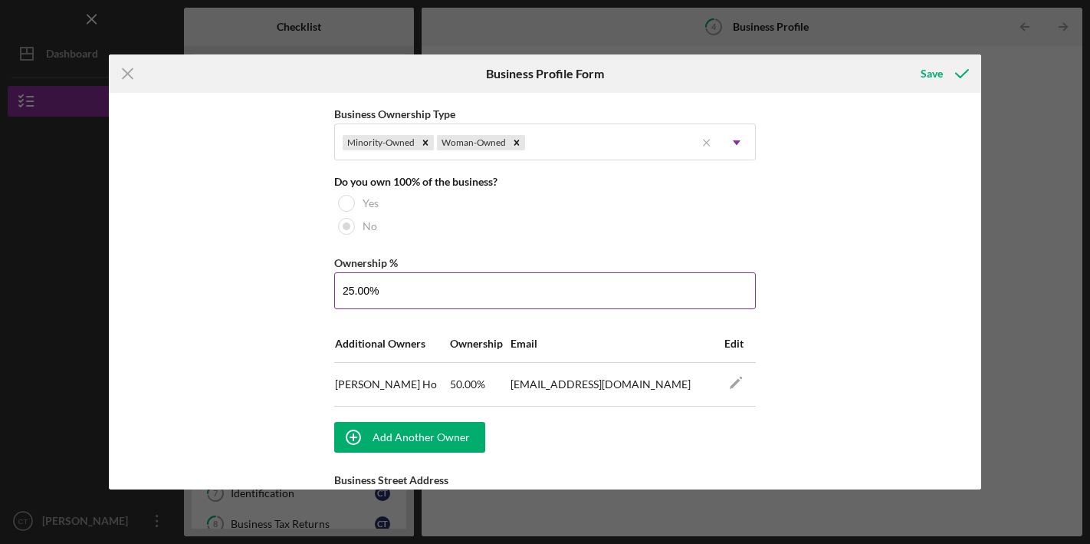
click at [544, 290] on input "25.00%" at bounding box center [545, 290] width 422 height 37
type input "2%"
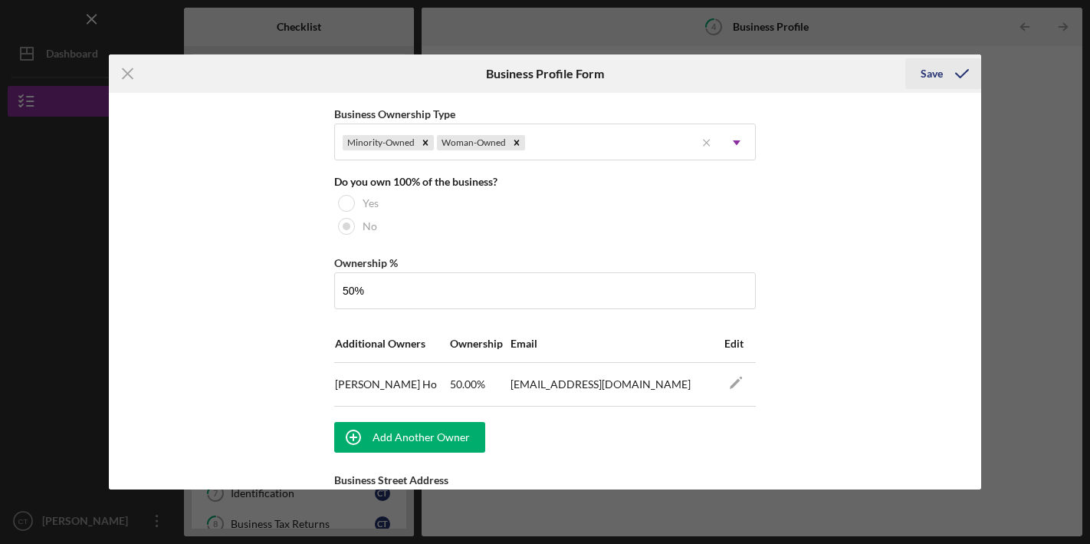
type input "50.00%"
click at [935, 77] on div "Save" at bounding box center [932, 73] width 22 height 31
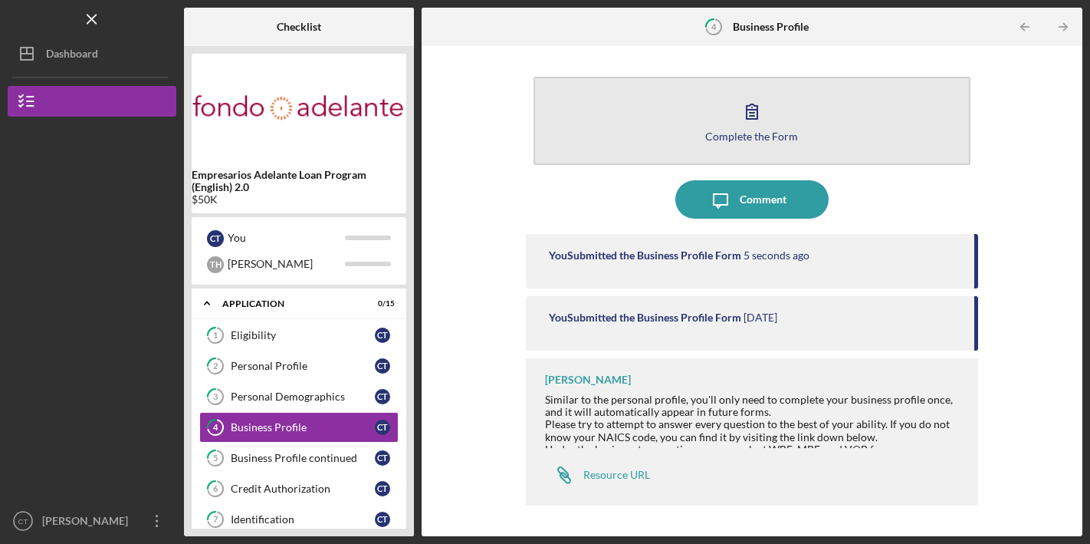
click at [809, 132] on button "Complete the Form Form" at bounding box center [752, 121] width 436 height 88
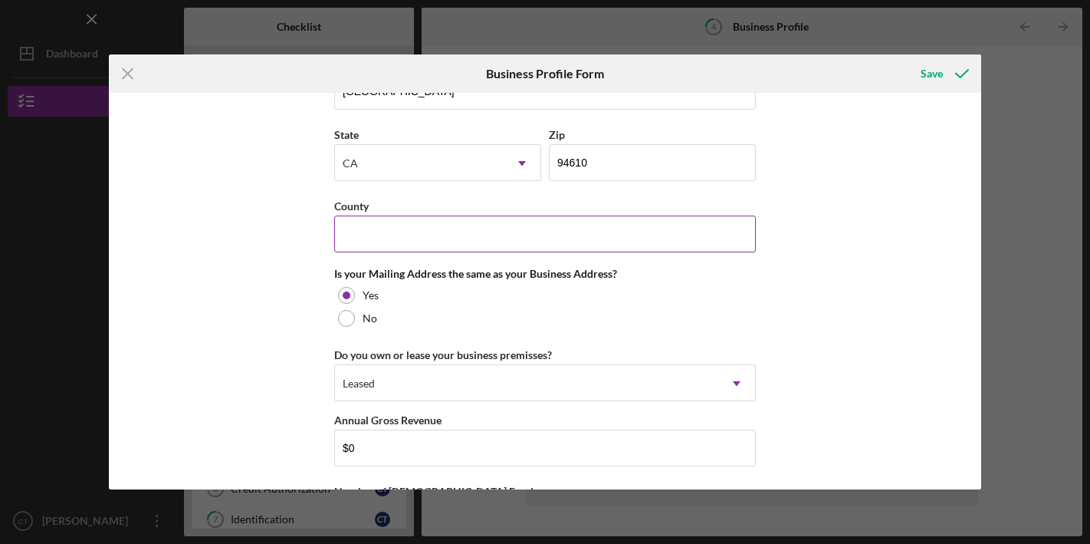
scroll to position [1387, 0]
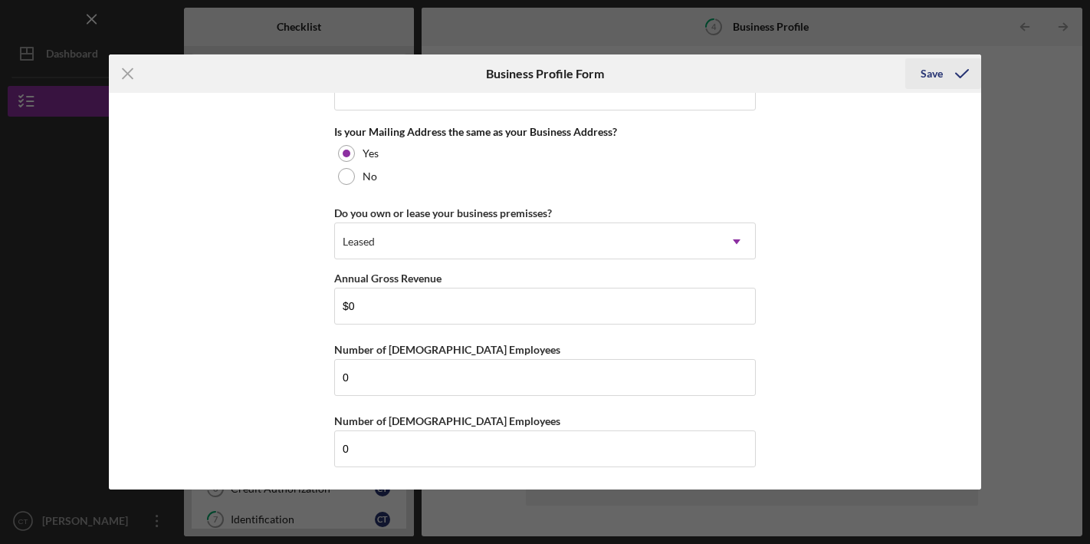
click at [958, 74] on icon "submit" at bounding box center [962, 73] width 38 height 38
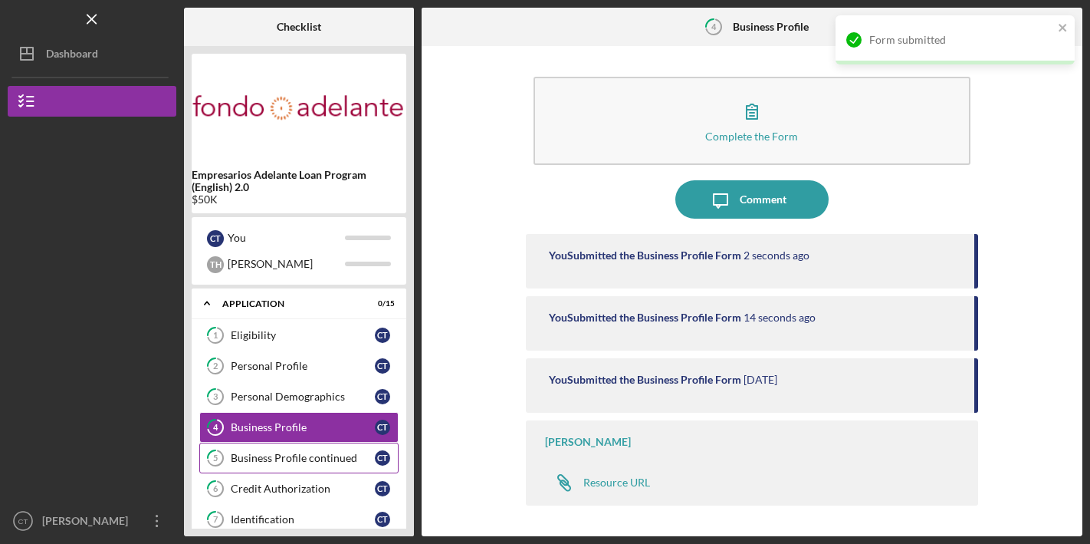
click at [278, 452] on div "Business Profile continued" at bounding box center [303, 458] width 144 height 12
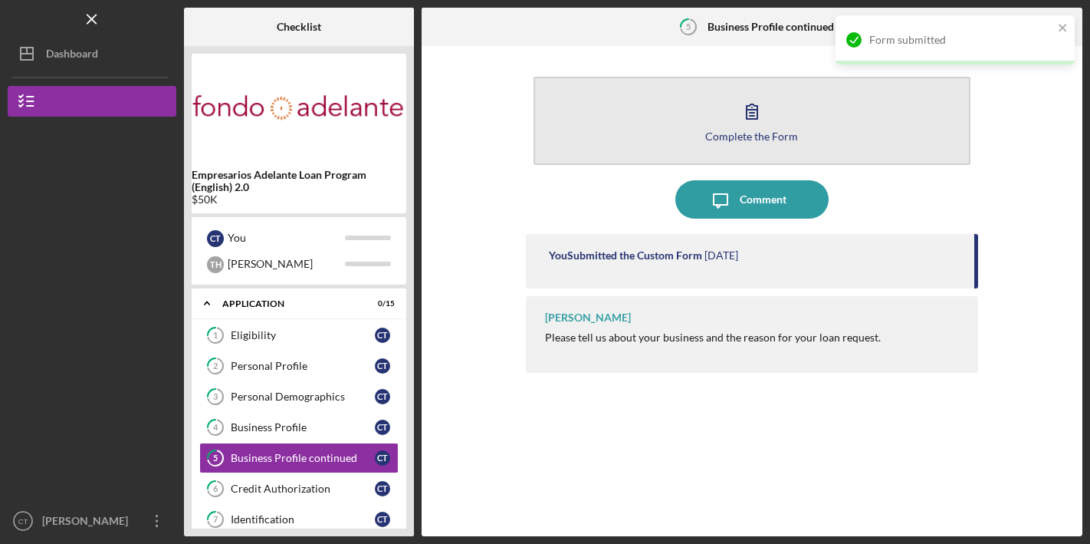
click at [742, 121] on icon "button" at bounding box center [752, 111] width 38 height 38
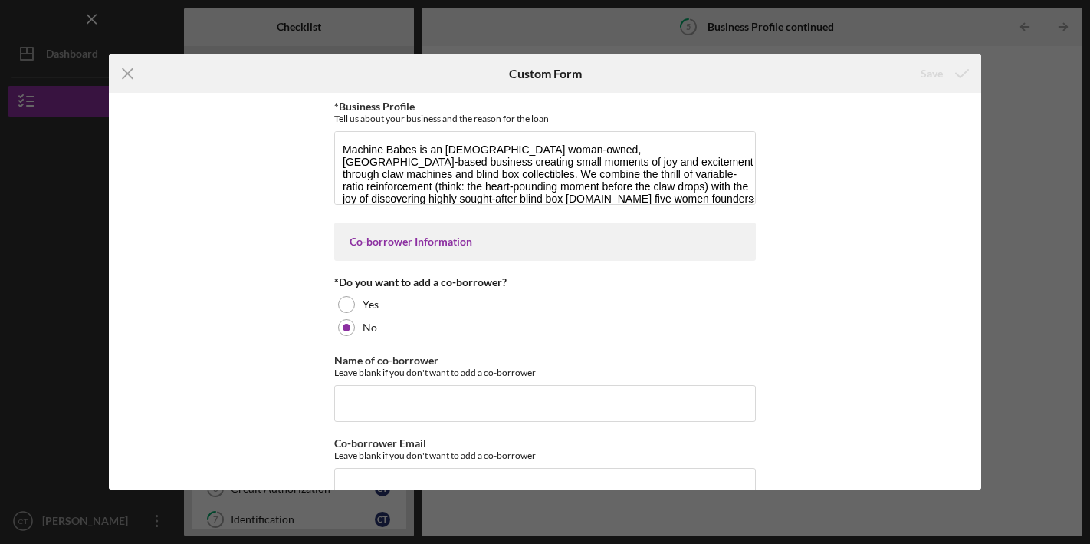
scroll to position [38, 0]
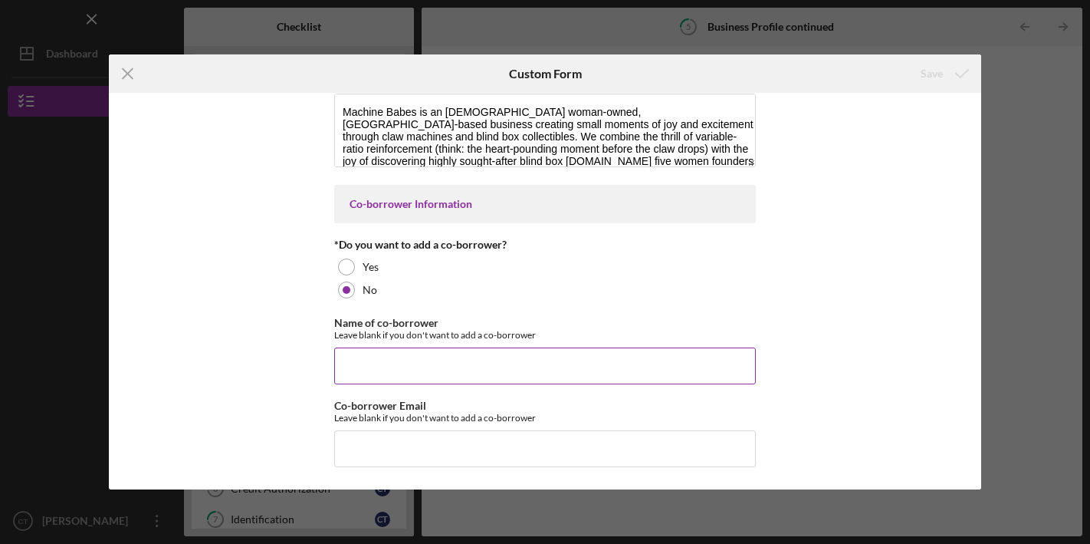
click at [419, 363] on input "Name of co-borrower" at bounding box center [545, 365] width 422 height 37
type input "[PERSON_NAME]"
click at [450, 442] on input "Co-borrower Email" at bounding box center [545, 448] width 422 height 37
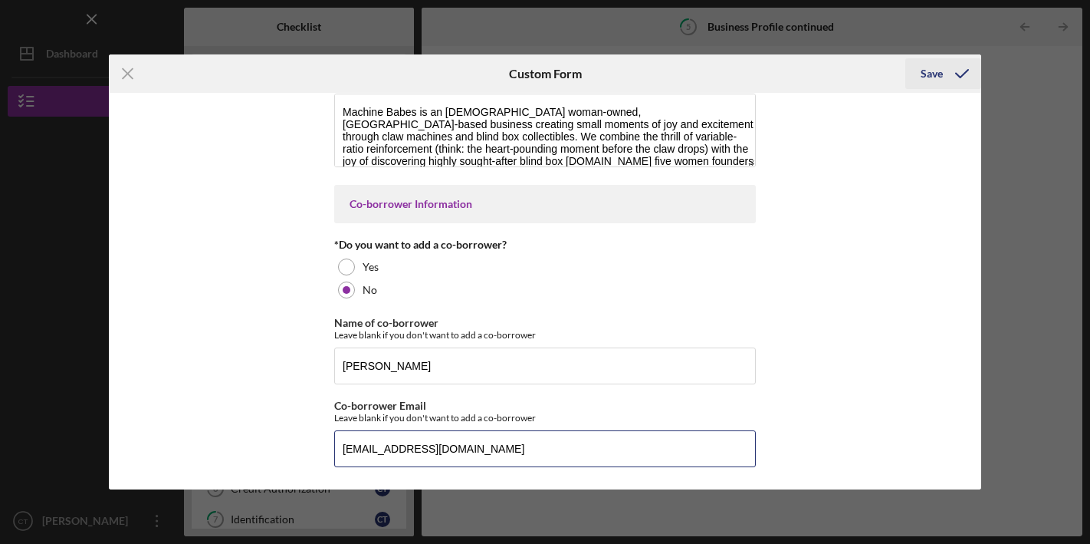
type input "[EMAIL_ADDRESS][DOMAIN_NAME]"
click at [948, 76] on icon "submit" at bounding box center [962, 73] width 38 height 38
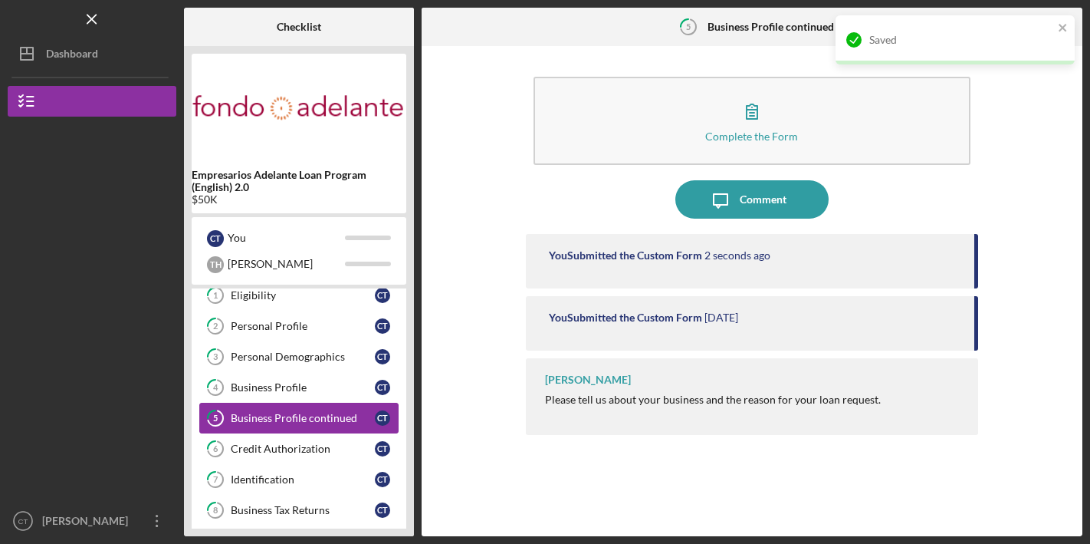
scroll to position [42, 0]
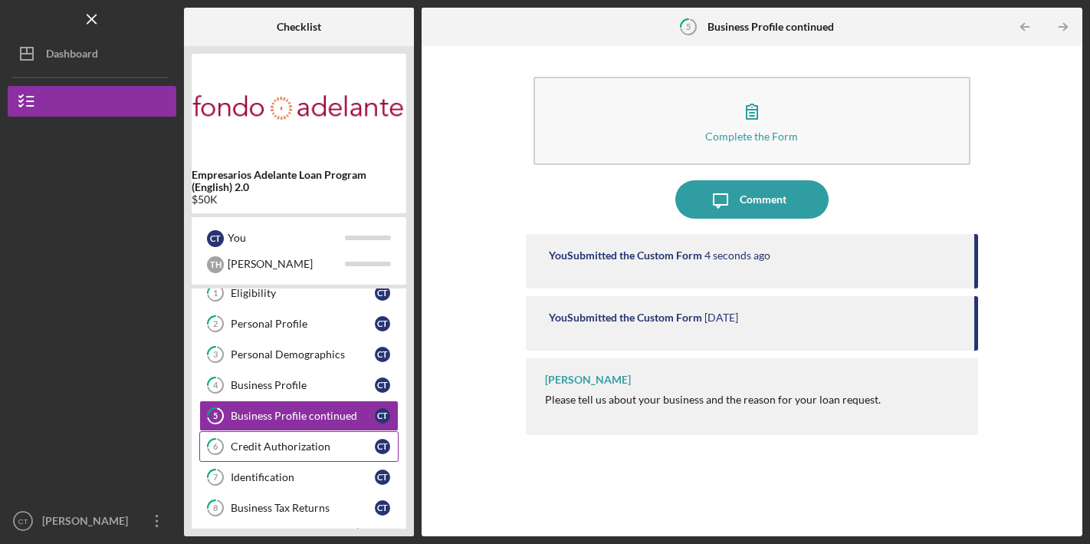
click at [296, 452] on div "Credit Authorization" at bounding box center [303, 446] width 144 height 12
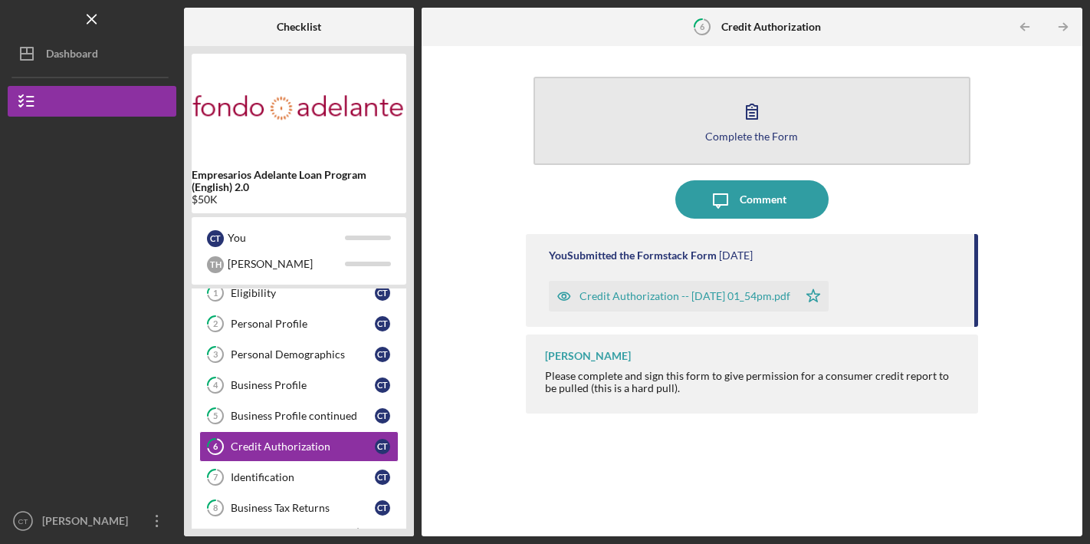
click at [764, 117] on icon "button" at bounding box center [752, 111] width 38 height 38
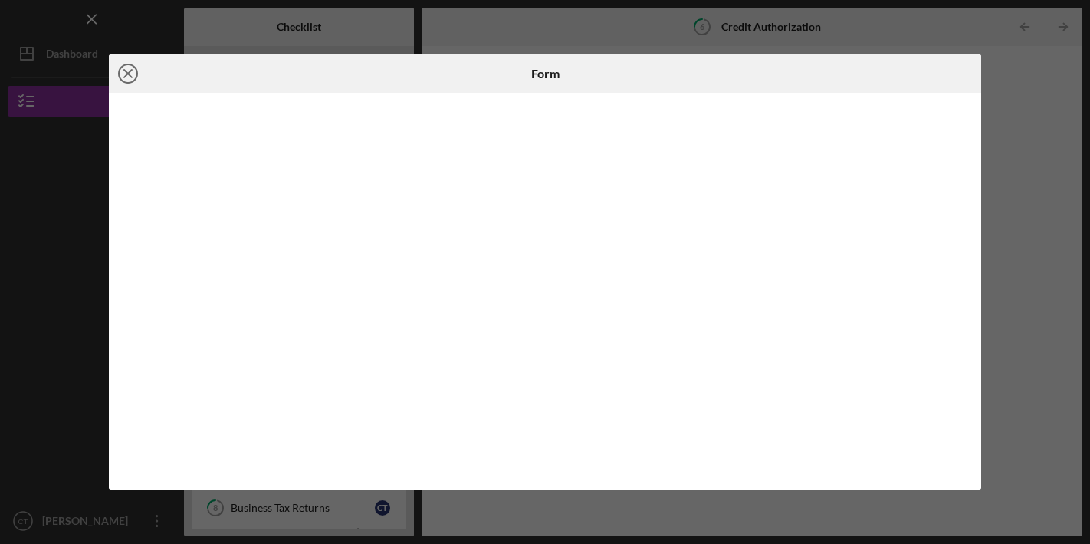
click at [128, 76] on icon "Icon/Close" at bounding box center [128, 73] width 38 height 38
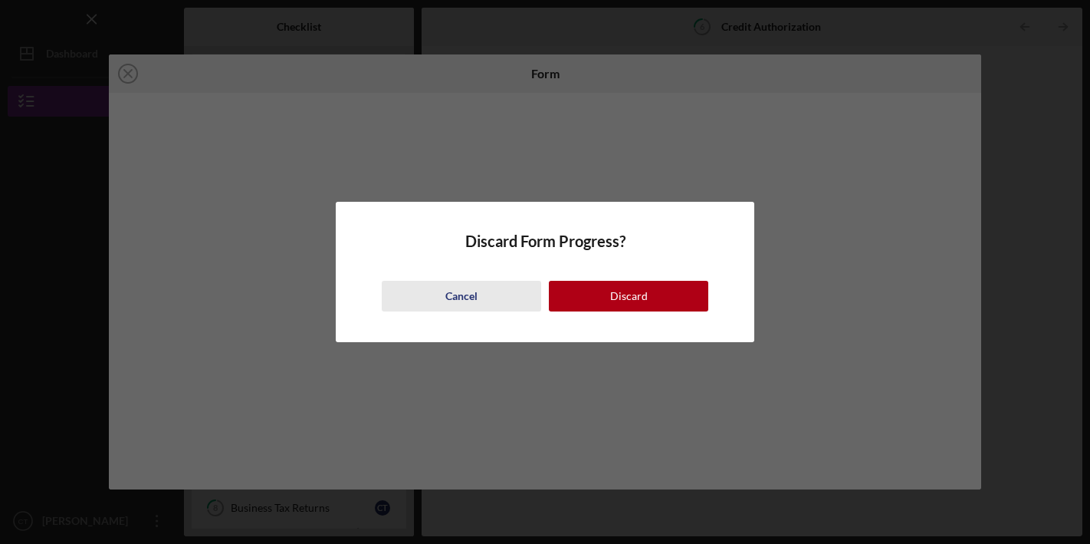
click at [452, 297] on div "Cancel" at bounding box center [461, 296] width 32 height 31
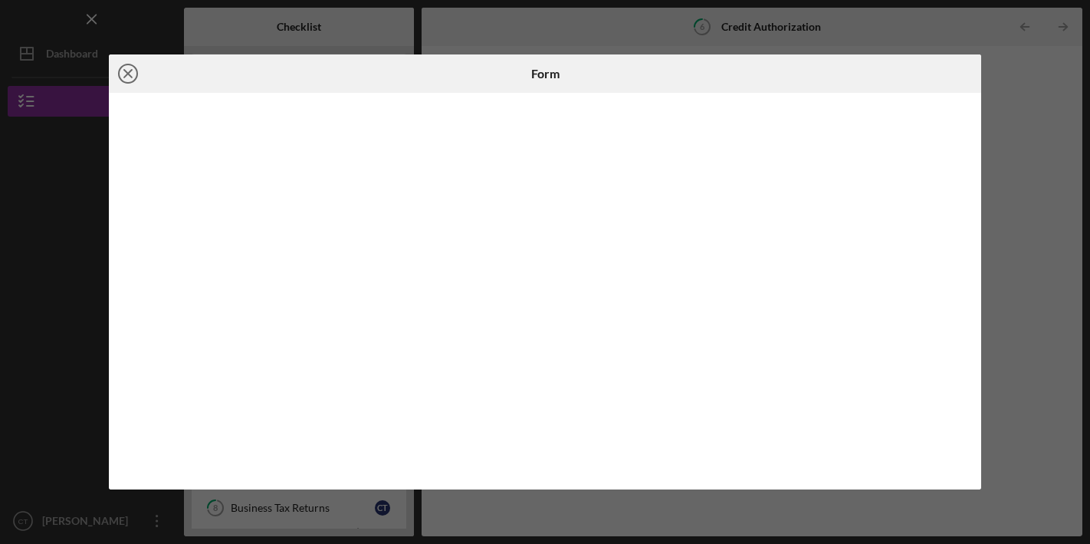
click at [133, 80] on circle at bounding box center [128, 73] width 18 height 18
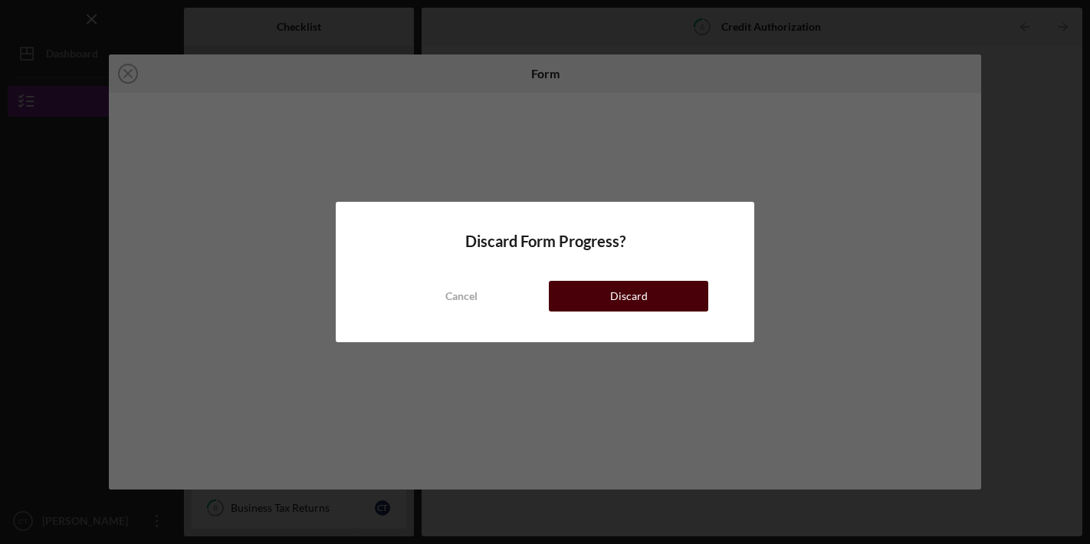
click at [622, 293] on div "Discard" at bounding box center [629, 296] width 38 height 31
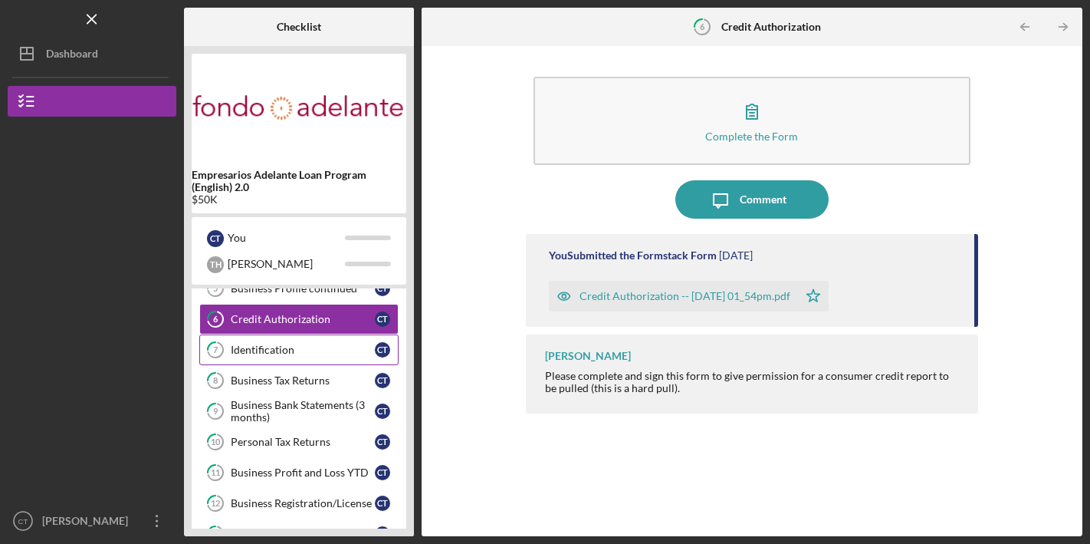
scroll to position [133, 0]
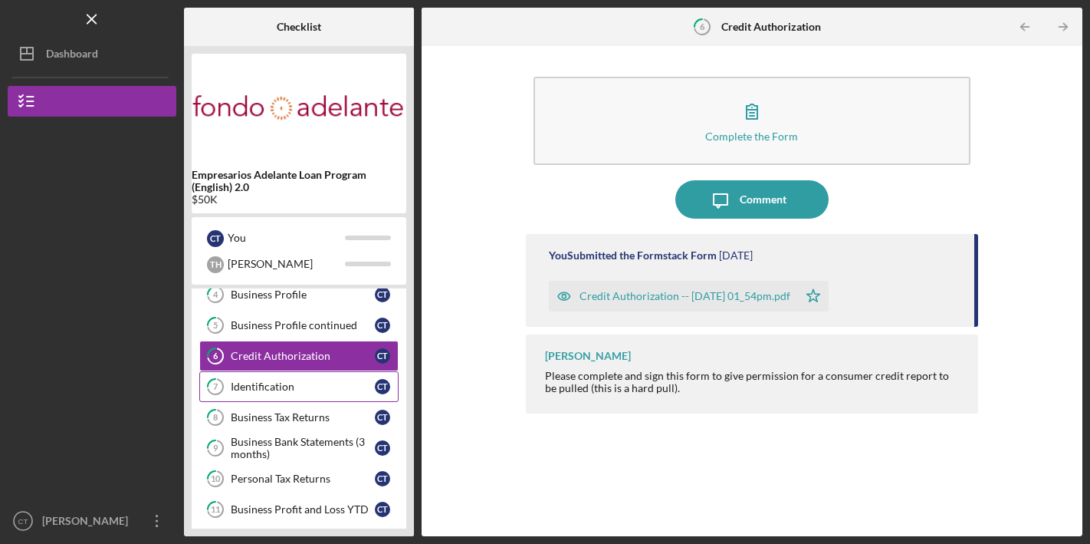
click at [351, 383] on div "Identification" at bounding box center [303, 386] width 144 height 12
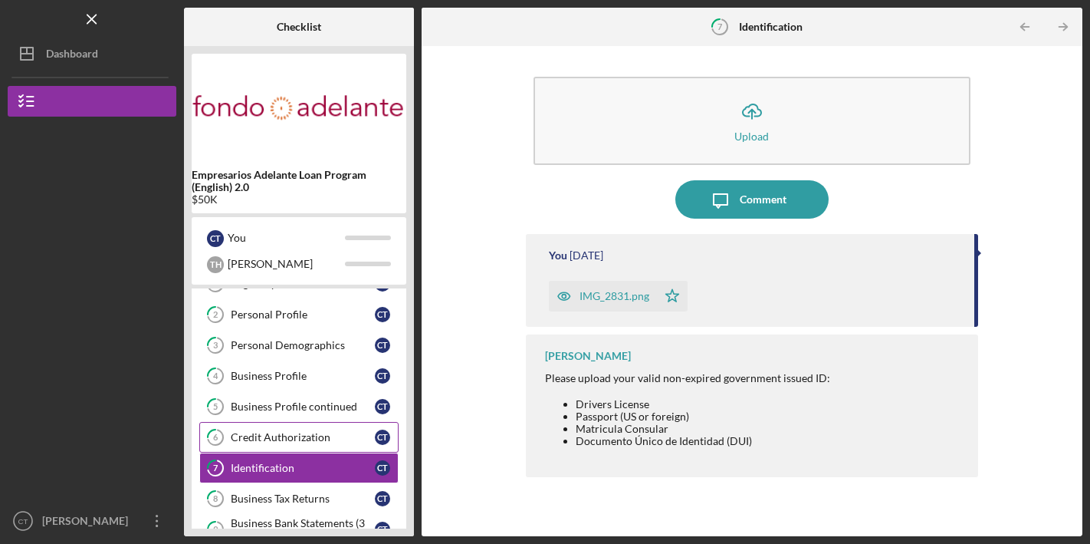
scroll to position [49, 0]
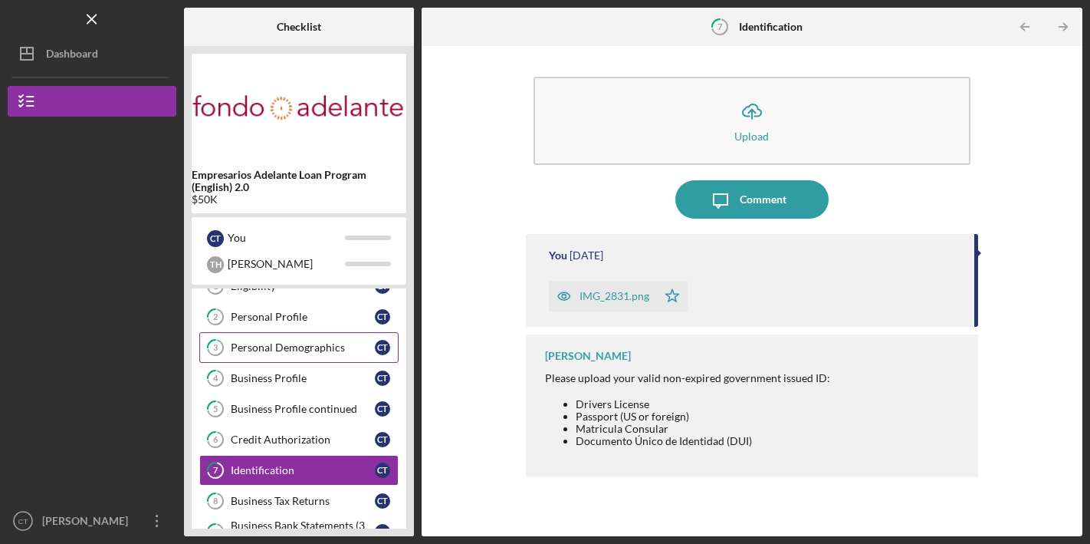
click at [298, 344] on div "Personal Demographics" at bounding box center [303, 347] width 144 height 12
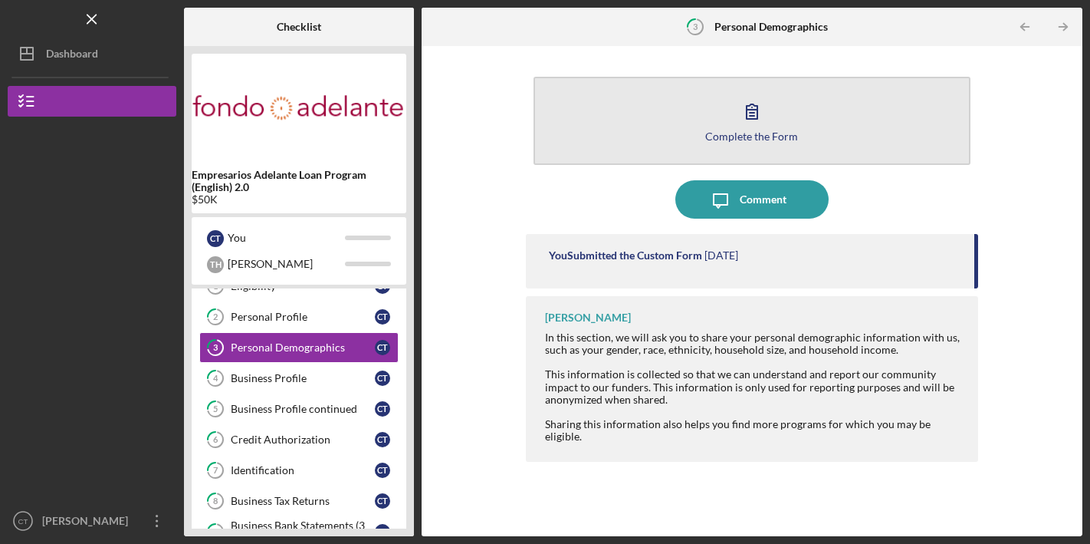
click at [758, 104] on icon "button" at bounding box center [752, 111] width 38 height 38
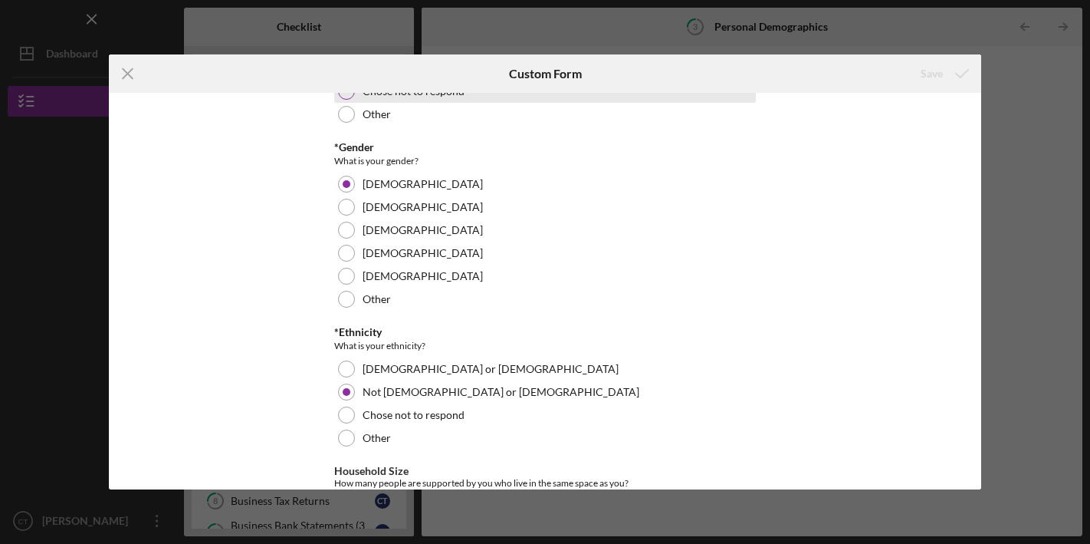
scroll to position [393, 0]
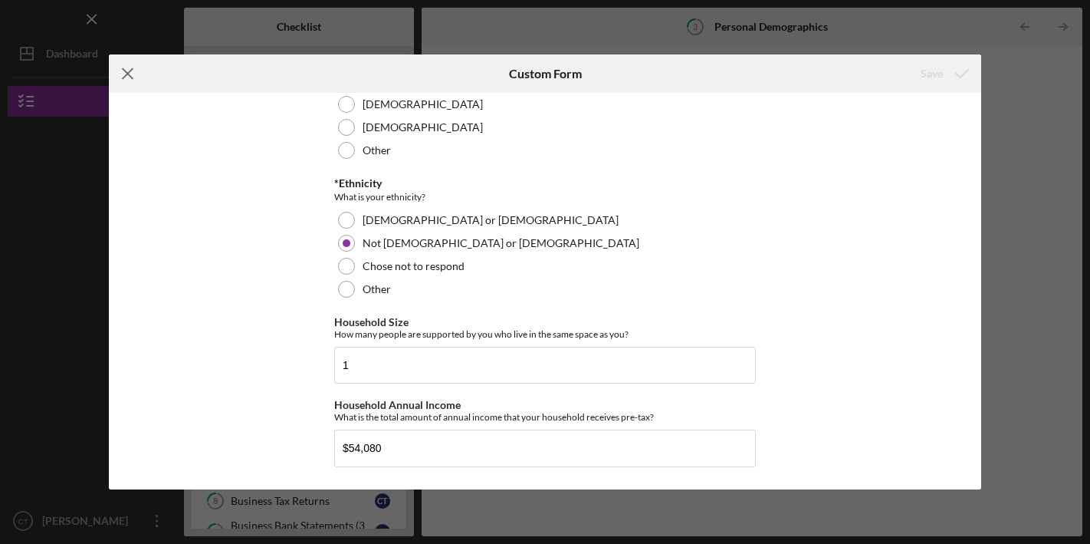
click at [137, 72] on icon "Icon/Menu Close" at bounding box center [128, 73] width 38 height 38
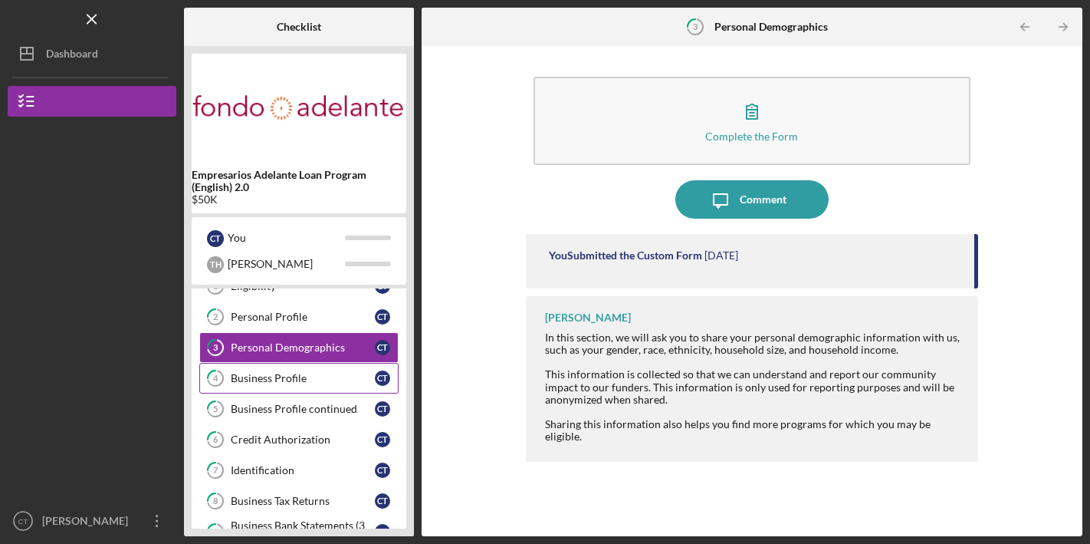
click at [303, 382] on div "Business Profile" at bounding box center [303, 378] width 144 height 12
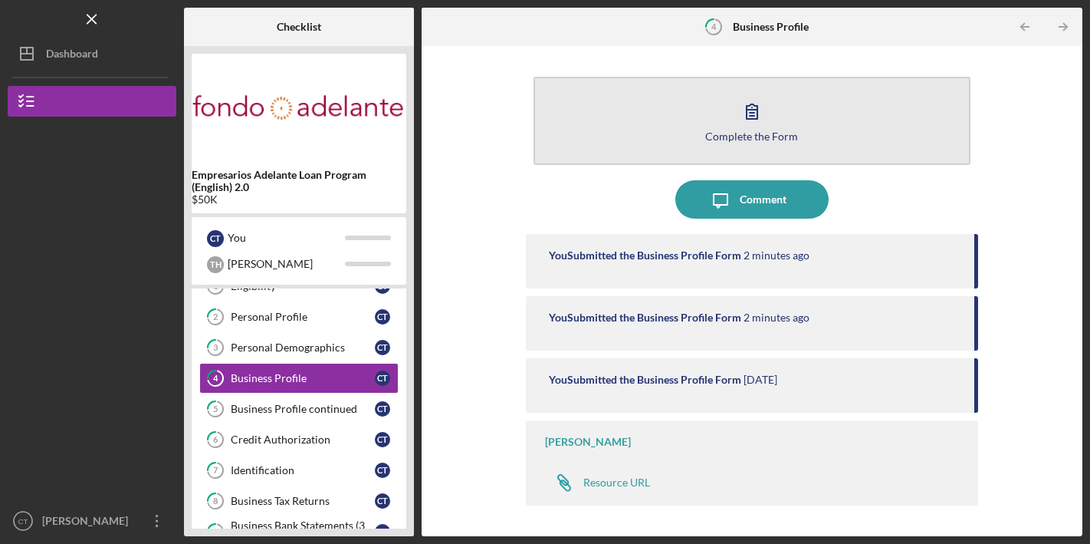
click at [751, 113] on icon "button" at bounding box center [752, 111] width 38 height 38
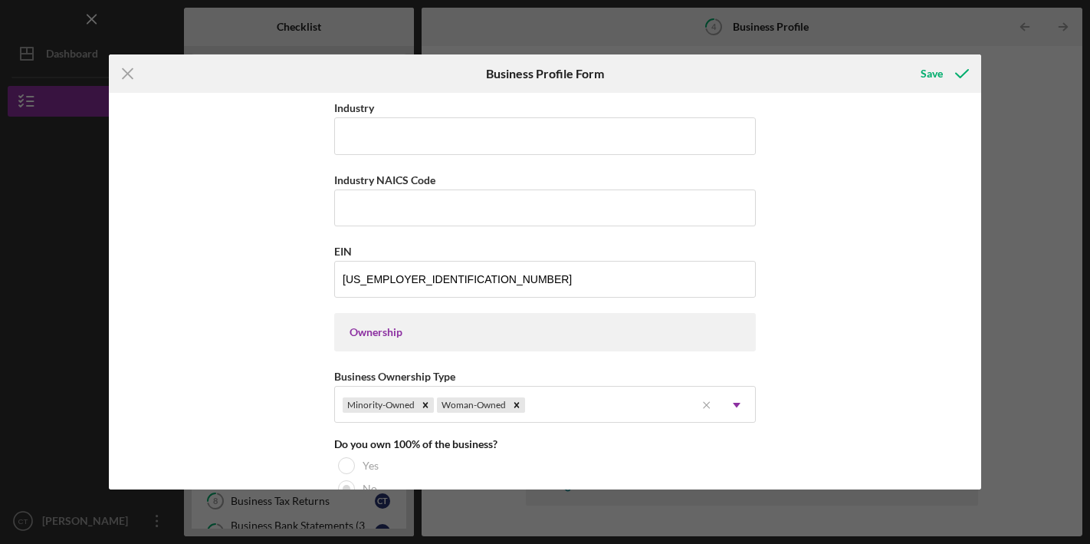
scroll to position [492, 0]
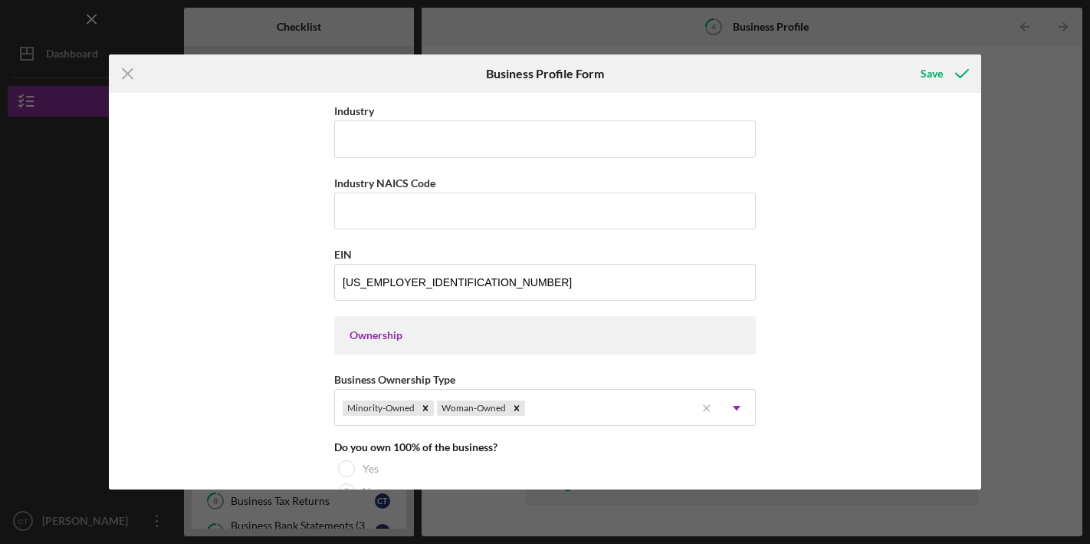
click at [373, 335] on div "Ownership" at bounding box center [545, 335] width 391 height 12
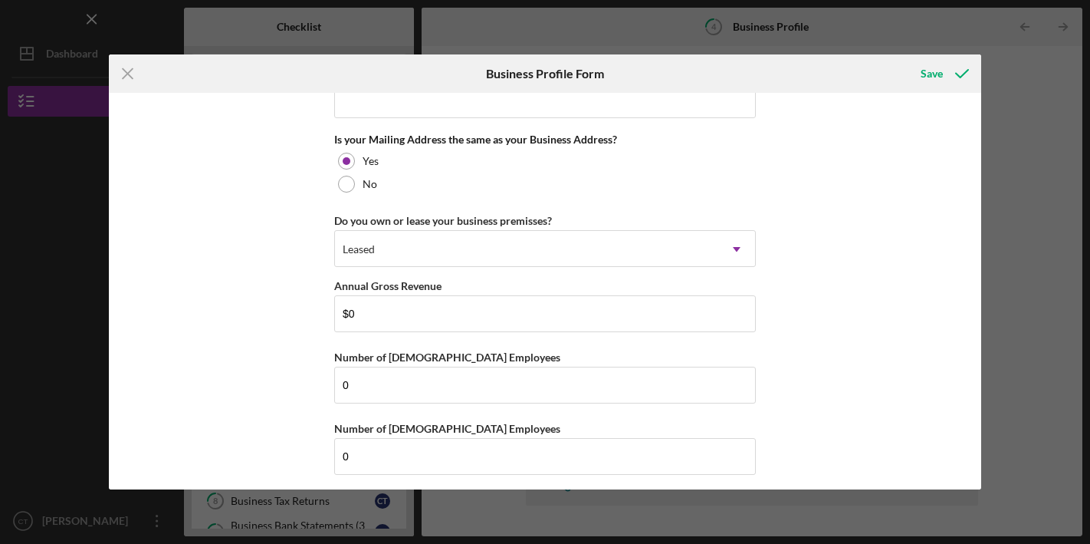
scroll to position [1387, 0]
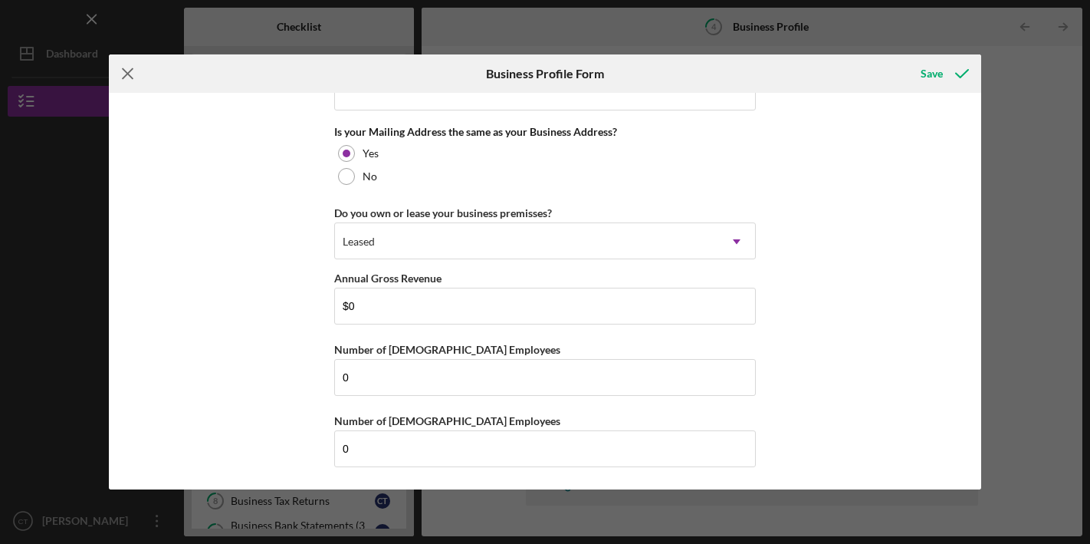
click at [129, 73] on icon "Icon/Menu Close" at bounding box center [128, 73] width 38 height 38
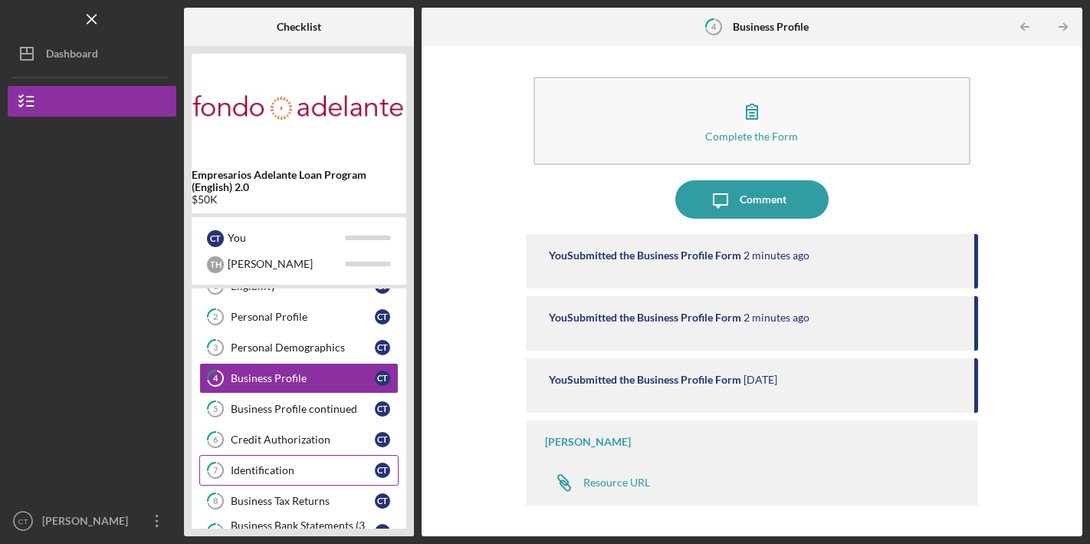
click at [289, 479] on link "7 Identification C T" at bounding box center [298, 470] width 199 height 31
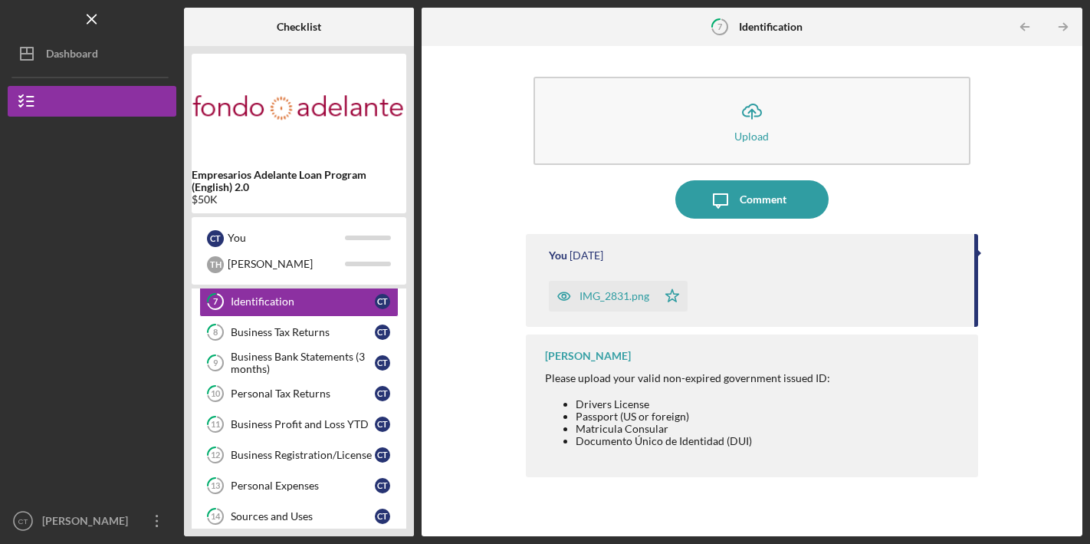
scroll to position [251, 0]
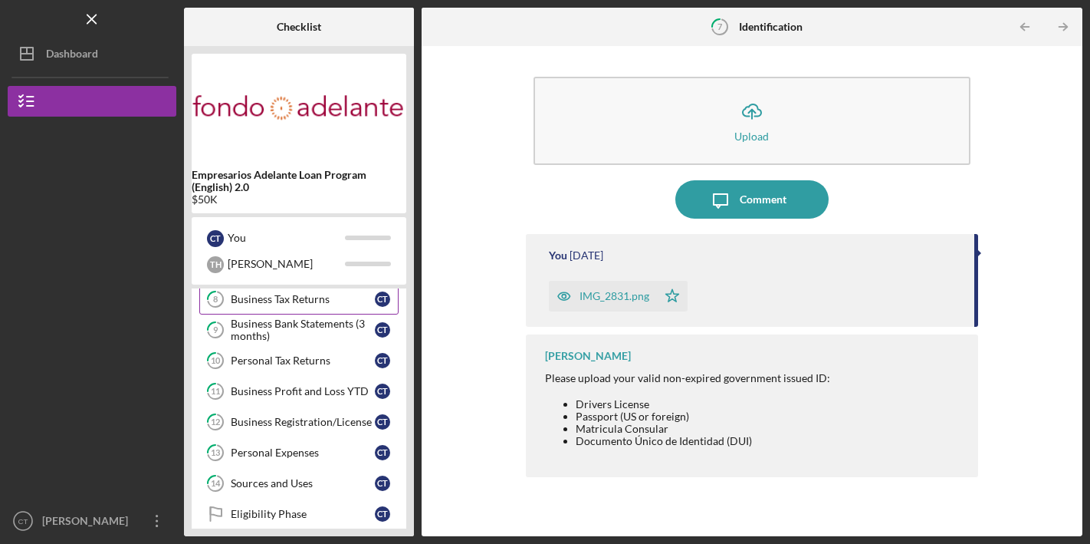
click at [301, 301] on div "Business Tax Returns" at bounding box center [303, 299] width 144 height 12
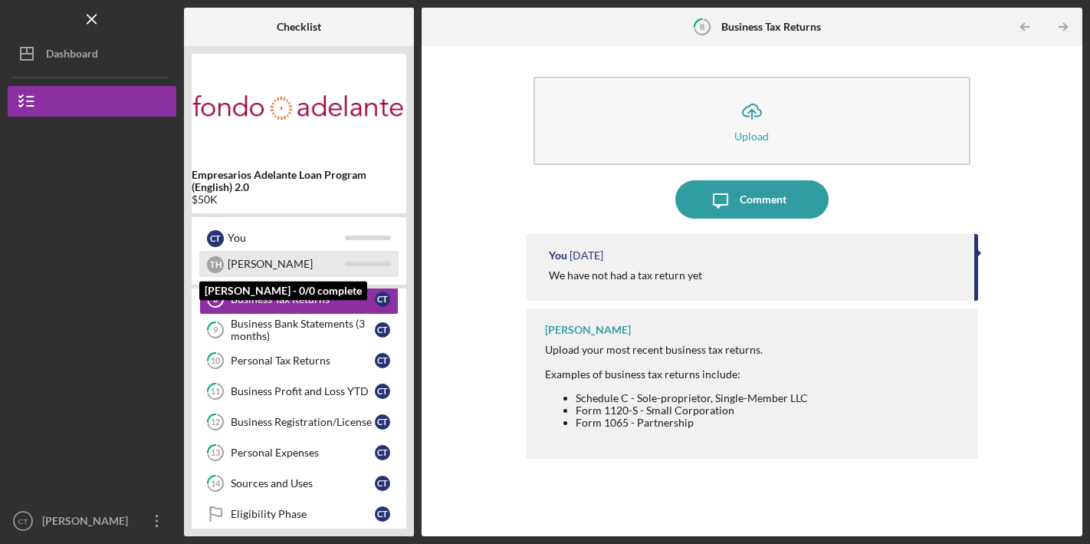
click at [284, 271] on div "[PERSON_NAME]" at bounding box center [286, 264] width 117 height 26
click at [258, 267] on div "[PERSON_NAME]" at bounding box center [286, 264] width 117 height 26
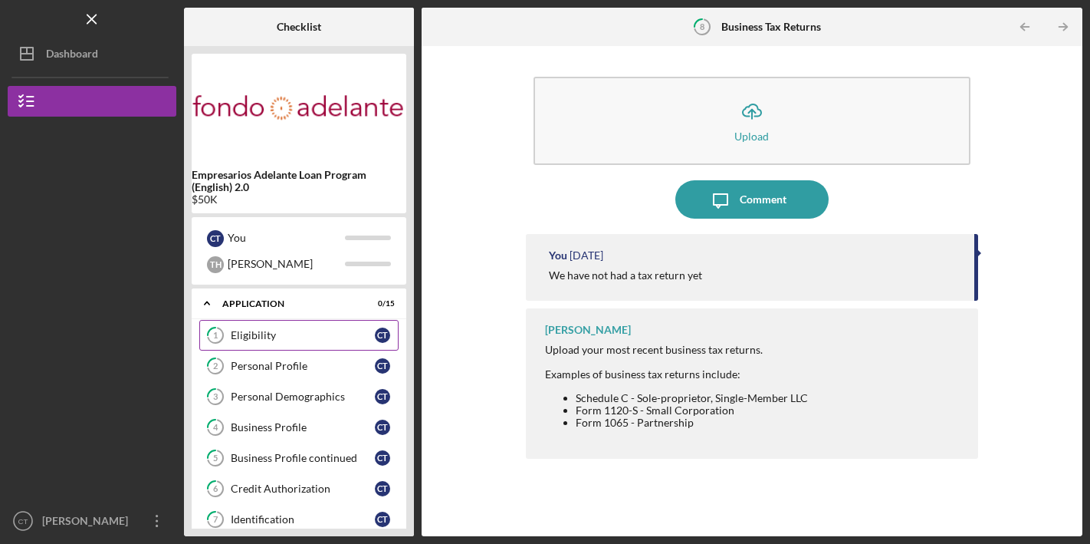
click at [282, 338] on div "Eligibility" at bounding box center [303, 335] width 144 height 12
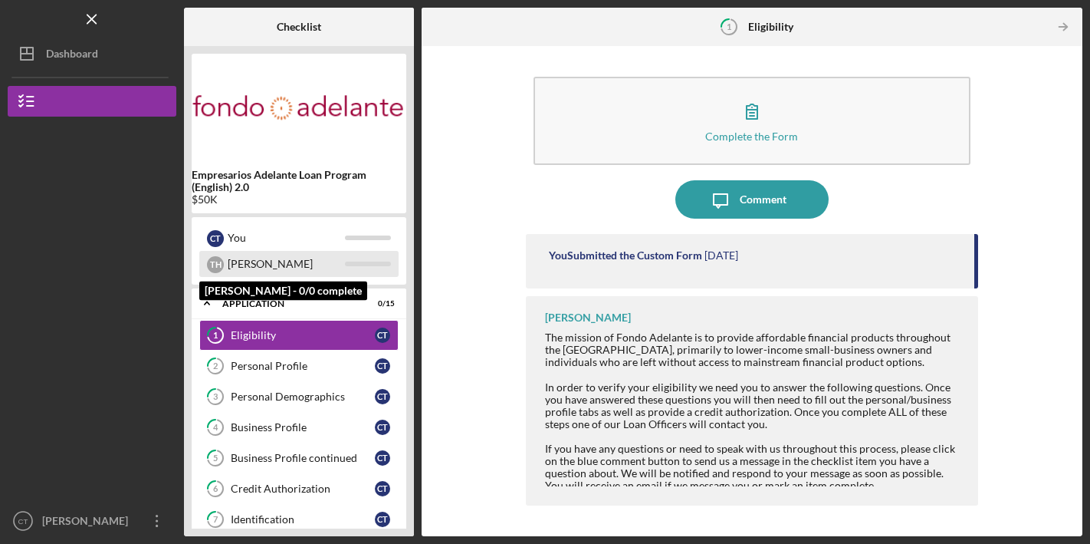
click at [293, 265] on div "[PERSON_NAME]" at bounding box center [286, 264] width 117 height 26
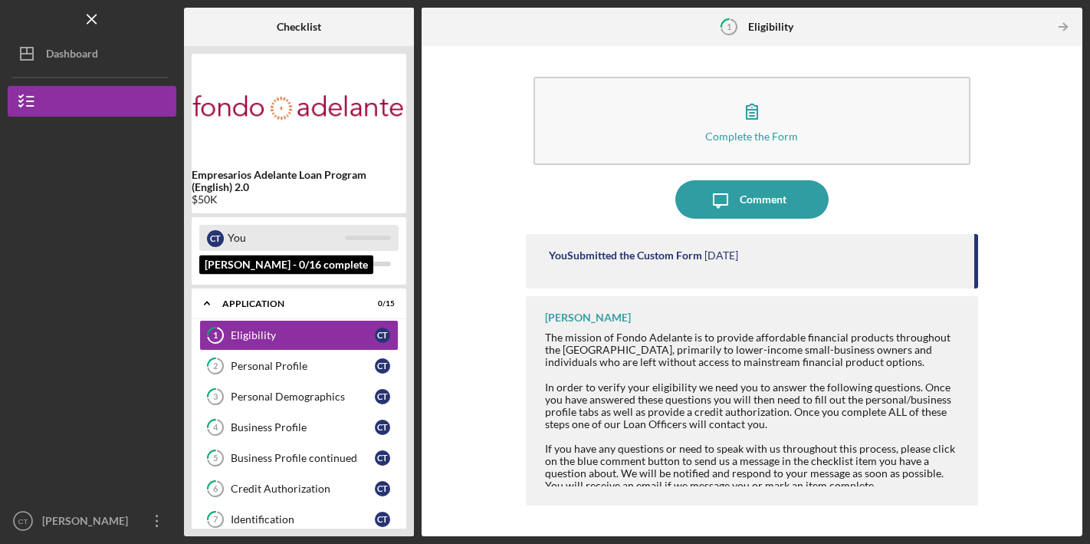
click at [316, 230] on div "You" at bounding box center [286, 238] width 117 height 26
click at [318, 241] on div "You" at bounding box center [286, 238] width 117 height 26
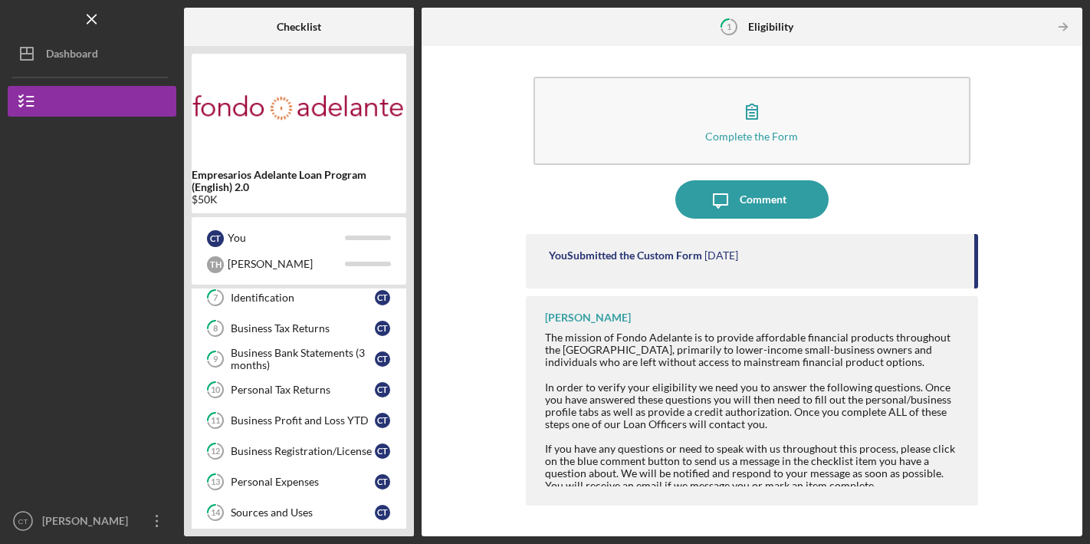
scroll to position [301, 0]
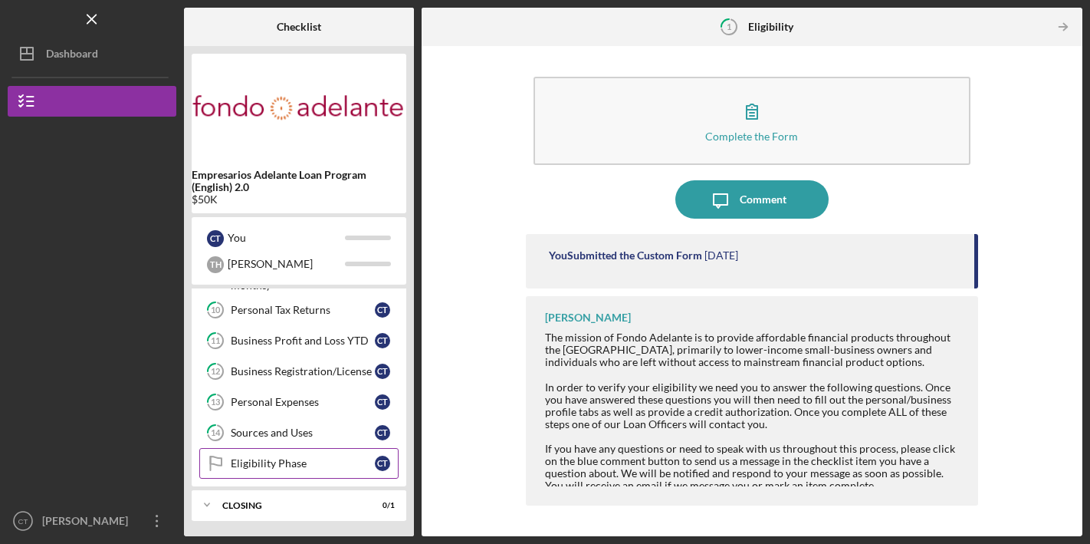
click at [269, 469] on div "Eligibility Phase" at bounding box center [303, 463] width 144 height 12
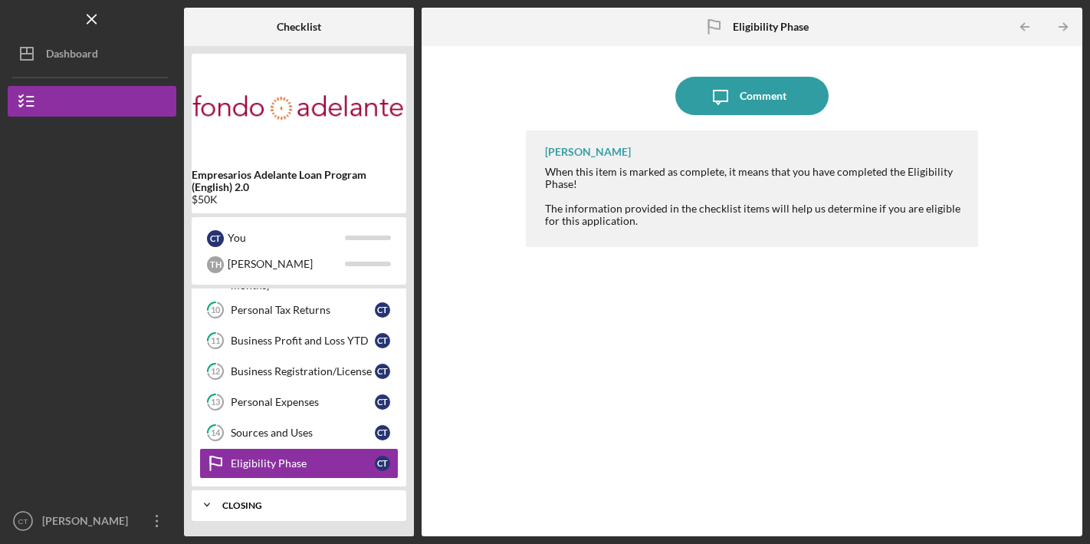
click at [265, 506] on div "Closing" at bounding box center [304, 505] width 165 height 9
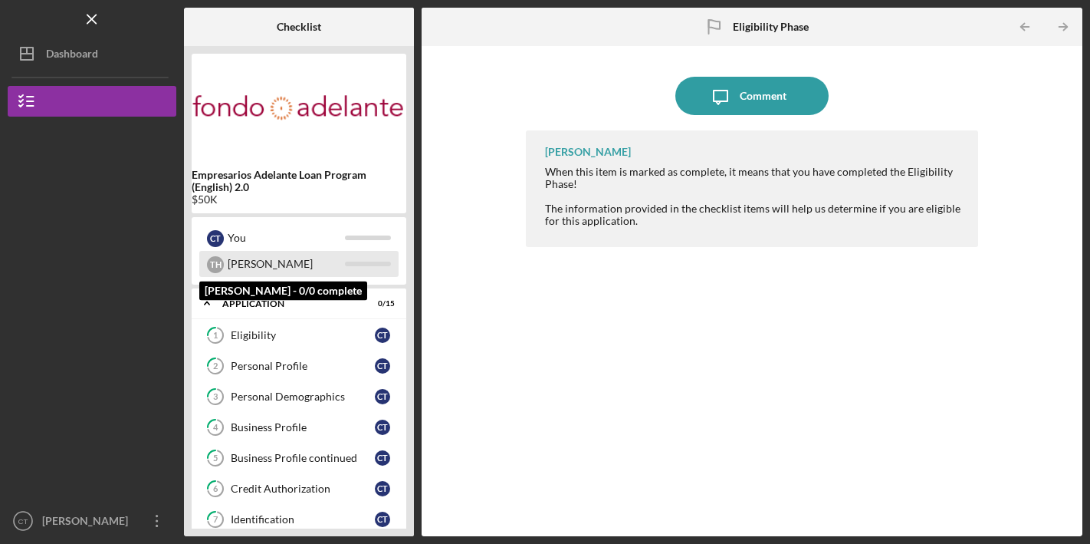
click at [281, 271] on div "[PERSON_NAME]" at bounding box center [286, 264] width 117 height 26
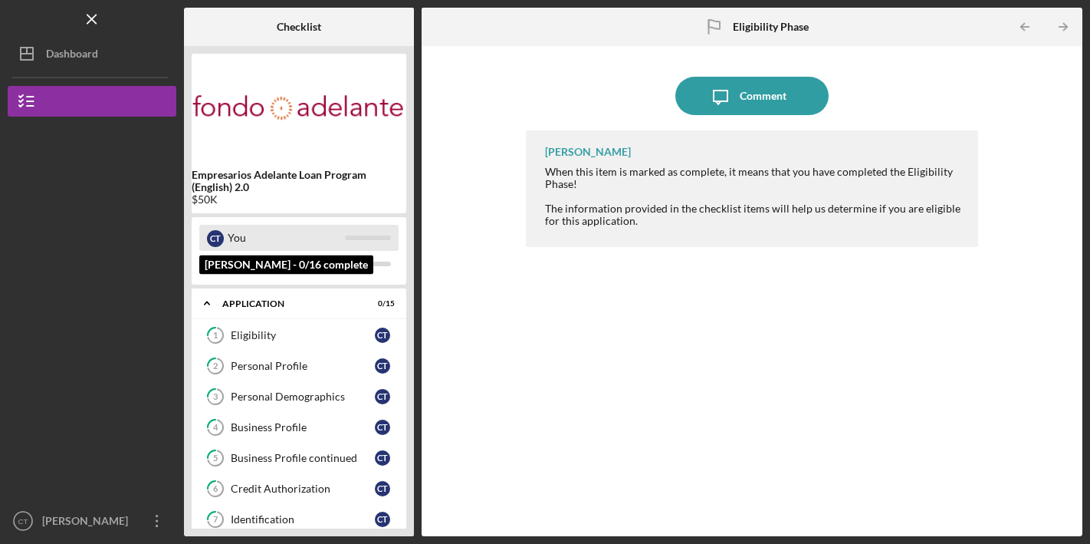
click at [285, 237] on div "You" at bounding box center [286, 238] width 117 height 26
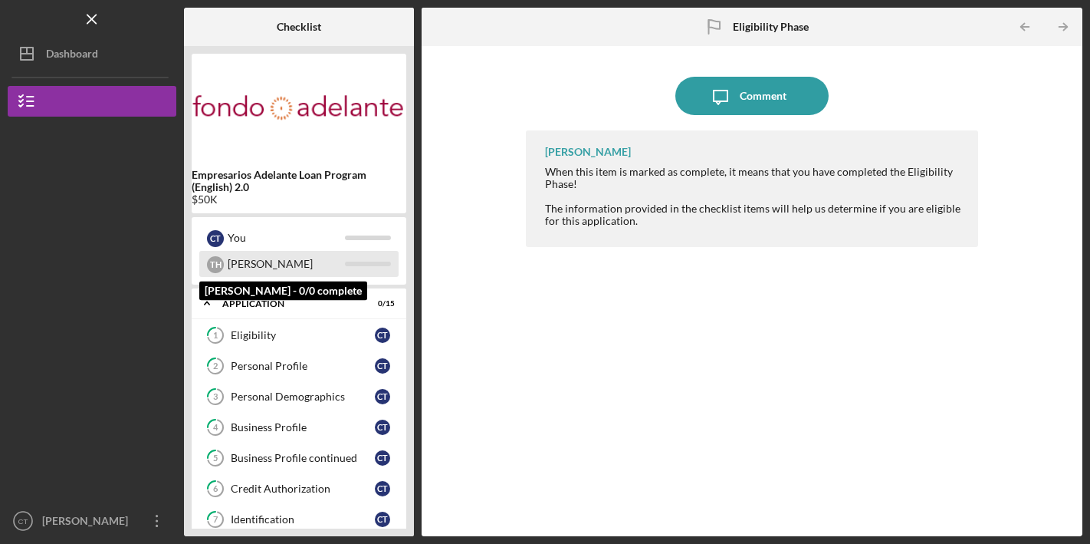
click at [286, 268] on div "[PERSON_NAME]" at bounding box center [286, 264] width 117 height 26
click at [330, 263] on div "[PERSON_NAME]" at bounding box center [286, 264] width 117 height 26
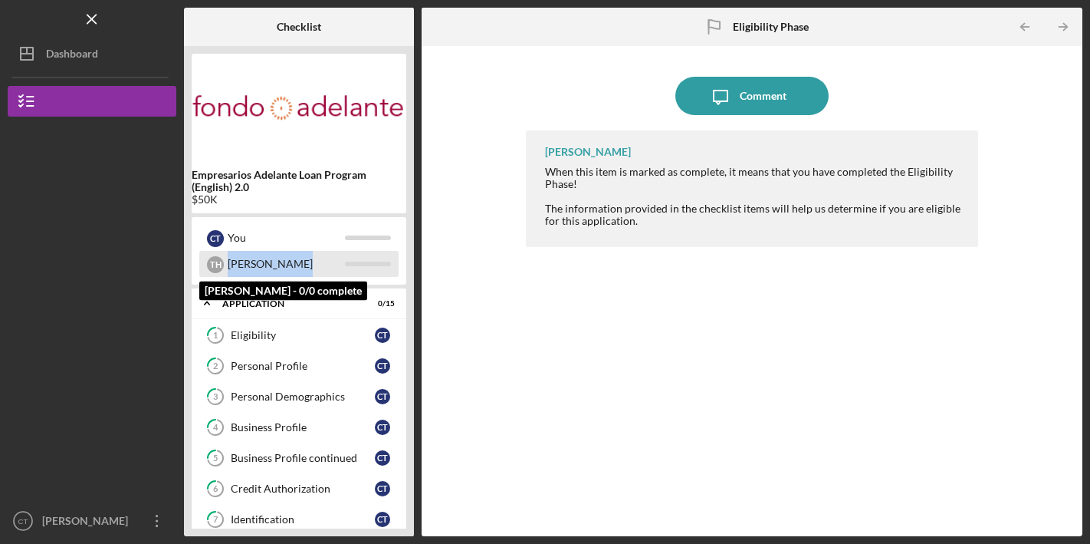
click at [330, 263] on div "[PERSON_NAME]" at bounding box center [286, 264] width 117 height 26
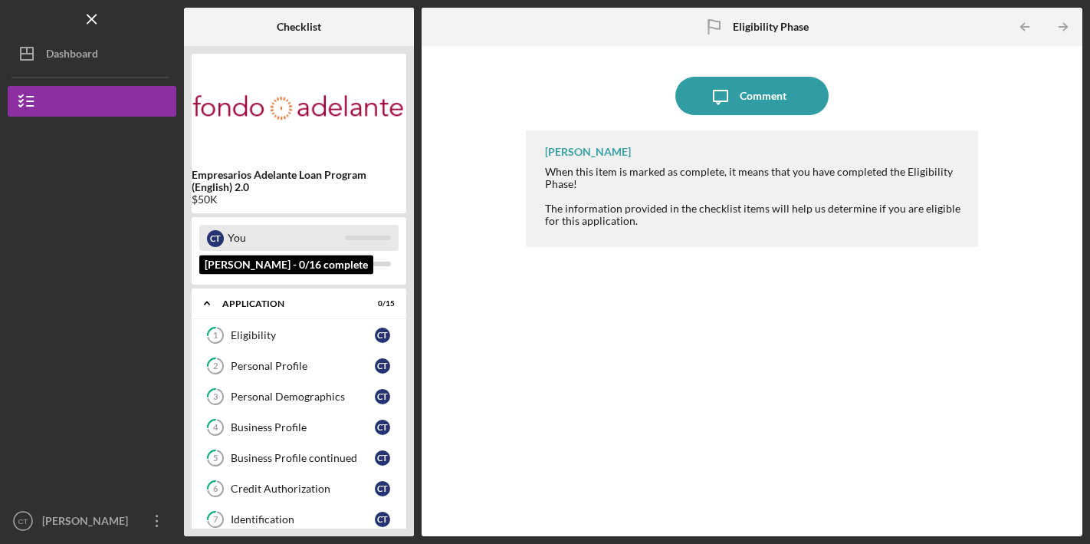
click at [337, 244] on div "You" at bounding box center [286, 238] width 117 height 26
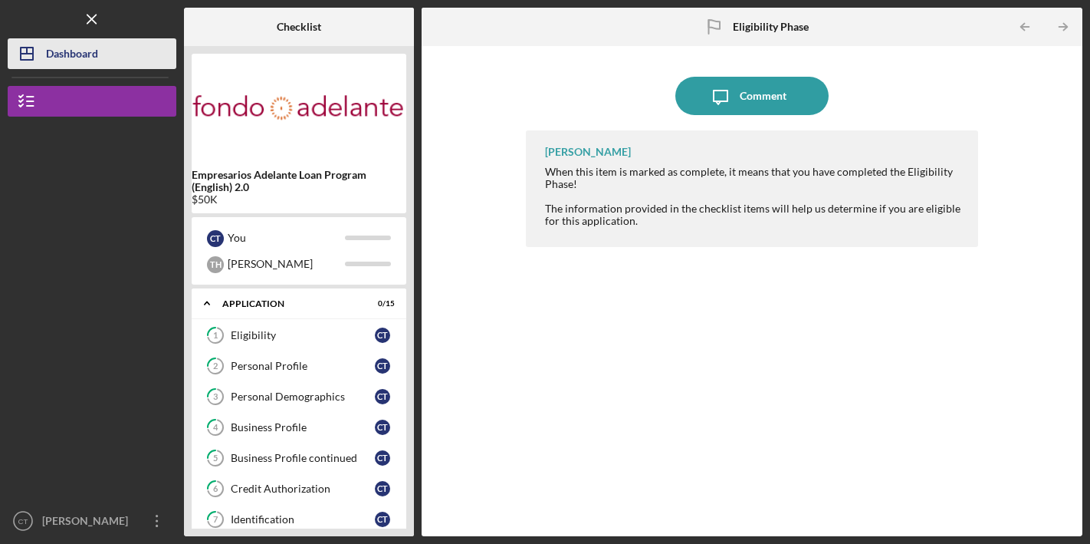
click at [91, 58] on div "Dashboard" at bounding box center [72, 55] width 52 height 35
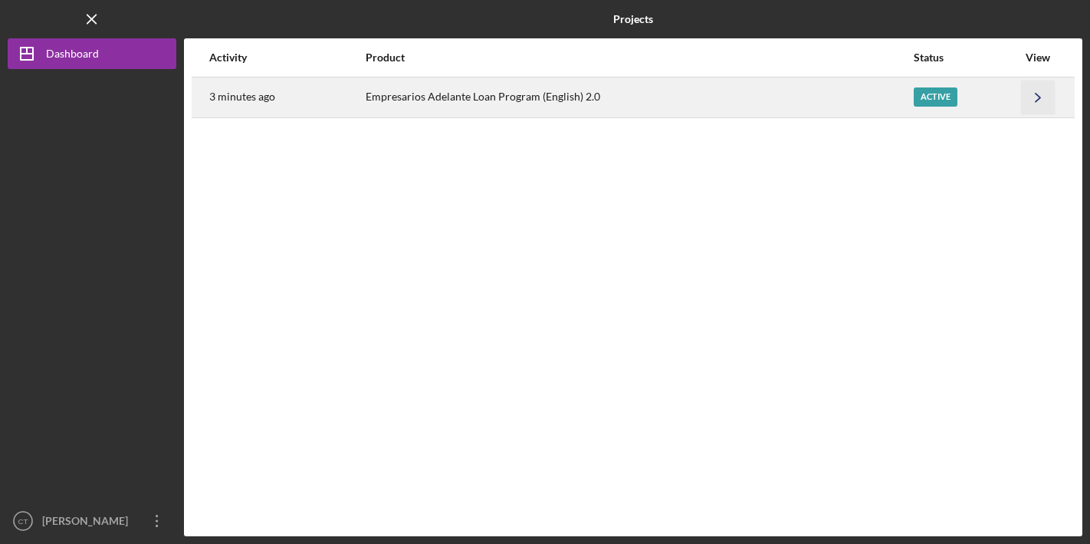
click at [1037, 97] on icon "Icon/Navigate" at bounding box center [1038, 97] width 35 height 35
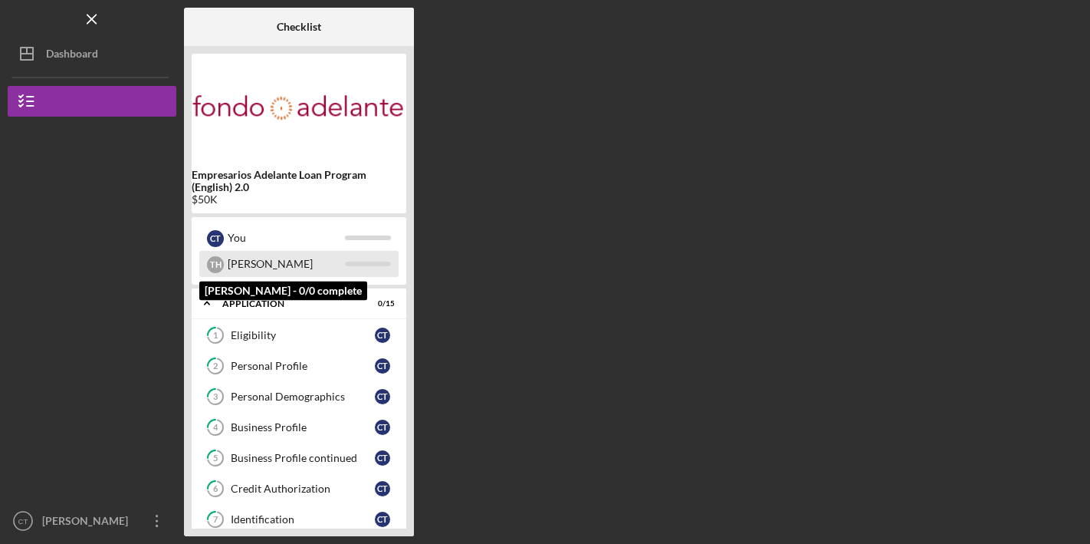
click at [291, 265] on div "[PERSON_NAME]" at bounding box center [286, 264] width 117 height 26
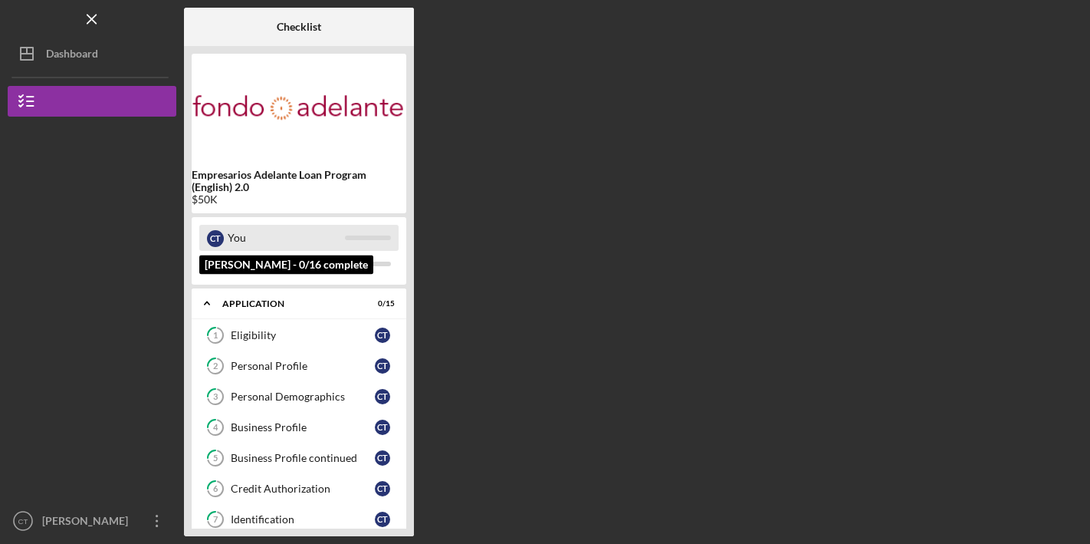
click at [216, 233] on div "C T" at bounding box center [215, 238] width 17 height 17
click at [215, 239] on div "C T" at bounding box center [215, 238] width 17 height 17
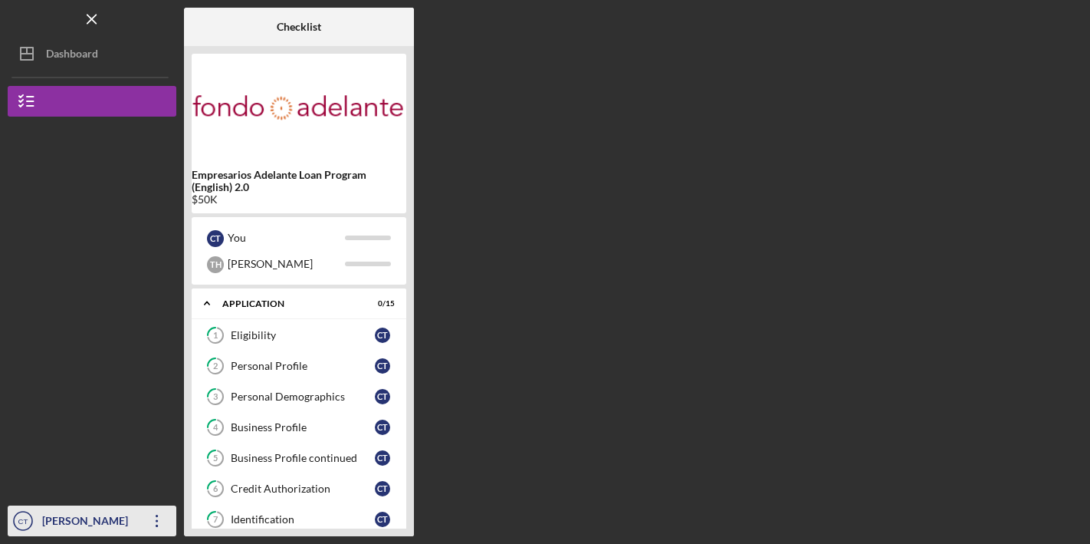
click at [156, 520] on icon "button" at bounding box center [157, 521] width 2 height 12
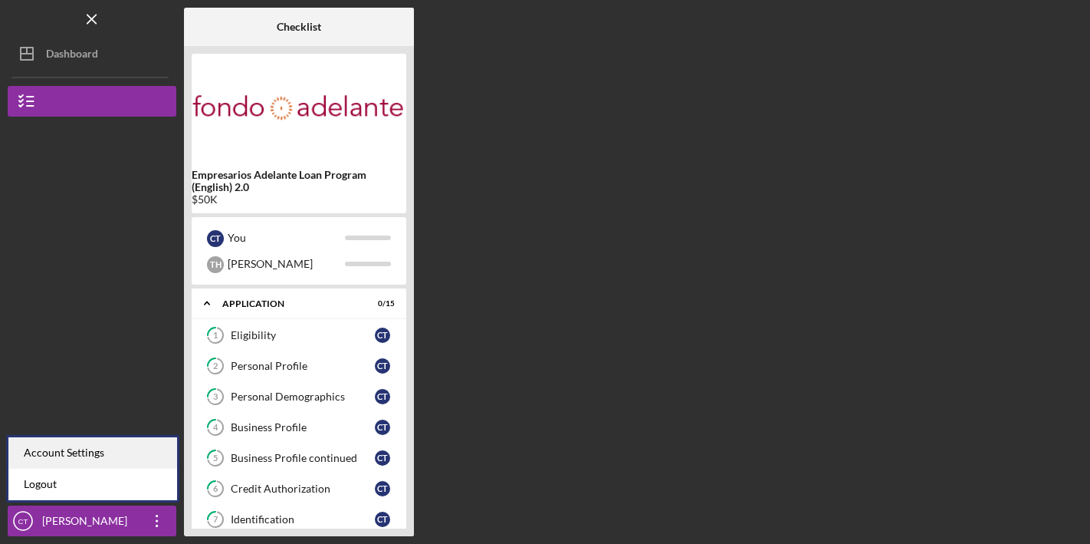
click at [116, 455] on div "Account Settings" at bounding box center [92, 452] width 169 height 31
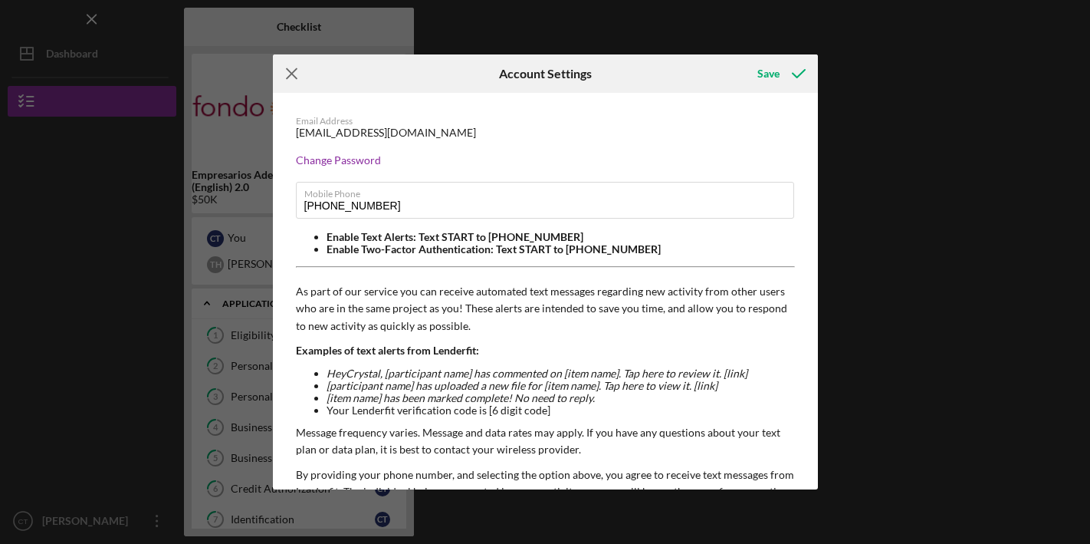
click at [284, 73] on icon "Icon/Menu Close" at bounding box center [292, 73] width 38 height 38
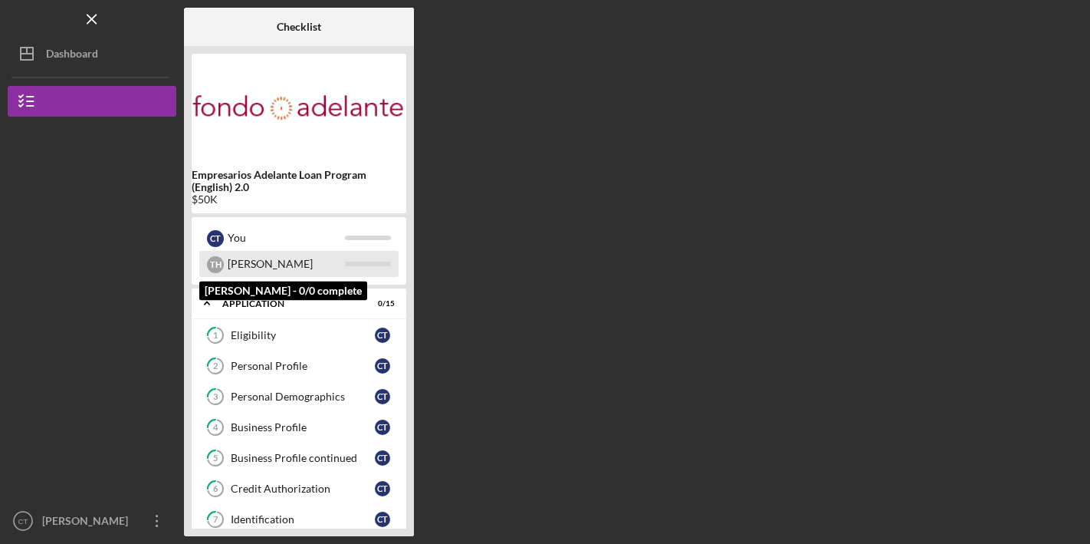
click at [276, 251] on div "[PERSON_NAME]" at bounding box center [286, 264] width 117 height 26
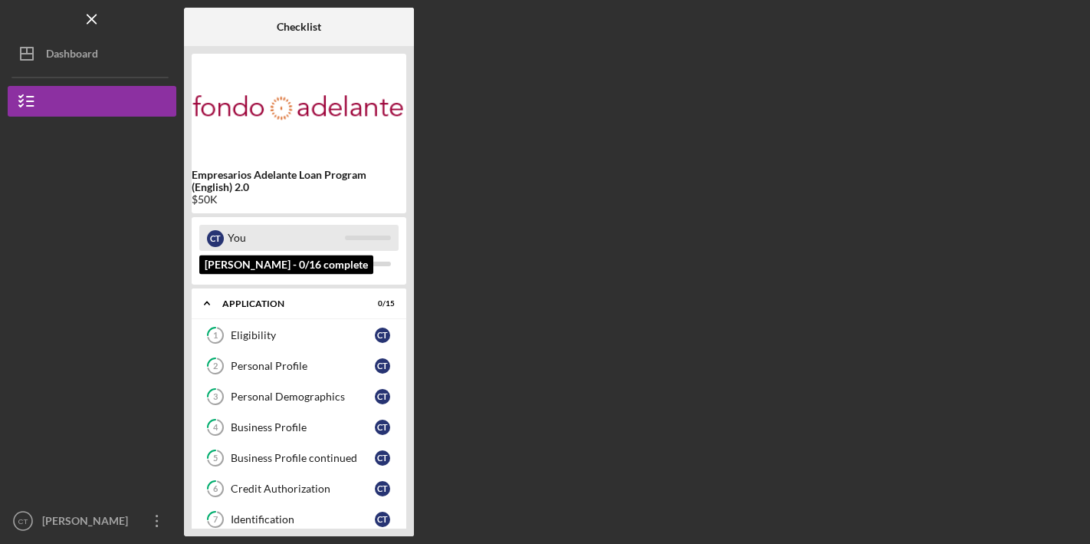
click at [267, 238] on div "You" at bounding box center [286, 238] width 117 height 26
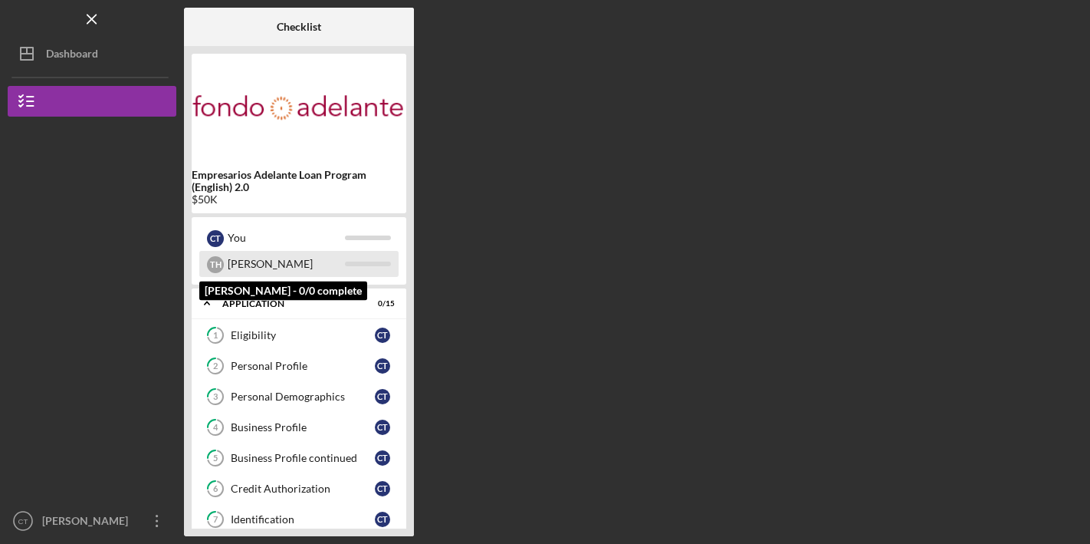
click at [251, 264] on div "[PERSON_NAME]" at bounding box center [286, 264] width 117 height 26
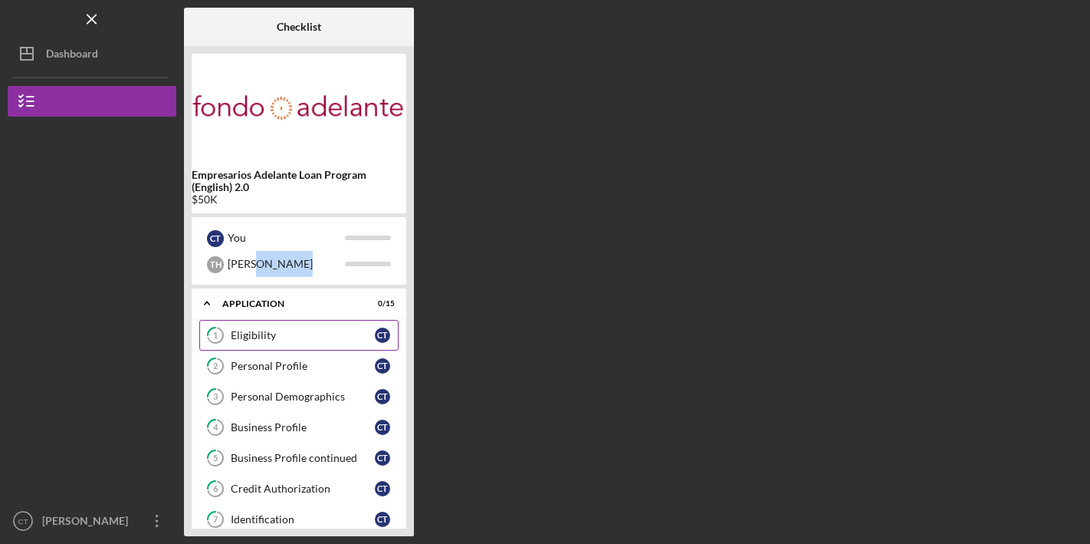
click at [276, 333] on div "Eligibility" at bounding box center [303, 335] width 144 height 12
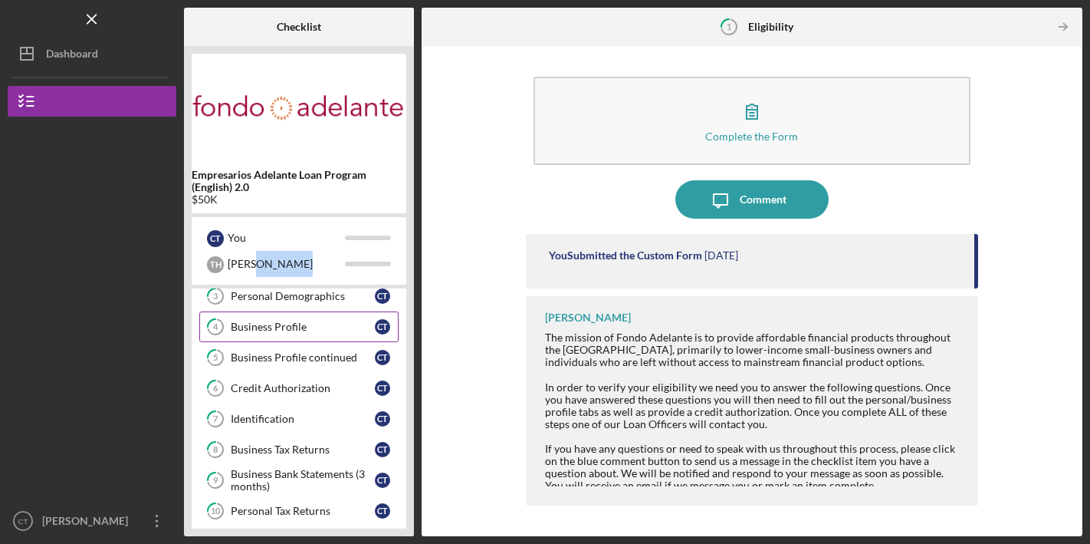
scroll to position [102, 0]
click at [301, 326] on div "Business Profile" at bounding box center [303, 325] width 144 height 12
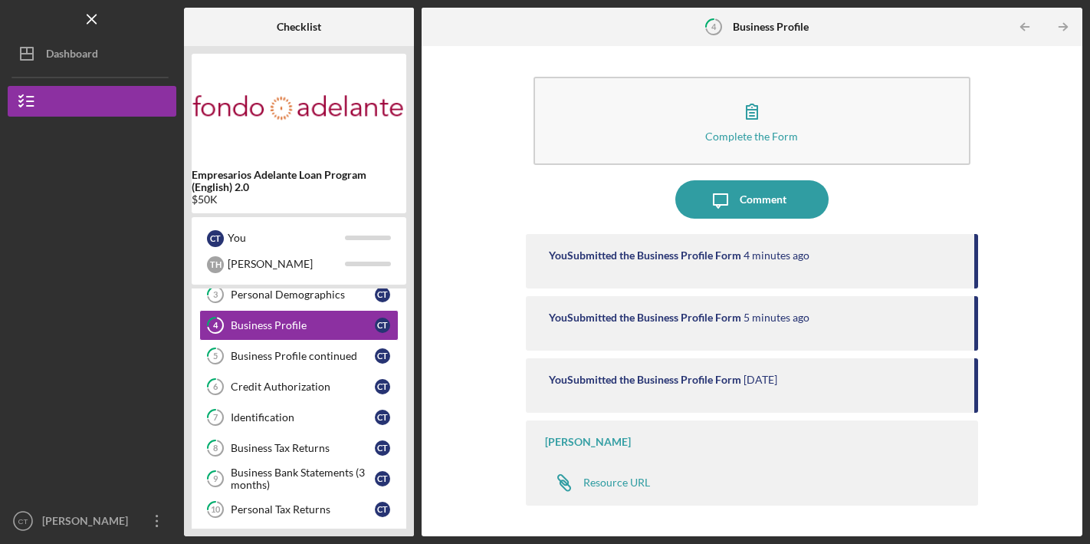
click at [725, 252] on div "You Submitted the Business Profile Form" at bounding box center [645, 255] width 192 height 12
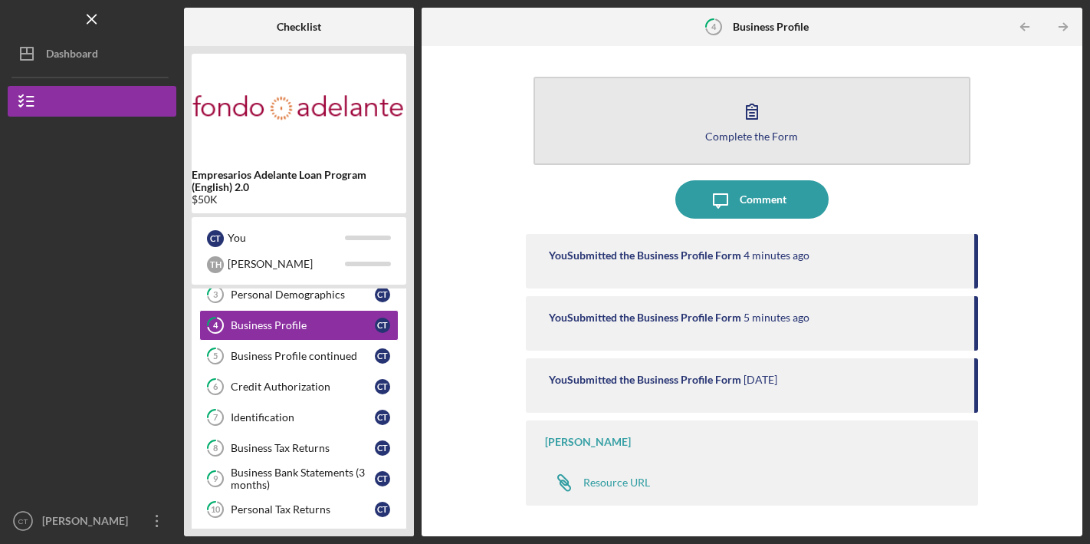
click at [759, 133] on div "Complete the Form" at bounding box center [751, 136] width 93 height 12
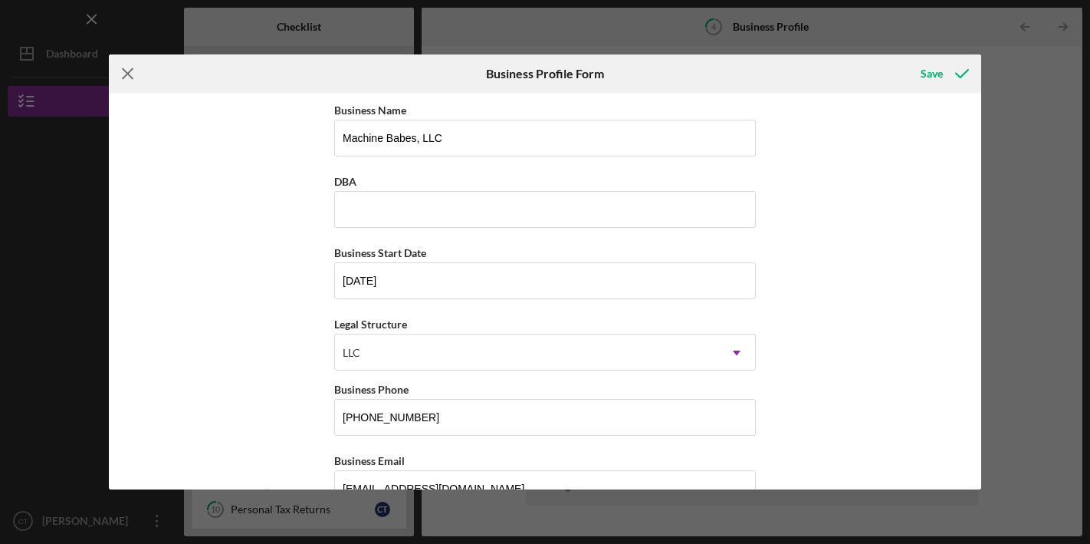
click at [123, 72] on icon "Icon/Menu Close" at bounding box center [128, 73] width 38 height 38
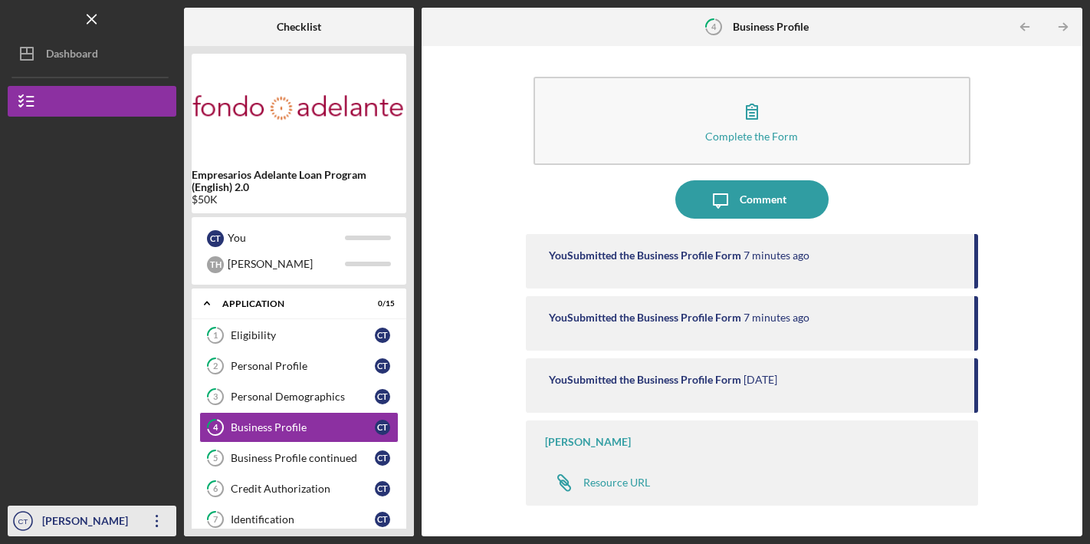
click at [164, 516] on icon "Icon/Overflow" at bounding box center [157, 520] width 38 height 38
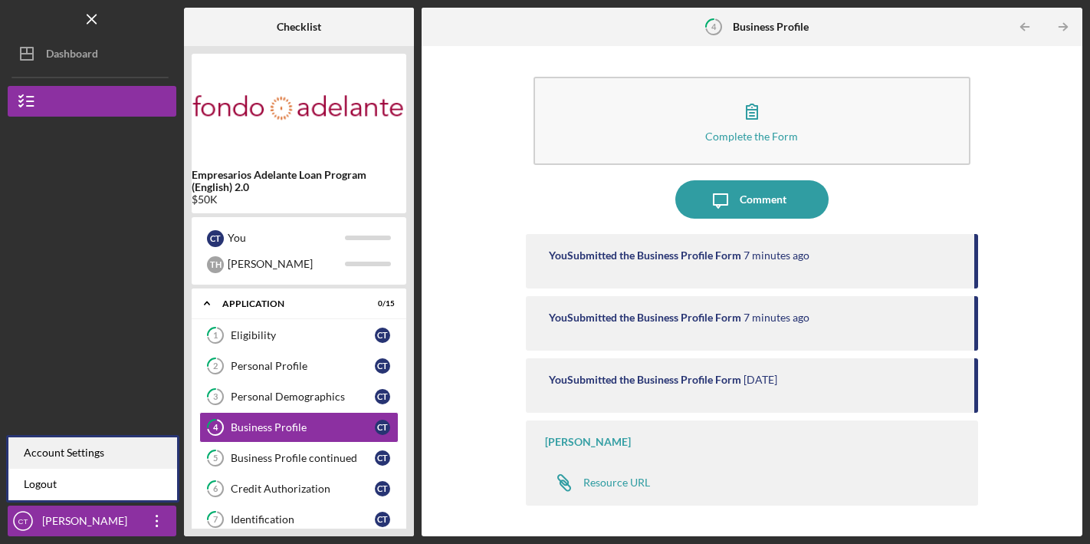
click at [120, 452] on div "Account Settings" at bounding box center [92, 452] width 169 height 31
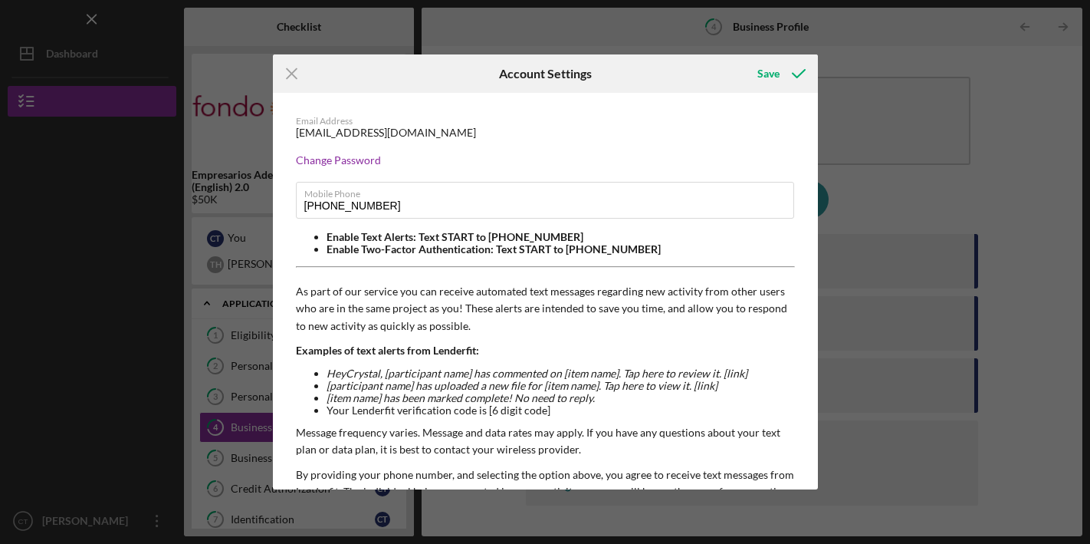
scroll to position [143, 0]
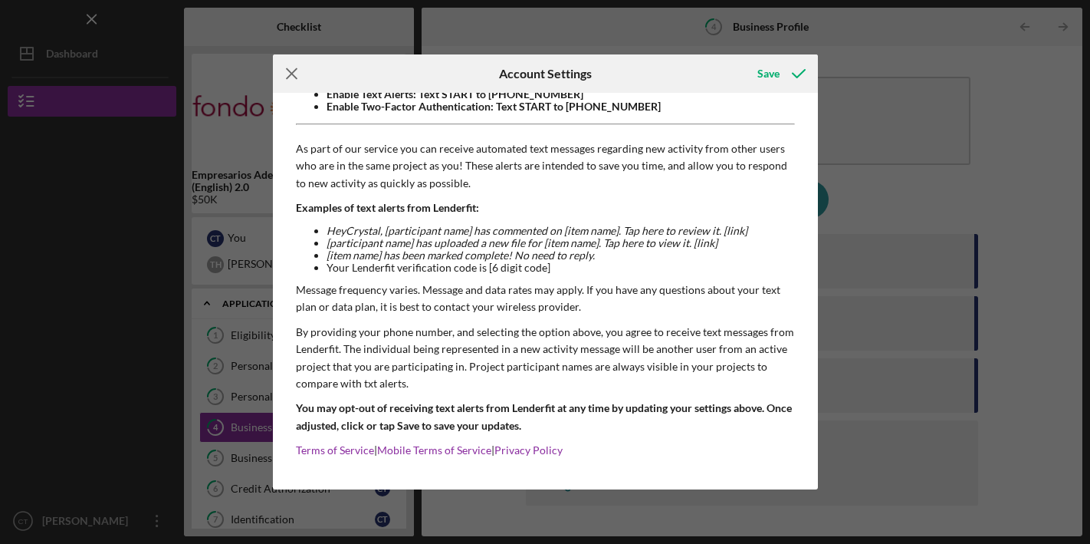
click at [294, 64] on icon "Icon/Menu Close" at bounding box center [292, 73] width 38 height 38
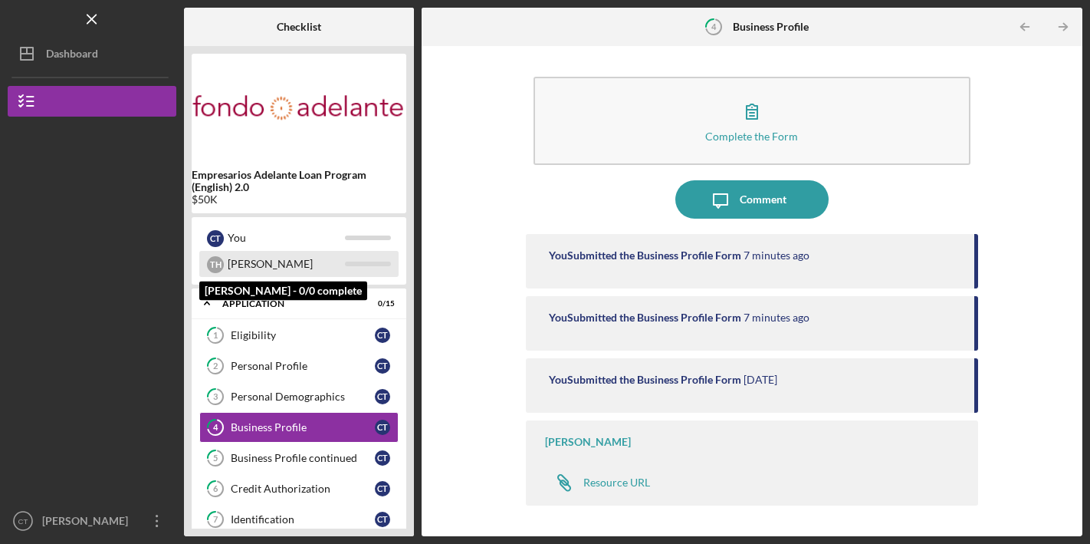
click at [271, 256] on div "[PERSON_NAME]" at bounding box center [286, 264] width 117 height 26
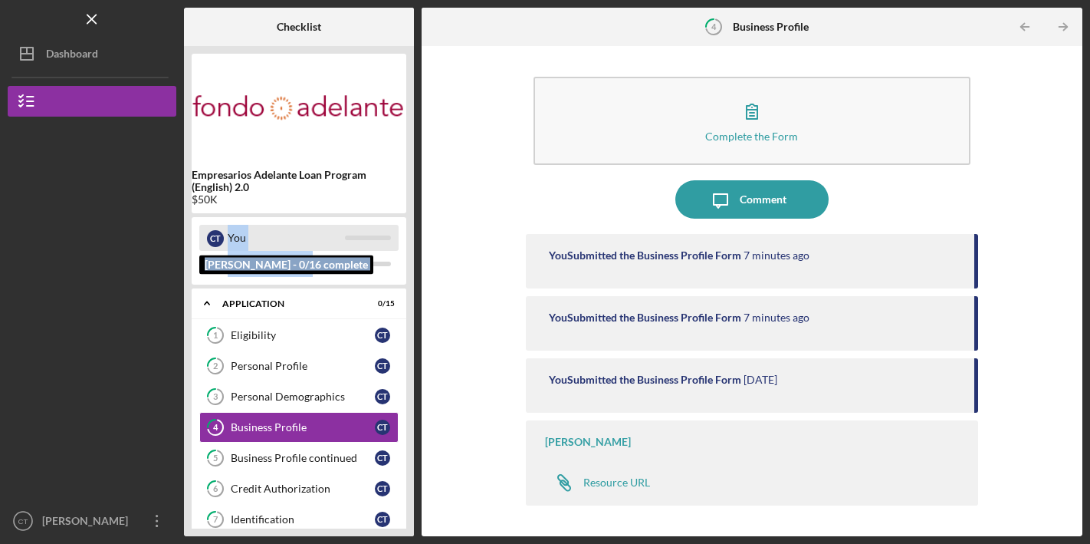
drag, startPoint x: 271, startPoint y: 256, endPoint x: 250, endPoint y: 241, distance: 25.8
click at [250, 241] on div "C T You [PERSON_NAME] - 0/16 complete [PERSON_NAME]" at bounding box center [299, 250] width 215 height 67
click at [250, 241] on div "You" at bounding box center [286, 238] width 117 height 26
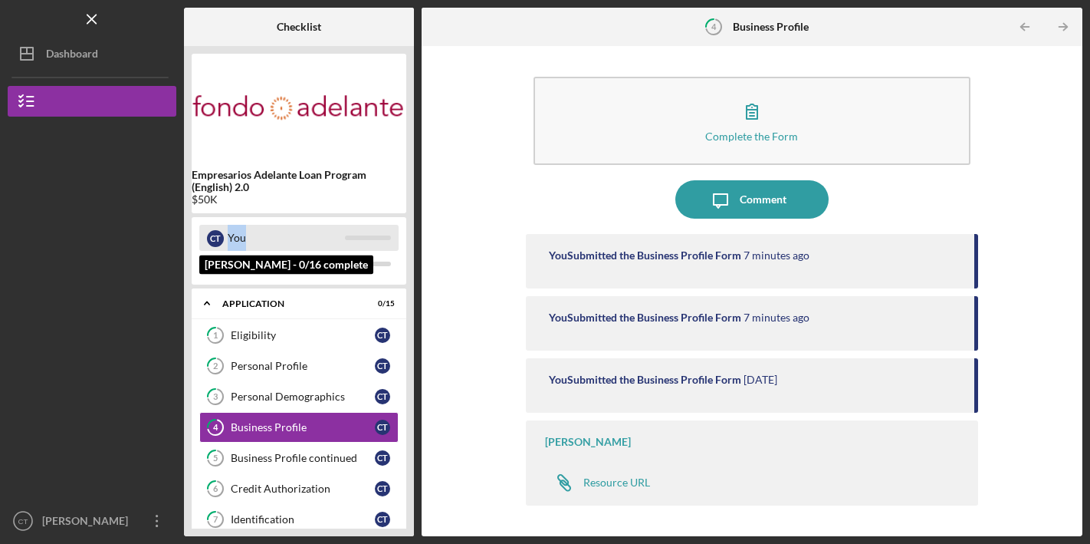
click at [250, 241] on div "You" at bounding box center [286, 238] width 117 height 26
click at [246, 241] on div "You" at bounding box center [286, 238] width 117 height 26
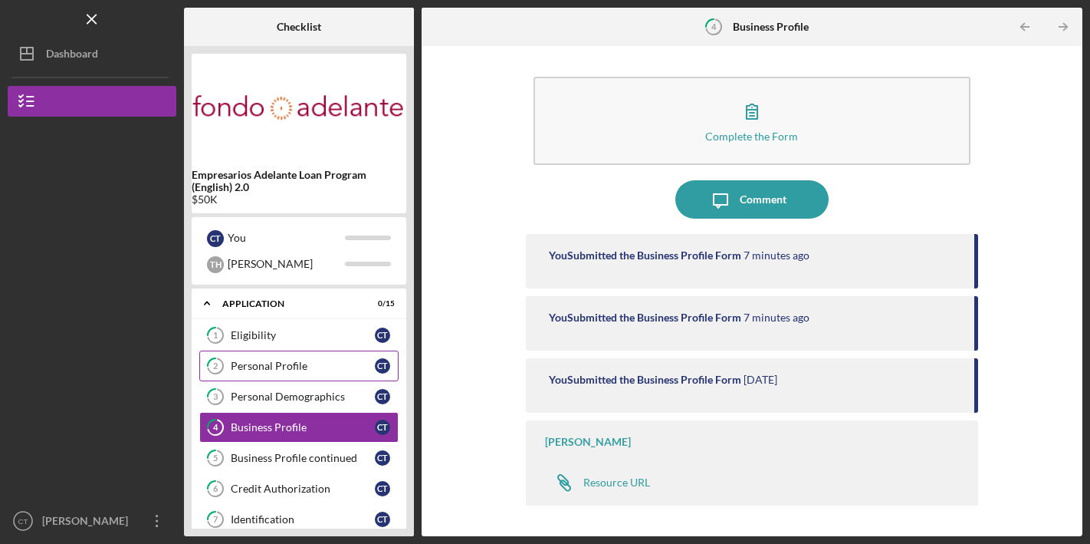
click at [268, 353] on link "2 Personal Profile C T" at bounding box center [298, 365] width 199 height 31
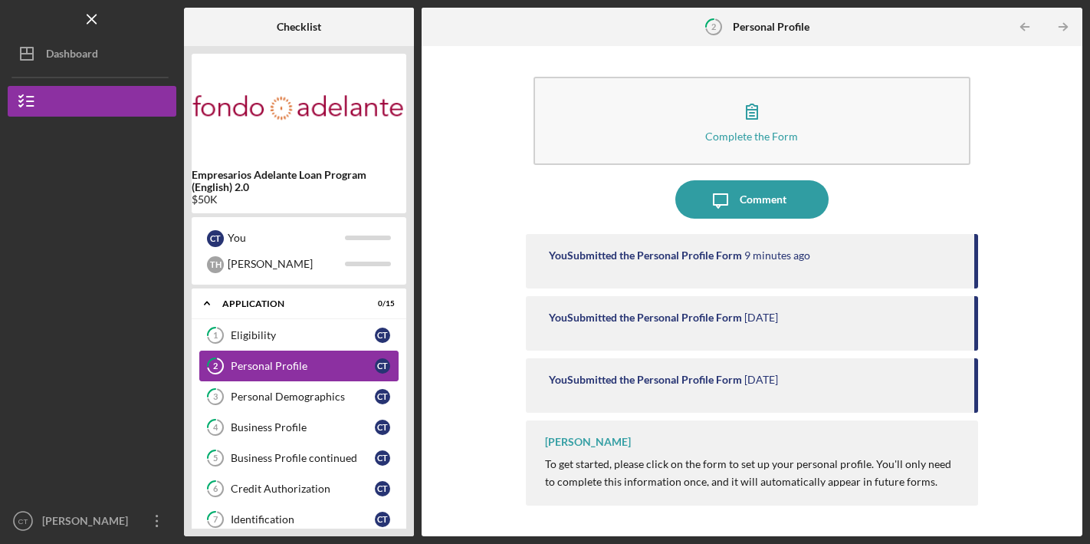
click at [267, 353] on link "2 Personal Profile C T" at bounding box center [298, 365] width 199 height 31
click at [255, 369] on div "Personal Profile" at bounding box center [303, 366] width 144 height 12
